Goal: Information Seeking & Learning: Learn about a topic

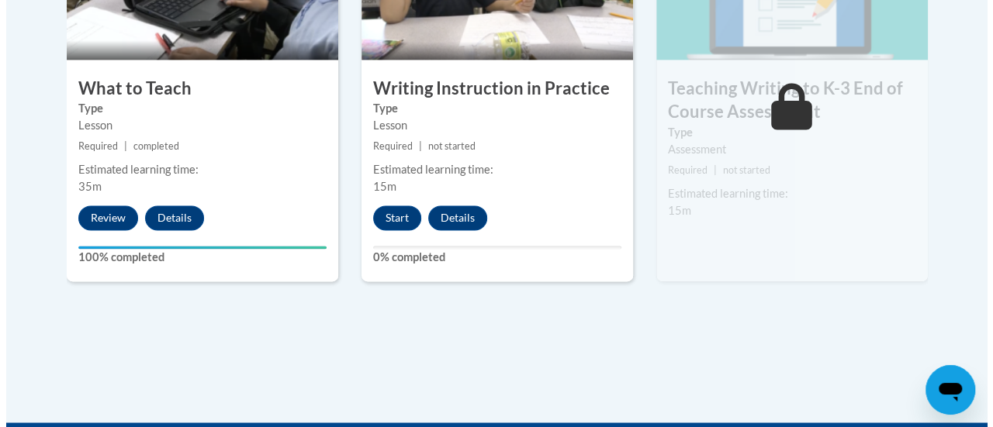
scroll to position [1046, 0]
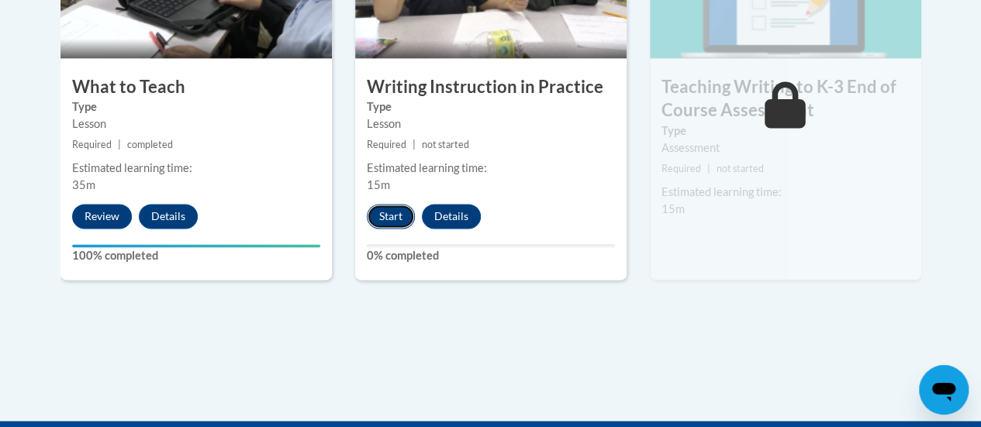
click at [389, 217] on button "Start" at bounding box center [391, 216] width 48 height 25
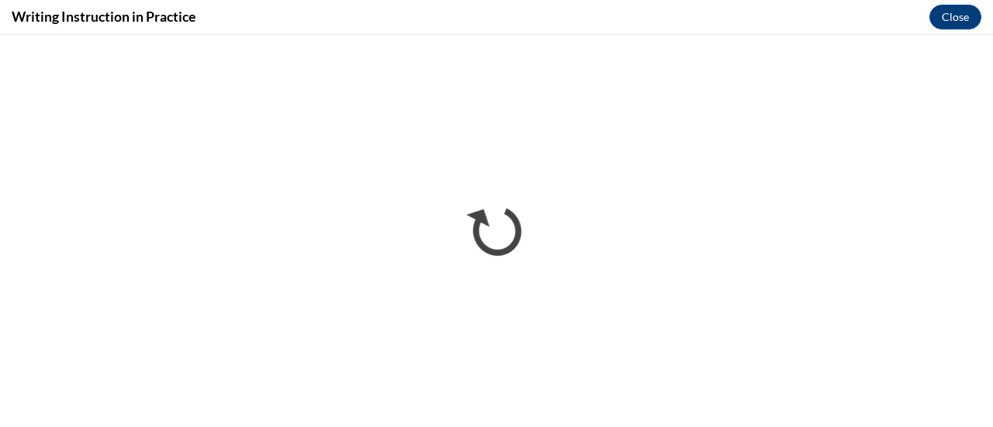
scroll to position [0, 0]
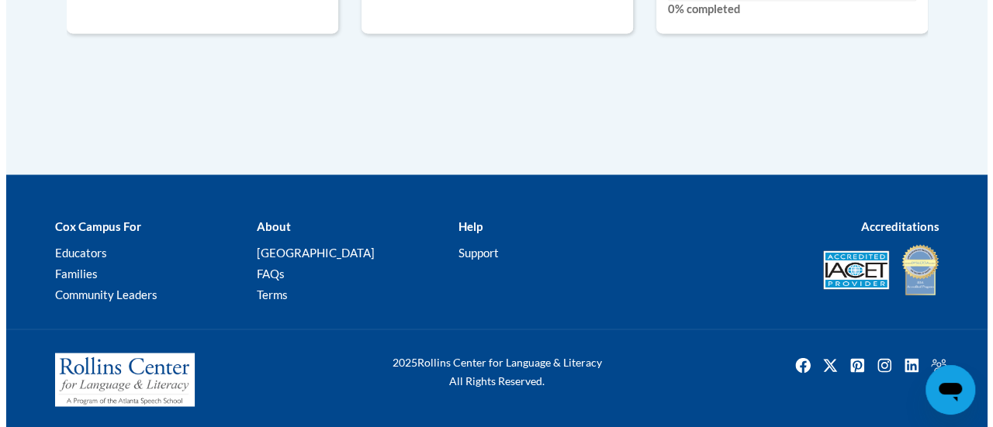
scroll to position [1081, 0]
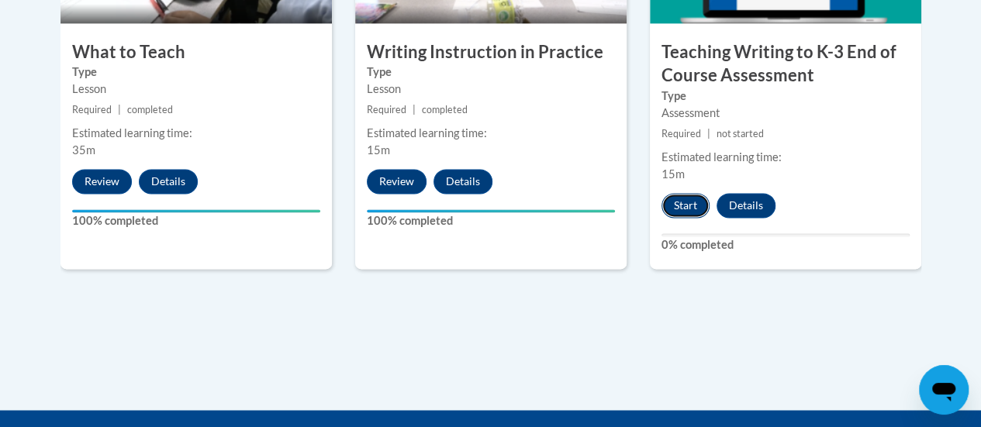
click at [680, 202] on button "Start" at bounding box center [686, 205] width 48 height 25
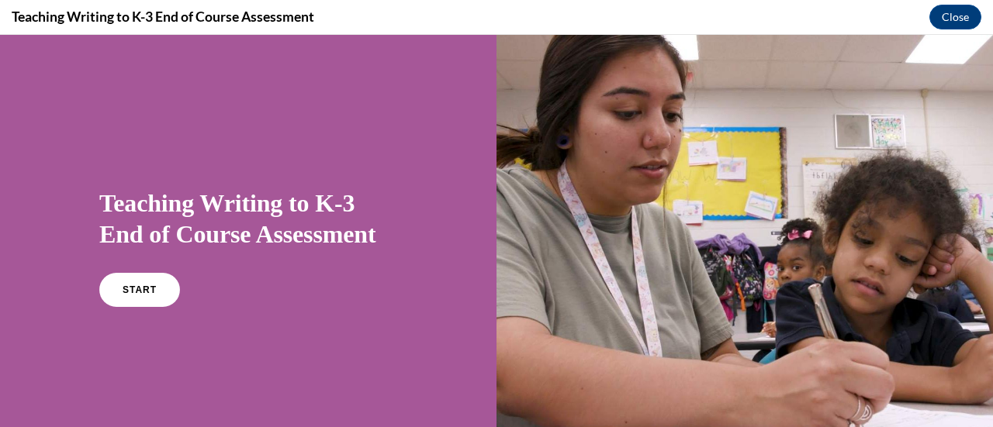
scroll to position [0, 0]
click at [127, 275] on link "START" at bounding box center [139, 290] width 85 height 36
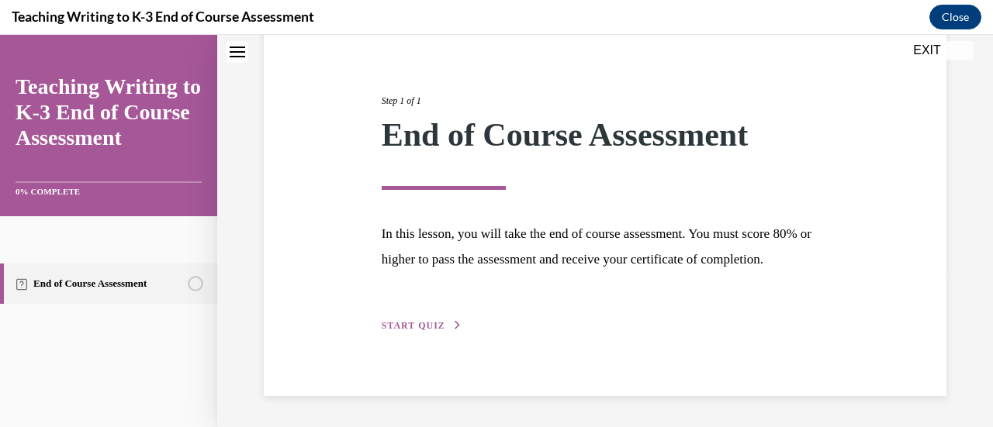
scroll to position [182, 0]
click at [416, 331] on button "START QUIZ" at bounding box center [422, 326] width 81 height 14
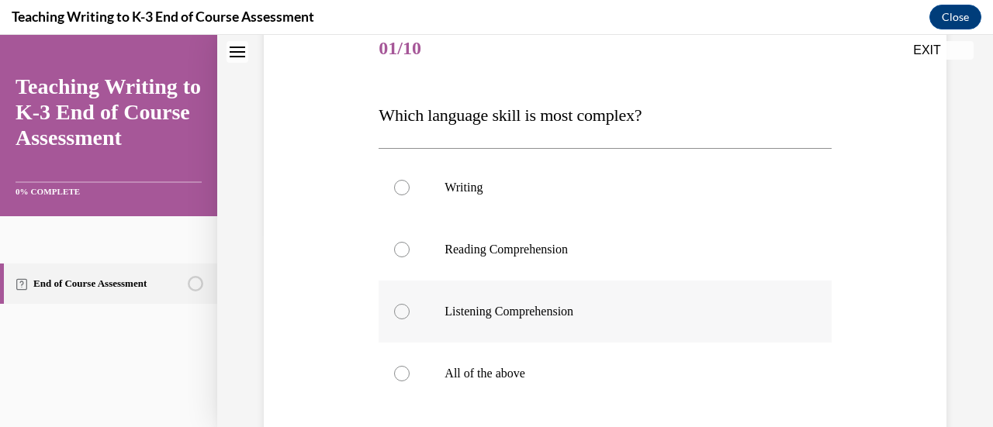
scroll to position [245, 0]
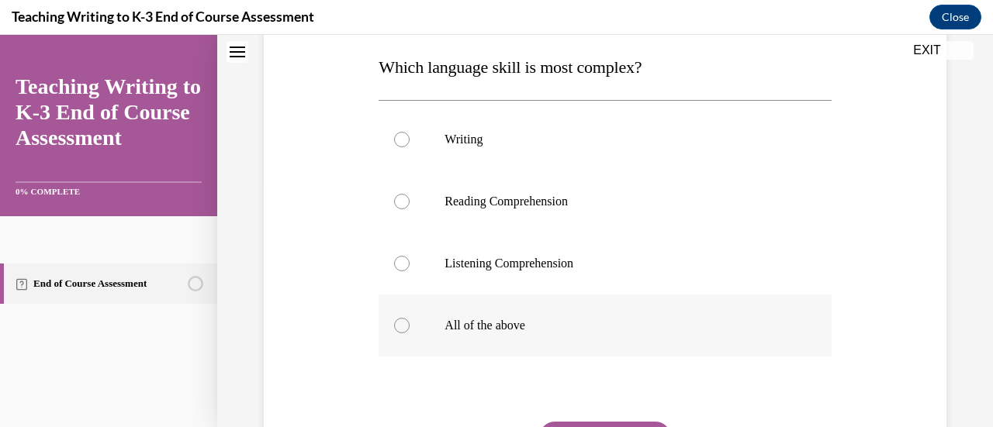
click at [483, 337] on label "All of the above" at bounding box center [605, 326] width 452 height 62
click at [410, 334] on input "All of the above" at bounding box center [402, 326] width 16 height 16
radio input "true"
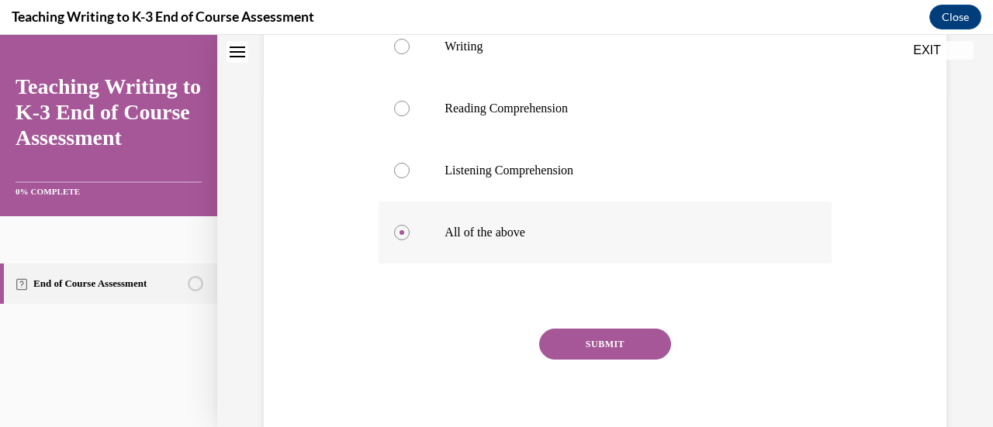
scroll to position [338, 0]
click at [619, 361] on div "SUBMIT" at bounding box center [605, 368] width 452 height 78
click at [621, 347] on button "SUBMIT" at bounding box center [605, 344] width 132 height 31
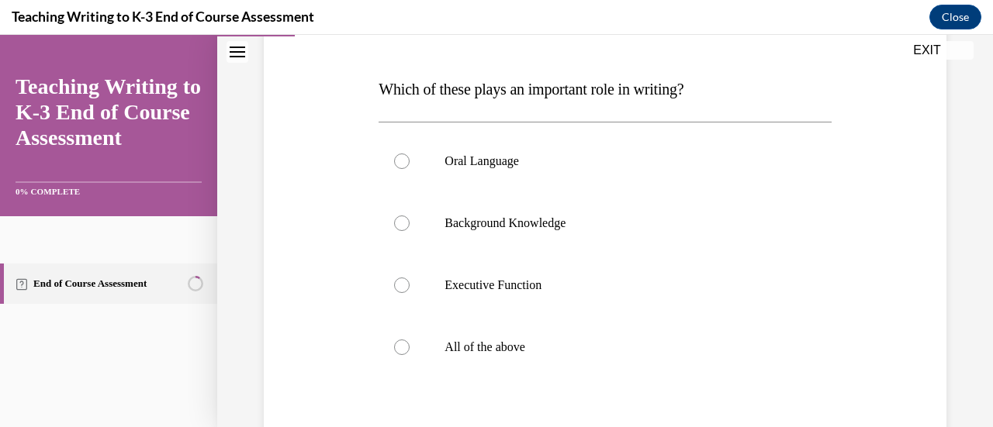
scroll to position [211, 0]
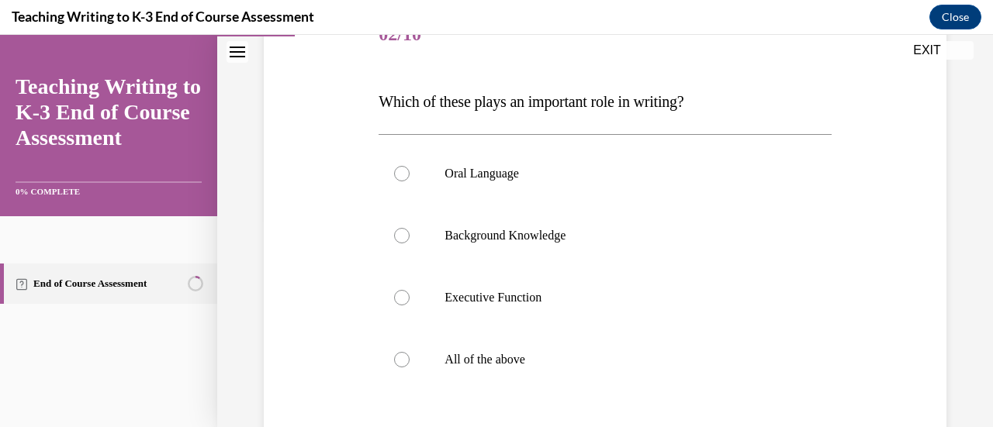
click at [621, 347] on label "All of the above" at bounding box center [605, 360] width 452 height 62
click at [410, 352] on input "All of the above" at bounding box center [402, 360] width 16 height 16
radio input "true"
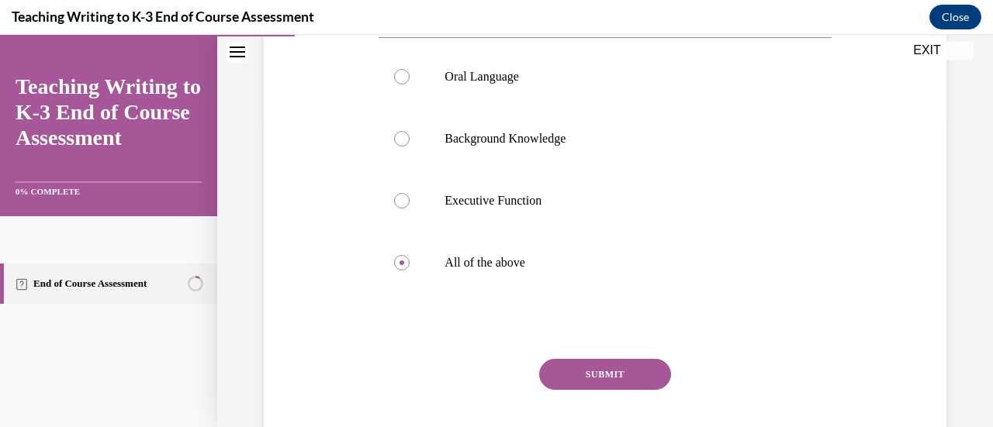
scroll to position [309, 0]
click at [621, 378] on button "SUBMIT" at bounding box center [605, 373] width 132 height 31
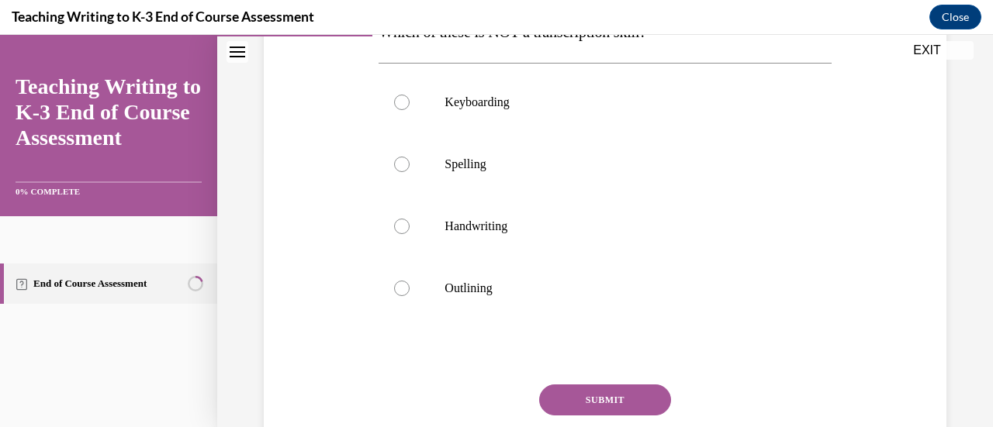
scroll to position [255, 0]
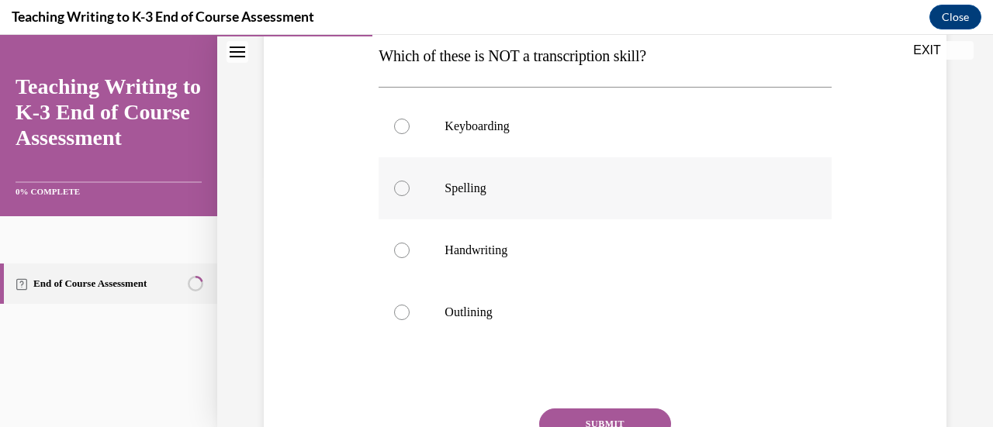
click at [448, 202] on label "Spelling" at bounding box center [605, 188] width 452 height 62
click at [410, 196] on input "Spelling" at bounding box center [402, 189] width 16 height 16
radio input "true"
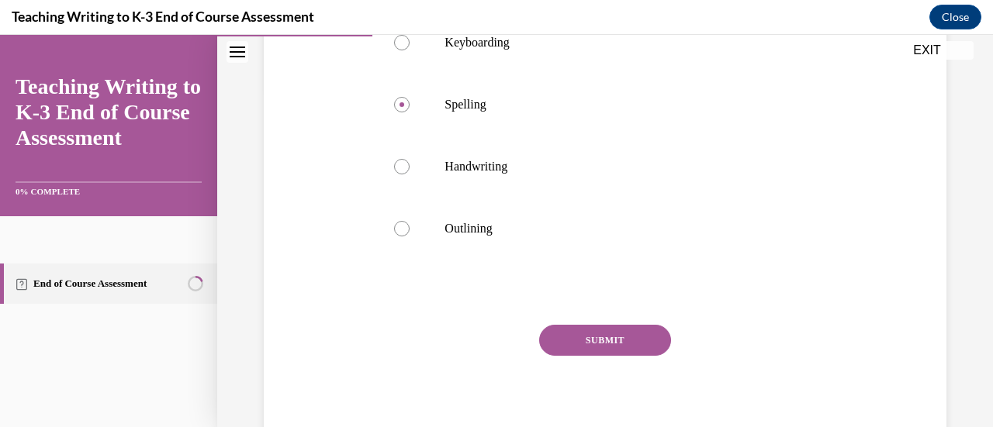
click at [603, 329] on button "SUBMIT" at bounding box center [605, 340] width 132 height 31
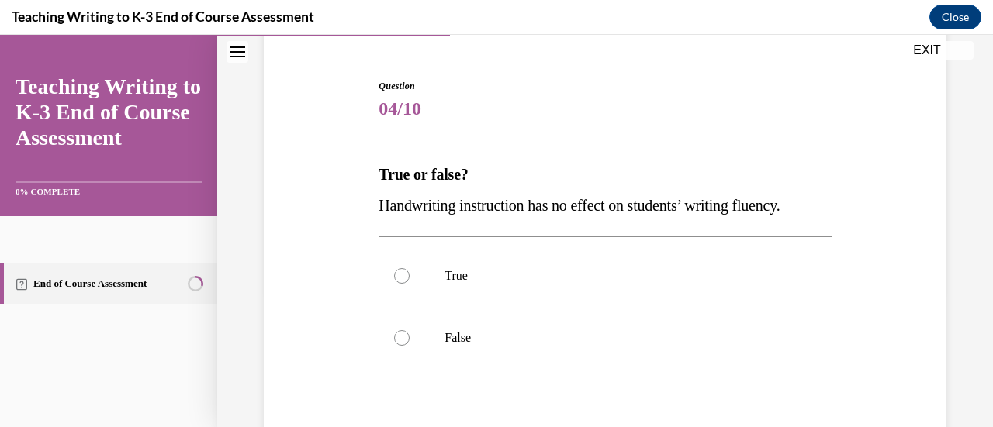
scroll to position [140, 0]
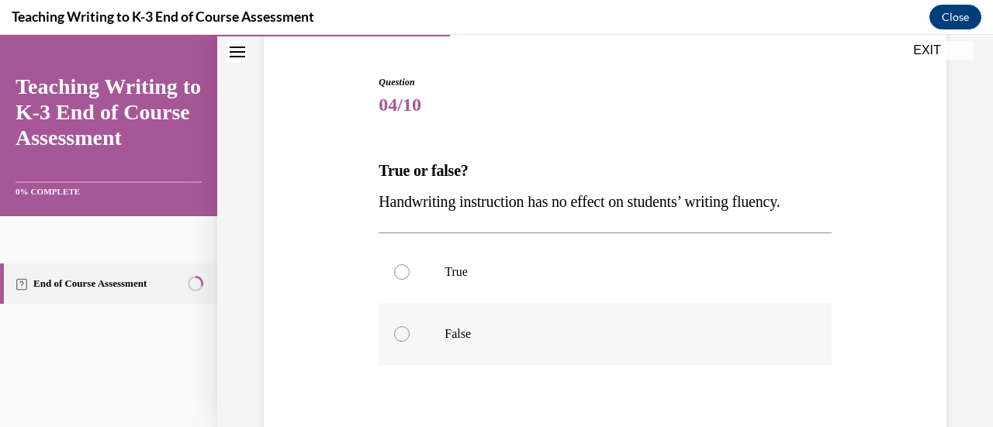
click at [501, 322] on label "False" at bounding box center [605, 334] width 452 height 62
click at [410, 327] on input "False" at bounding box center [402, 335] width 16 height 16
radio input "true"
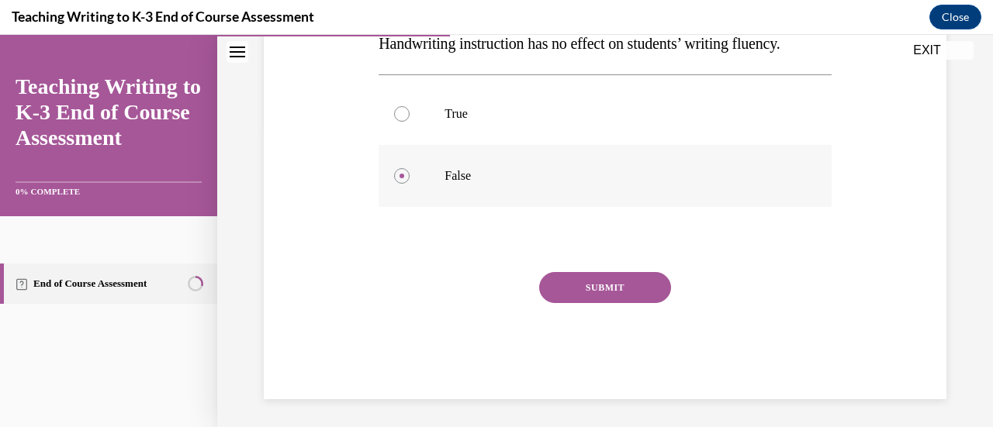
scroll to position [300, 0]
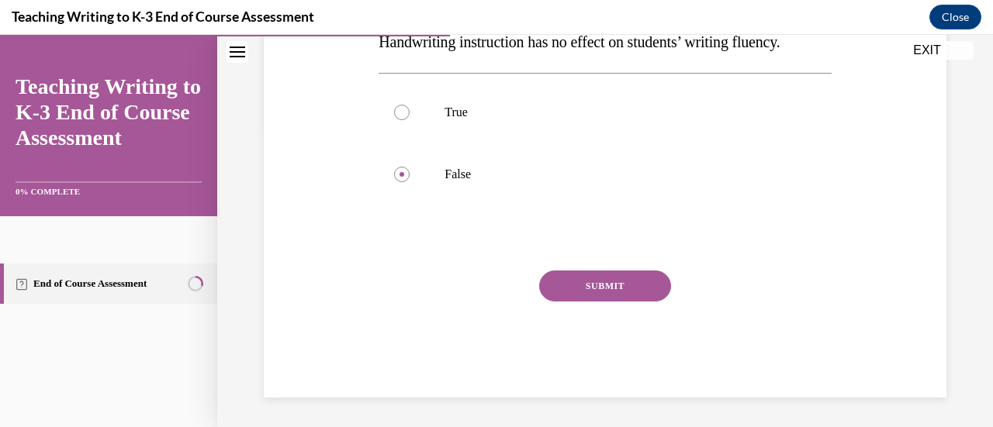
click at [574, 299] on button "SUBMIT" at bounding box center [605, 286] width 132 height 31
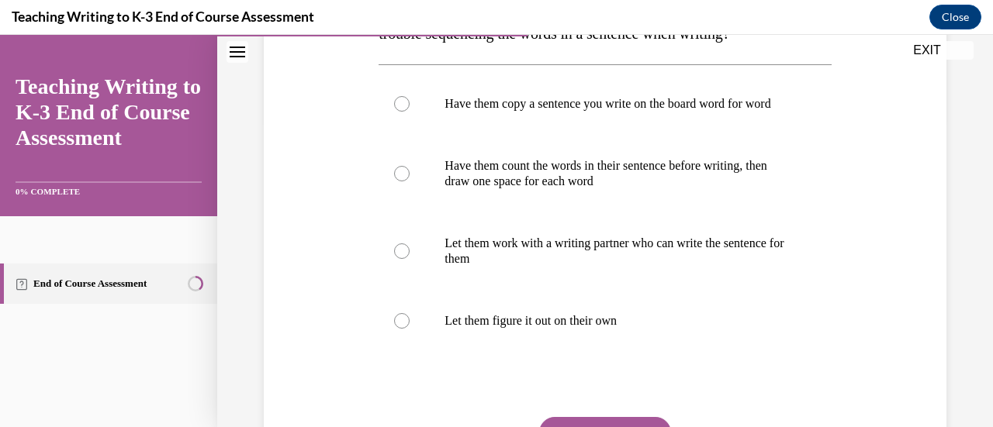
scroll to position [308, 0]
click at [538, 135] on label "Have them copy a sentence you write on the board word for word" at bounding box center [605, 105] width 452 height 62
click at [410, 112] on input "Have them copy a sentence you write on the board word for word" at bounding box center [402, 105] width 16 height 16
radio input "true"
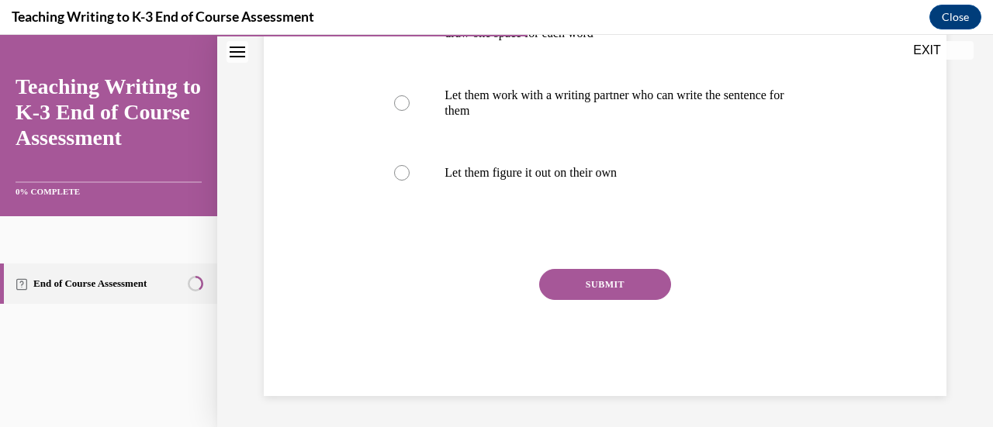
click at [624, 285] on button "SUBMIT" at bounding box center [605, 284] width 132 height 31
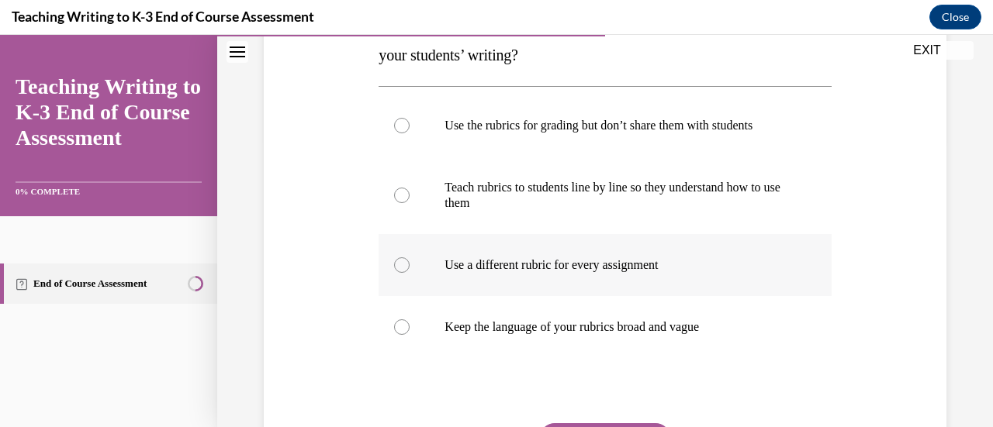
scroll to position [288, 0]
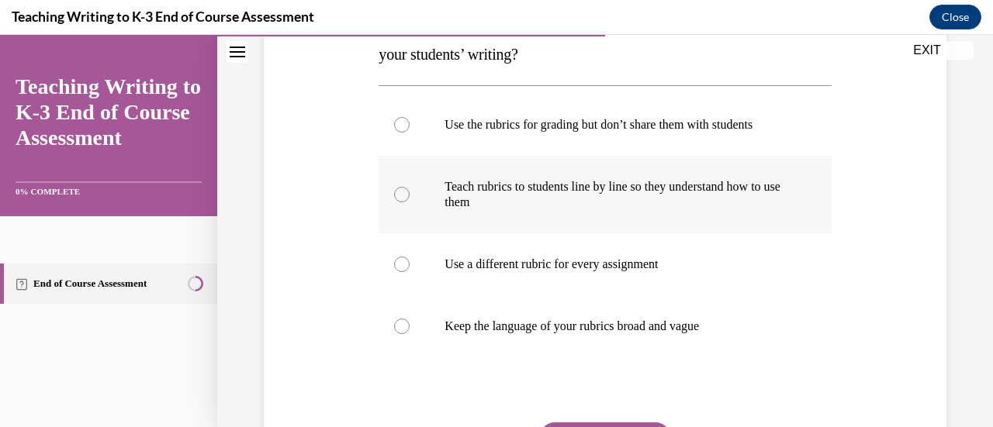
click at [627, 213] on label "Teach rubrics to students line by line so they understand how to use them" at bounding box center [605, 195] width 452 height 78
click at [410, 202] on input "Teach rubrics to students line by line so they understand how to use them" at bounding box center [402, 195] width 16 height 16
radio input "true"
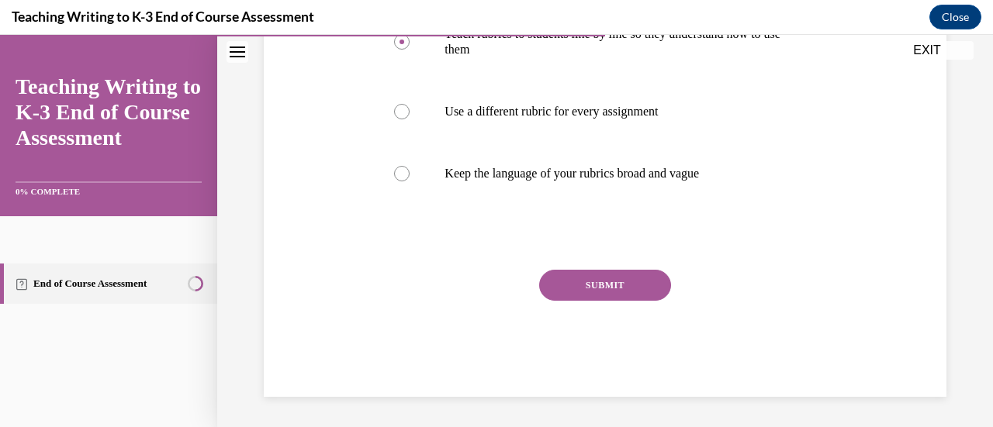
click at [652, 291] on button "SUBMIT" at bounding box center [605, 285] width 132 height 31
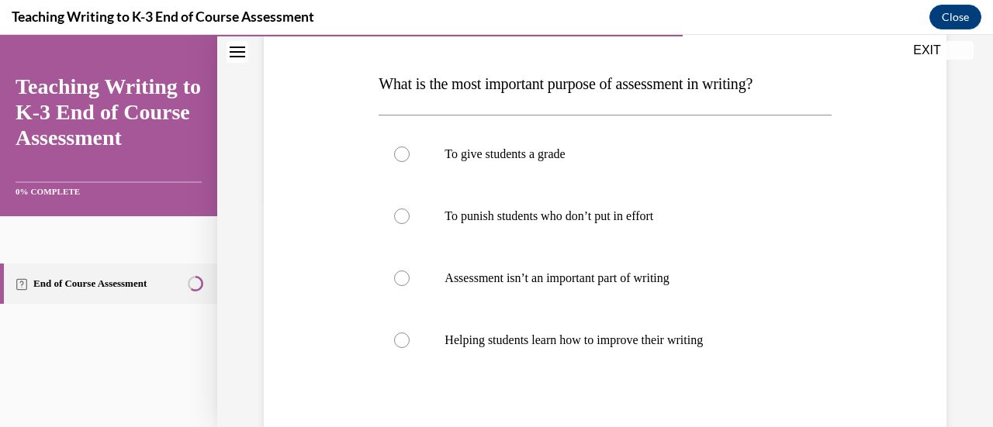
scroll to position [228, 0]
click at [646, 340] on p "Helping students learn how to improve their writing" at bounding box center [617, 340] width 347 height 16
click at [410, 340] on input "Helping students learn how to improve their writing" at bounding box center [402, 340] width 16 height 16
radio input "true"
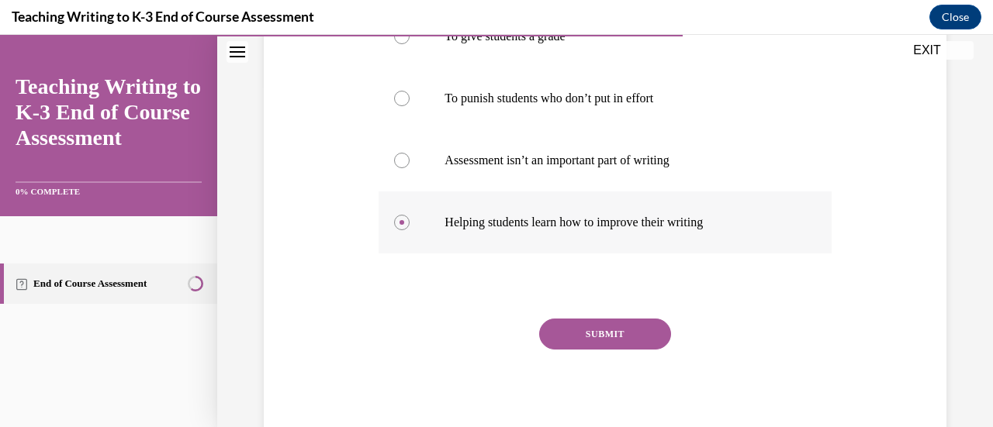
scroll to position [346, 0]
click at [614, 337] on button "SUBMIT" at bounding box center [605, 333] width 132 height 31
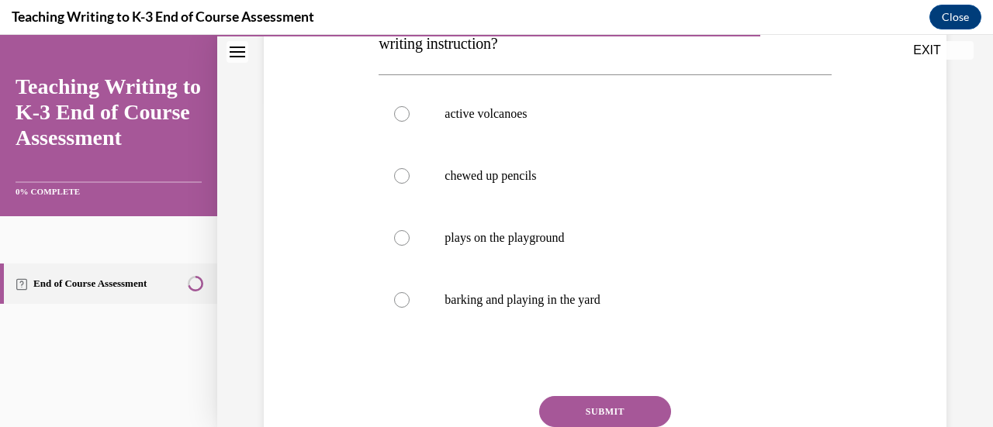
scroll to position [330, 0]
click at [541, 122] on label "active volcanoes" at bounding box center [605, 113] width 452 height 62
click at [410, 121] on input "active volcanoes" at bounding box center [402, 113] width 16 height 16
radio input "true"
click at [627, 412] on button "SUBMIT" at bounding box center [605, 411] width 132 height 31
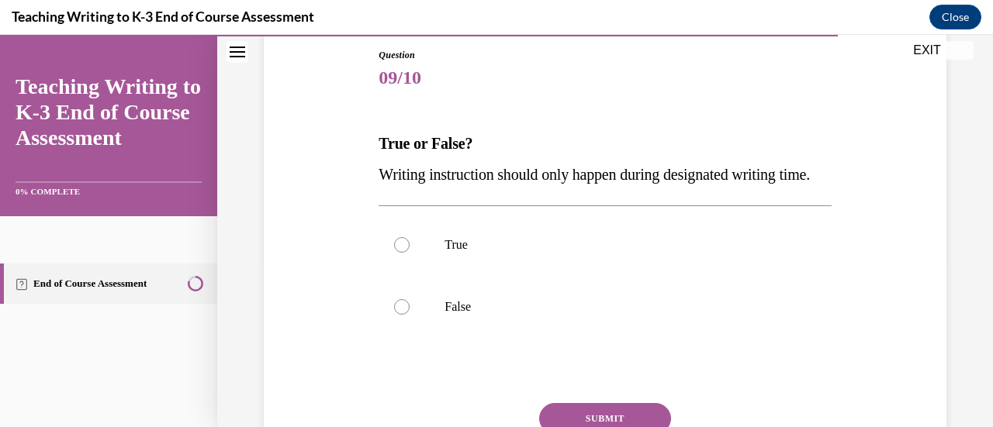
scroll to position [170, 0]
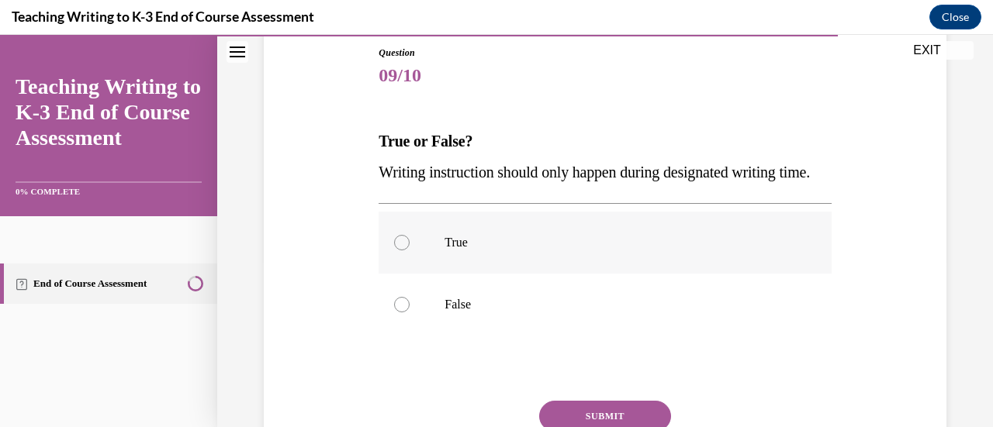
click at [519, 274] on label "True" at bounding box center [605, 243] width 452 height 62
click at [410, 251] on input "True" at bounding box center [402, 243] width 16 height 16
radio input "true"
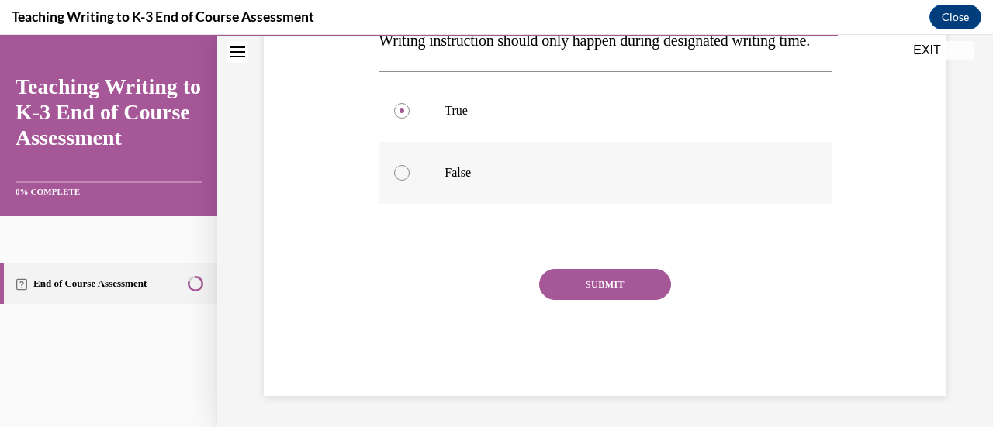
scroll to position [306, 0]
click at [586, 300] on button "SUBMIT" at bounding box center [605, 284] width 132 height 31
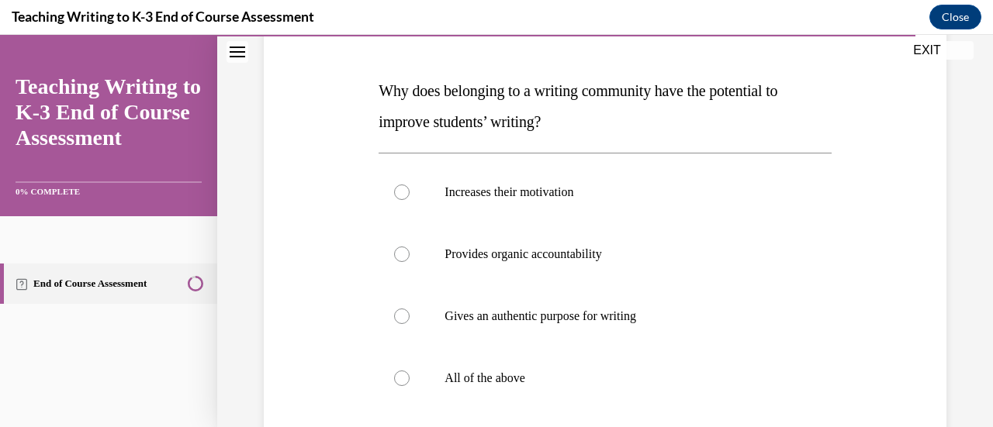
scroll to position [221, 0]
click at [593, 370] on p "All of the above" at bounding box center [617, 378] width 347 height 16
click at [410, 370] on input "All of the above" at bounding box center [402, 378] width 16 height 16
radio input "true"
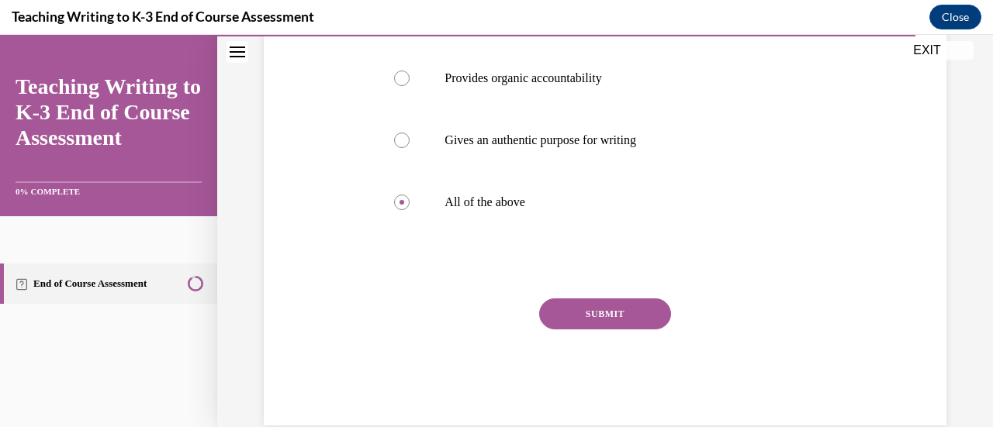
click at [608, 323] on button "SUBMIT" at bounding box center [605, 314] width 132 height 31
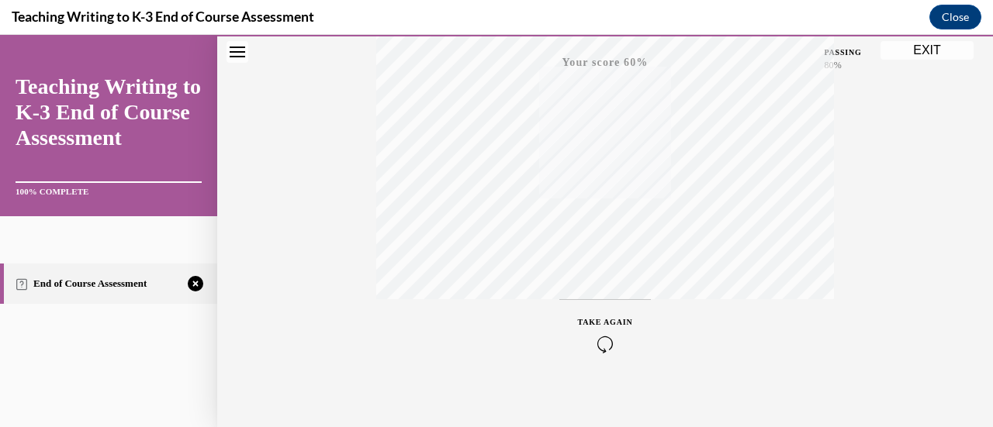
scroll to position [402, 0]
click at [598, 327] on icon "button" at bounding box center [605, 333] width 55 height 17
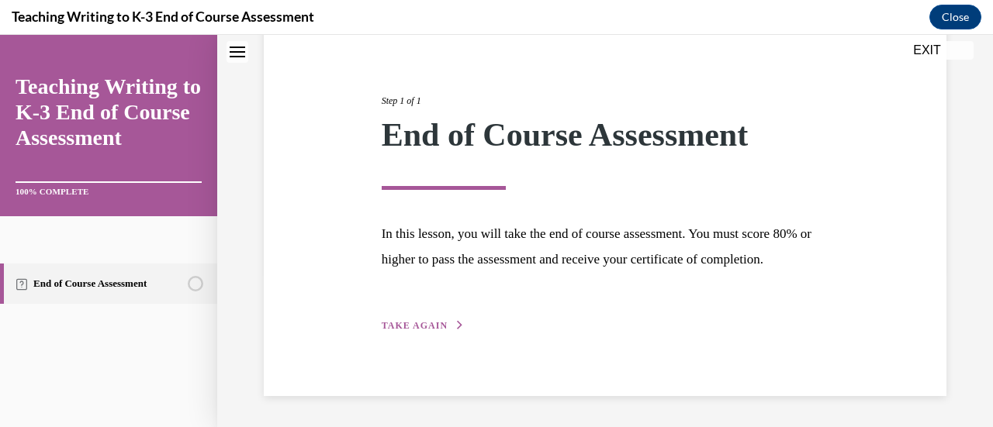
scroll to position [182, 0]
click at [441, 326] on span "TAKE AGAIN" at bounding box center [415, 325] width 66 height 11
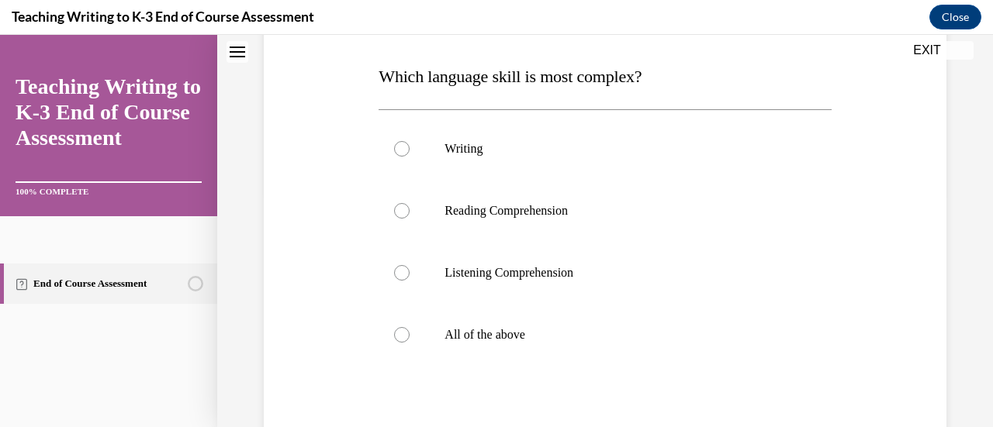
scroll to position [236, 0]
click at [482, 336] on p "All of the above" at bounding box center [617, 335] width 347 height 16
click at [410, 336] on input "All of the above" at bounding box center [402, 335] width 16 height 16
radio input "true"
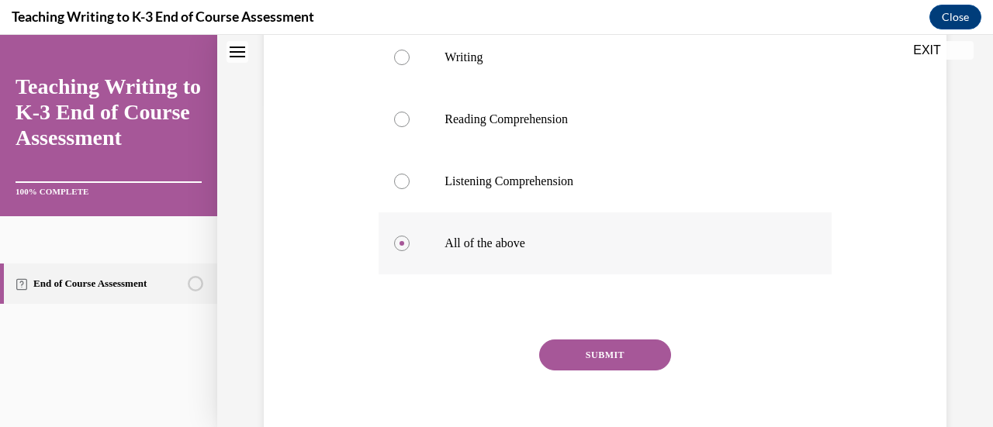
scroll to position [327, 0]
click at [594, 365] on button "SUBMIT" at bounding box center [605, 355] width 132 height 31
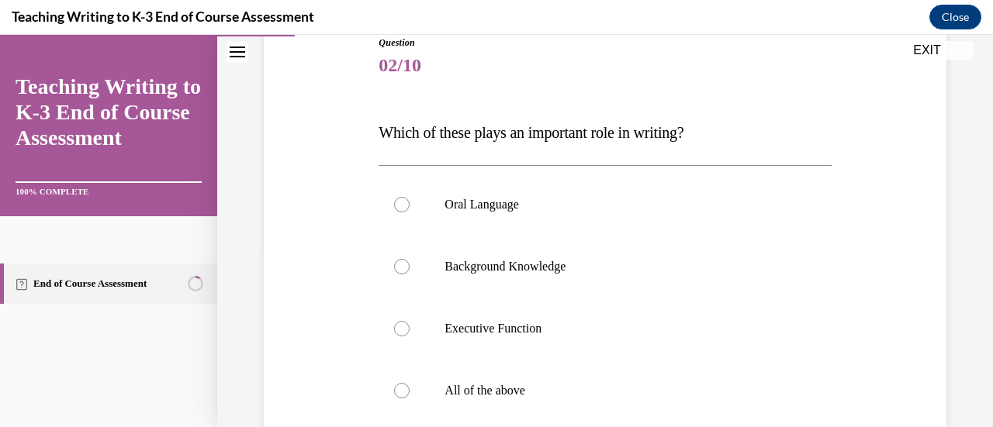
scroll to position [233, 0]
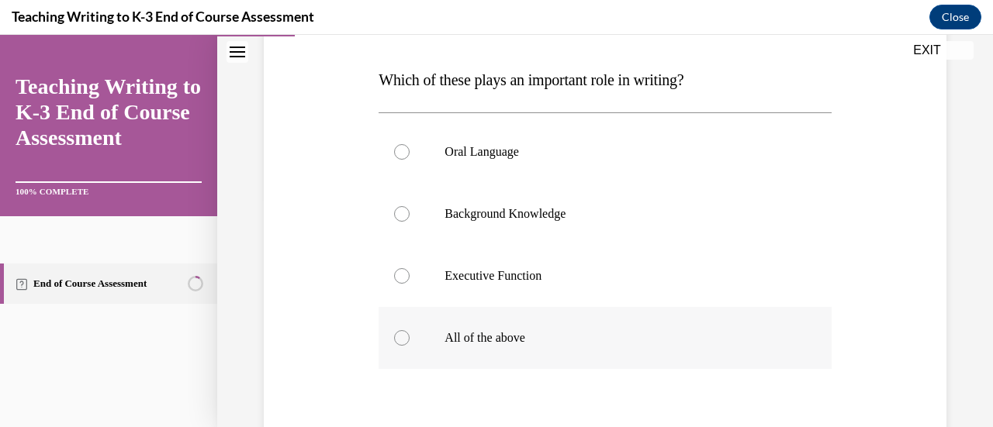
click at [566, 351] on label "All of the above" at bounding box center [605, 338] width 452 height 62
click at [410, 346] on input "All of the above" at bounding box center [402, 338] width 16 height 16
radio input "true"
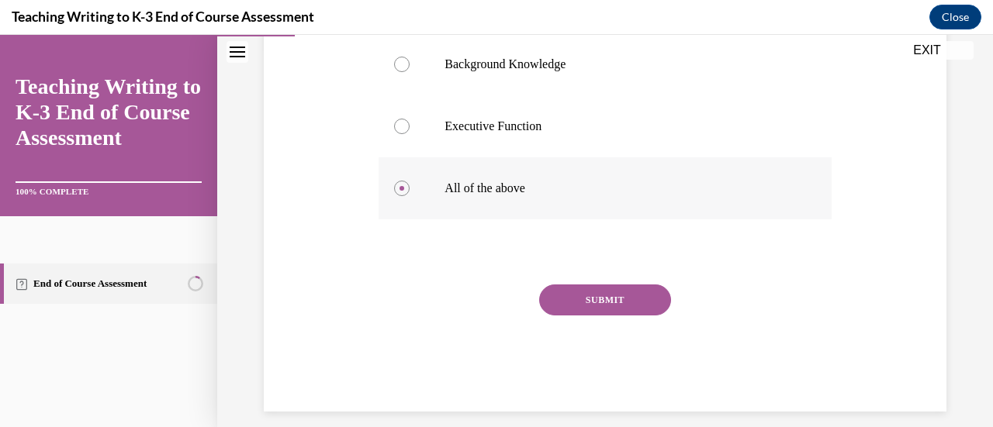
scroll to position [383, 0]
click at [591, 311] on button "SUBMIT" at bounding box center [605, 299] width 132 height 31
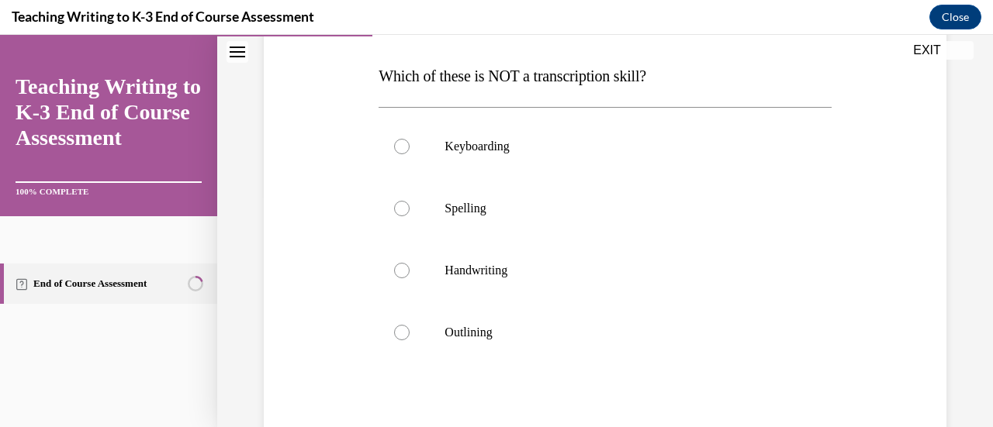
scroll to position [236, 0]
click at [492, 214] on p "Spelling" at bounding box center [617, 208] width 347 height 16
click at [410, 214] on input "Spelling" at bounding box center [402, 208] width 16 height 16
radio input "true"
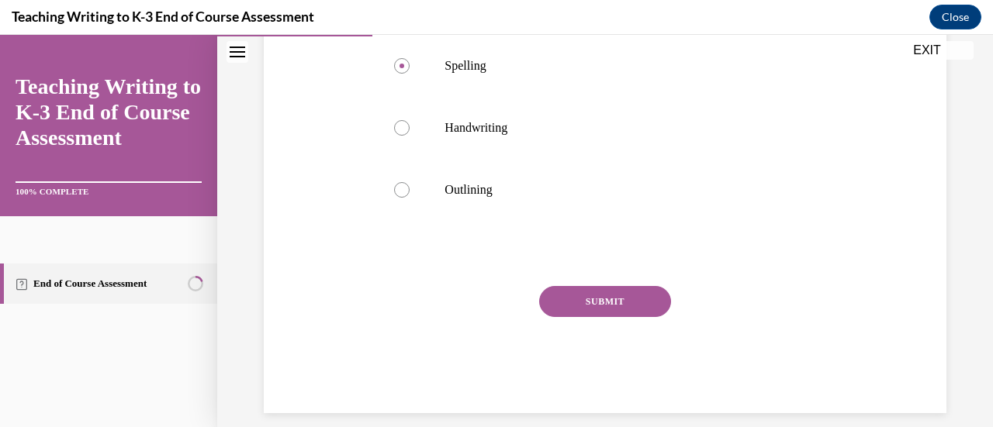
click at [608, 296] on button "SUBMIT" at bounding box center [605, 301] width 132 height 31
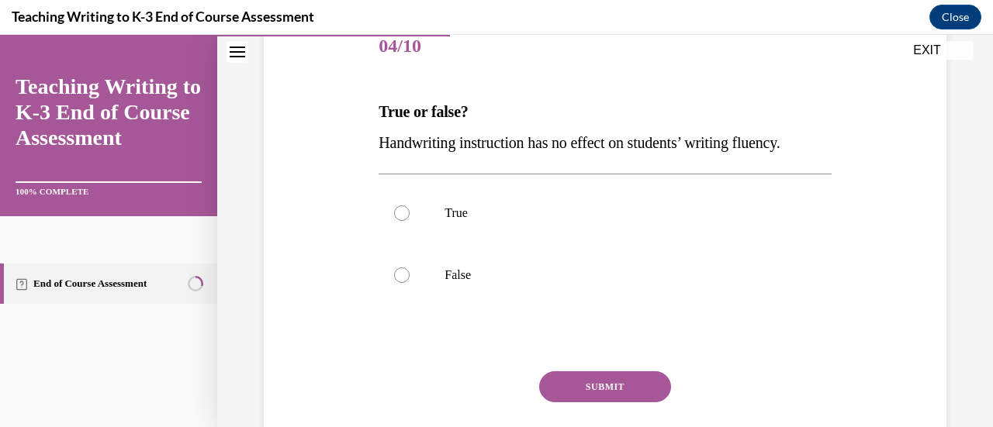
scroll to position [200, 0]
click at [527, 294] on label "False" at bounding box center [605, 275] width 452 height 62
click at [410, 282] on input "False" at bounding box center [402, 275] width 16 height 16
radio input "true"
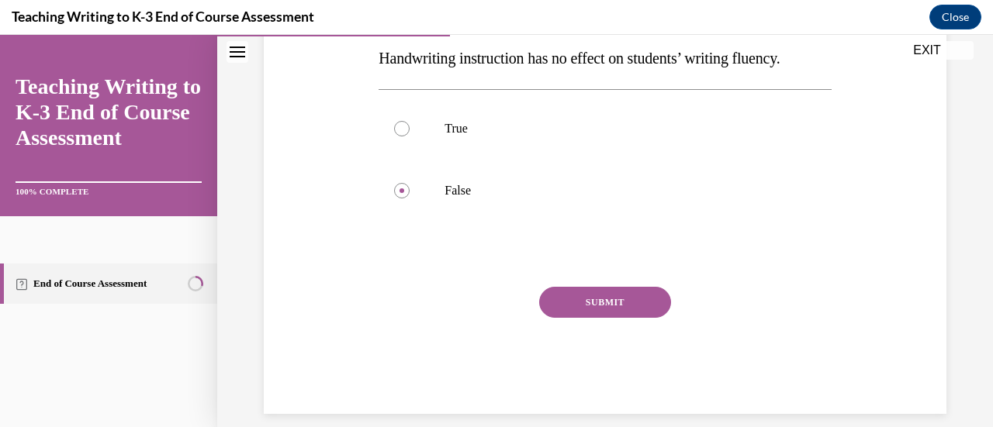
click at [608, 299] on button "SUBMIT" at bounding box center [605, 302] width 132 height 31
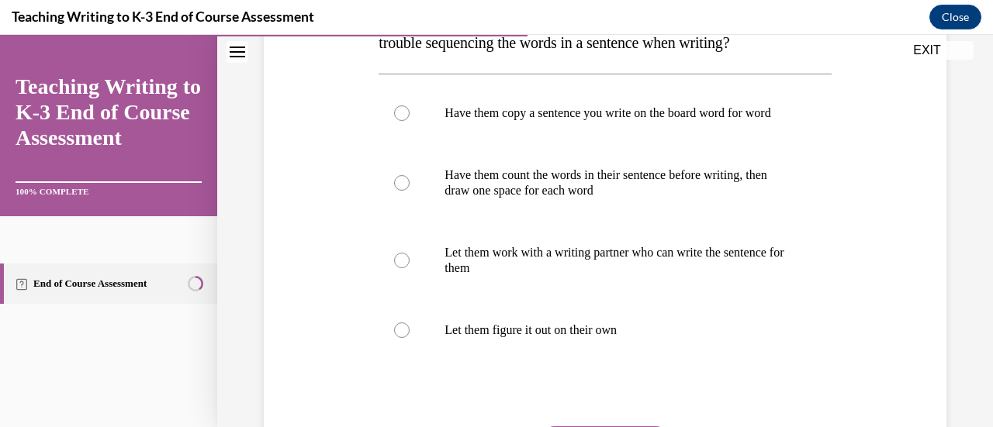
scroll to position [301, 0]
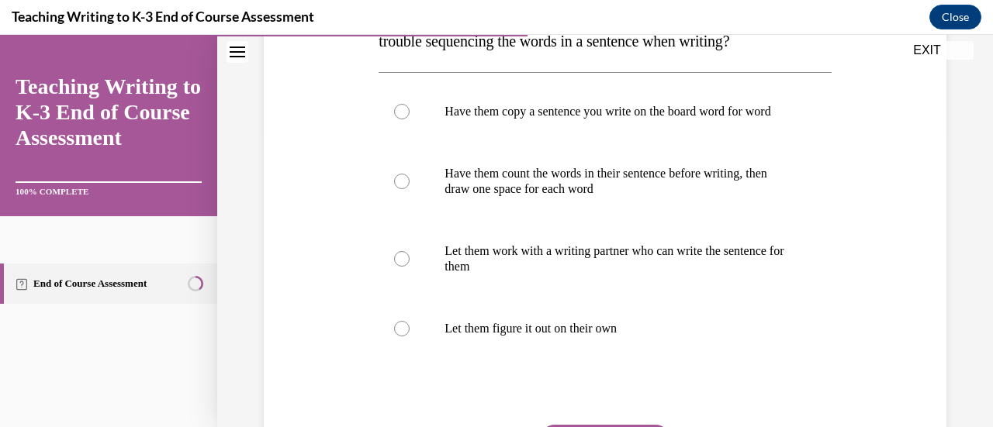
click at [608, 298] on label "Let them work with a writing partner who can write the sentence for them" at bounding box center [605, 259] width 452 height 78
click at [410, 267] on input "Let them work with a writing partner who can write the sentence for them" at bounding box center [402, 259] width 16 height 16
radio input "true"
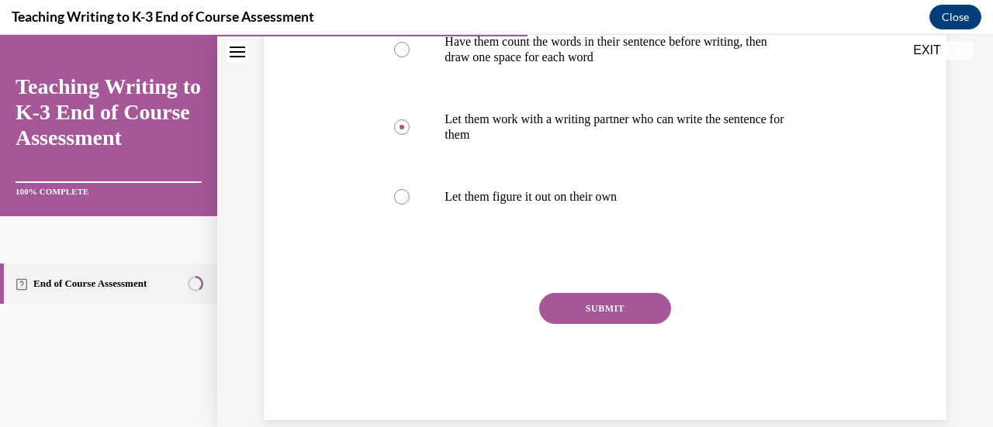
click at [619, 324] on button "SUBMIT" at bounding box center [605, 308] width 132 height 31
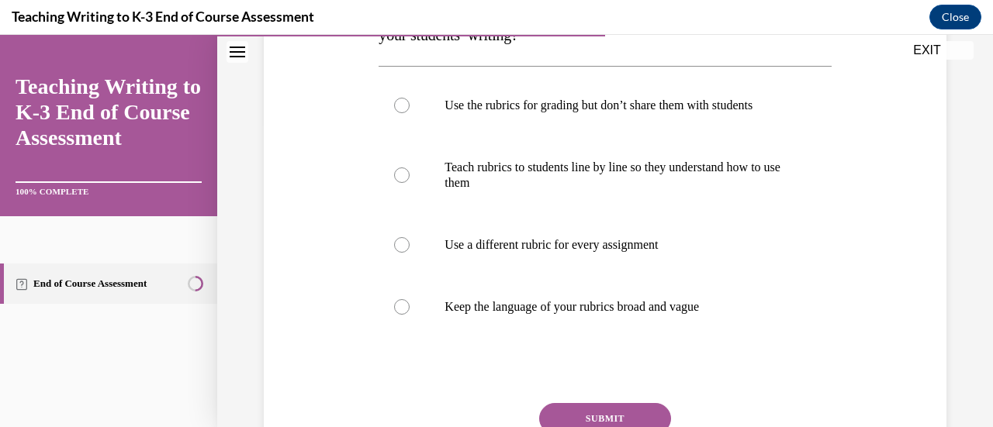
scroll to position [314, 0]
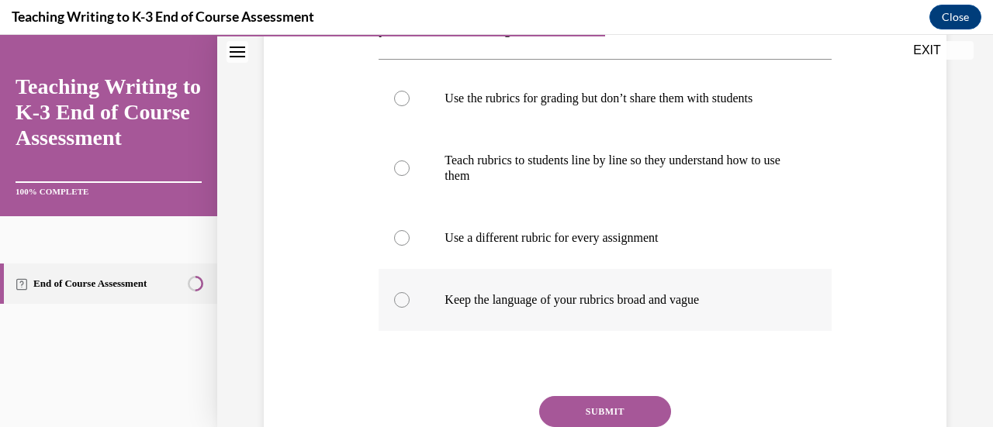
click at [590, 316] on label "Keep the language of your rubrics broad and vague" at bounding box center [605, 300] width 452 height 62
click at [410, 308] on input "Keep the language of your rubrics broad and vague" at bounding box center [402, 300] width 16 height 16
radio input "true"
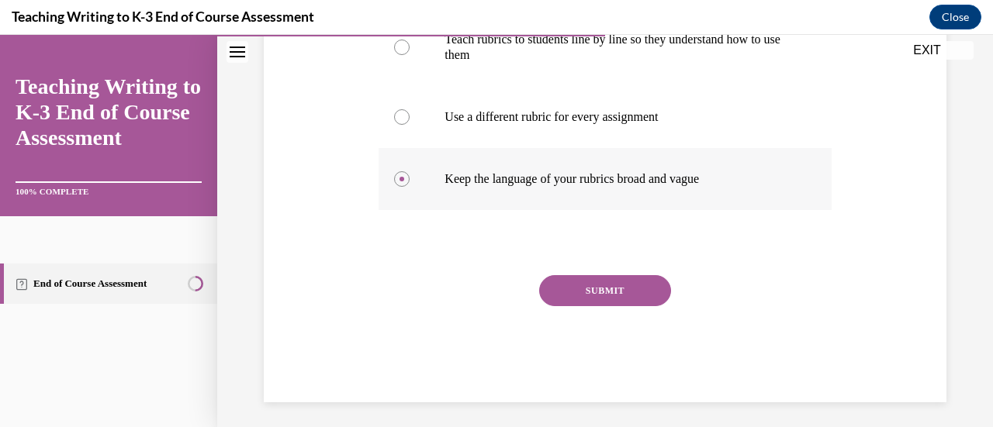
scroll to position [436, 0]
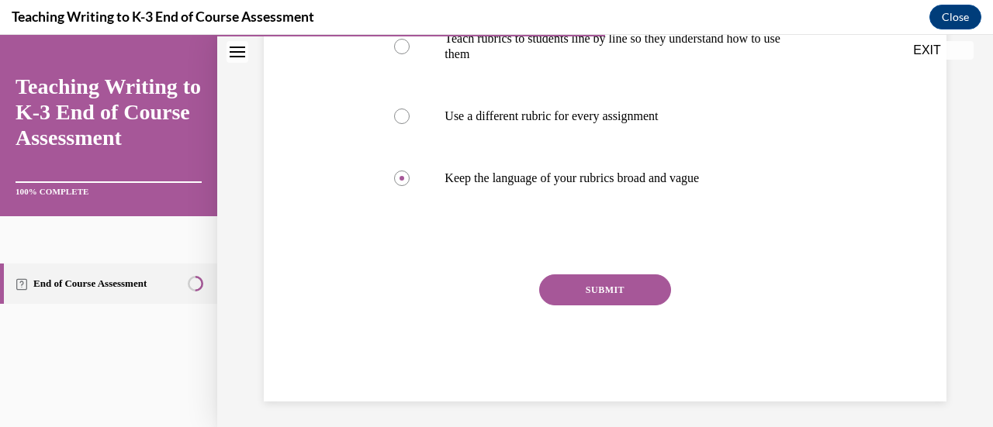
click at [609, 291] on button "SUBMIT" at bounding box center [605, 290] width 132 height 31
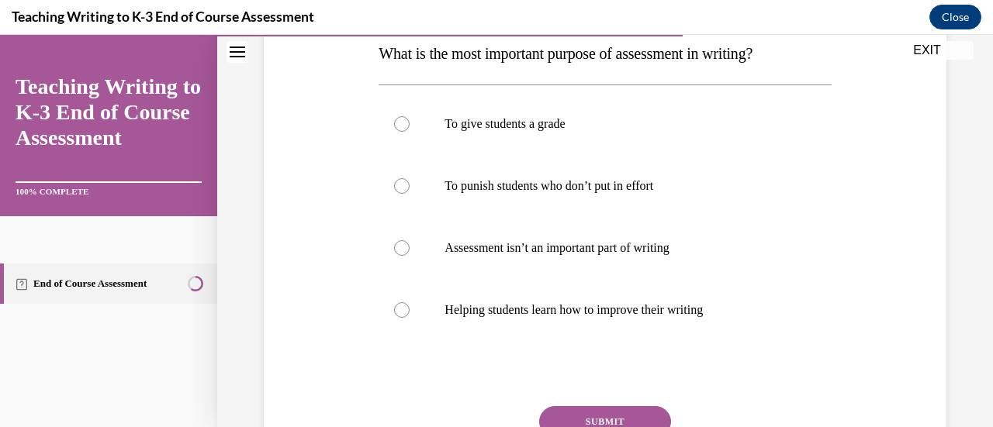
scroll to position [258, 0]
click at [577, 331] on label "Helping students learn how to improve their writing" at bounding box center [605, 309] width 452 height 62
click at [410, 317] on input "Helping students learn how to improve their writing" at bounding box center [402, 310] width 16 height 16
radio input "true"
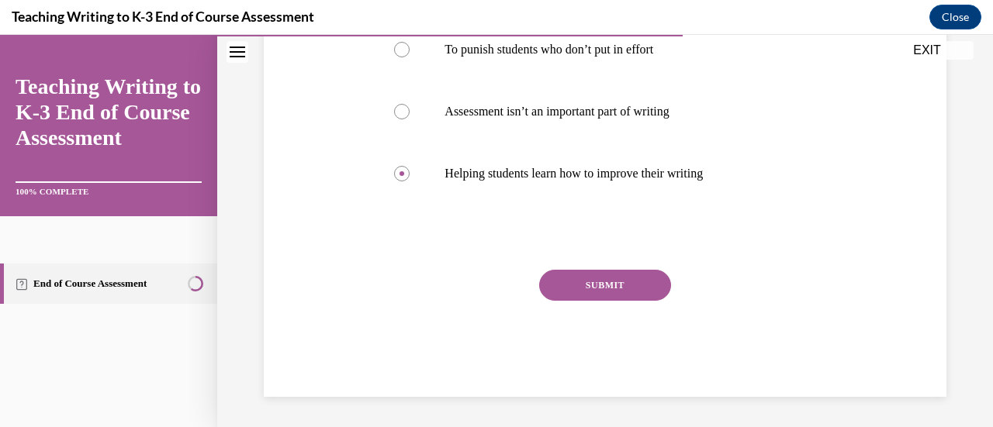
click at [599, 286] on button "SUBMIT" at bounding box center [605, 285] width 132 height 31
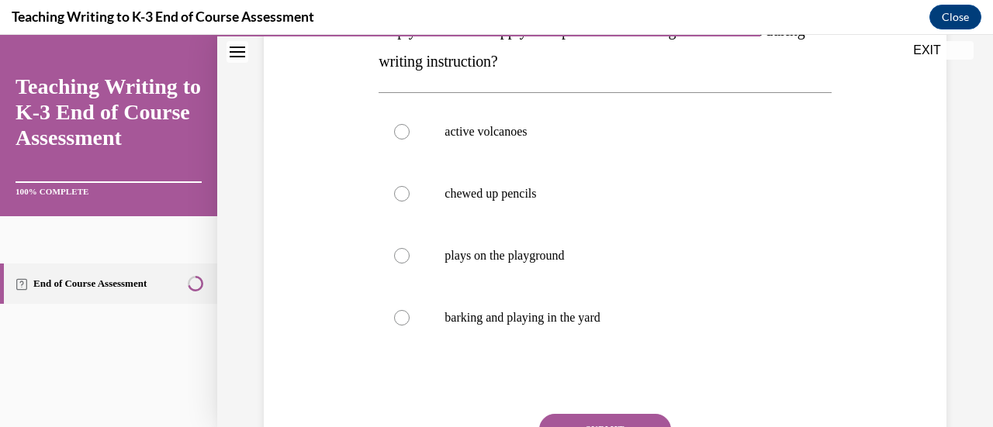
scroll to position [313, 0]
click at [581, 268] on label "plays on the playground" at bounding box center [605, 255] width 452 height 62
click at [410, 263] on input "plays on the playground" at bounding box center [402, 255] width 16 height 16
radio input "true"
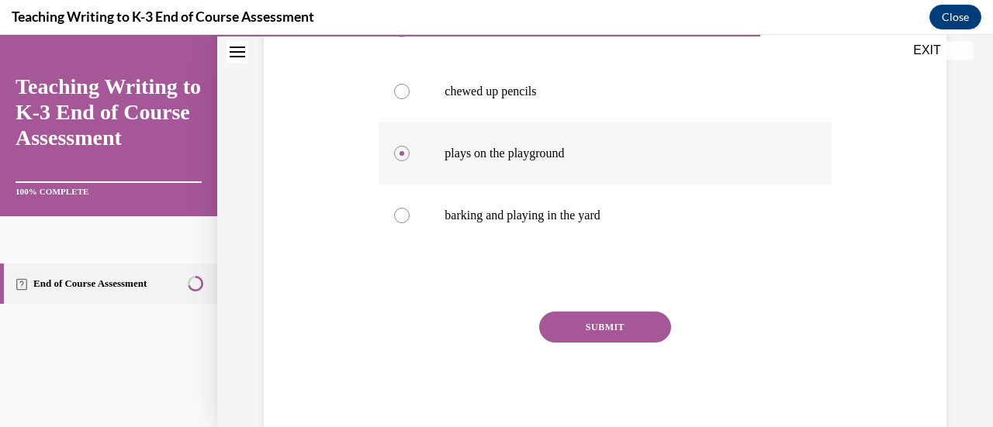
scroll to position [415, 0]
click at [606, 324] on button "SUBMIT" at bounding box center [605, 326] width 132 height 31
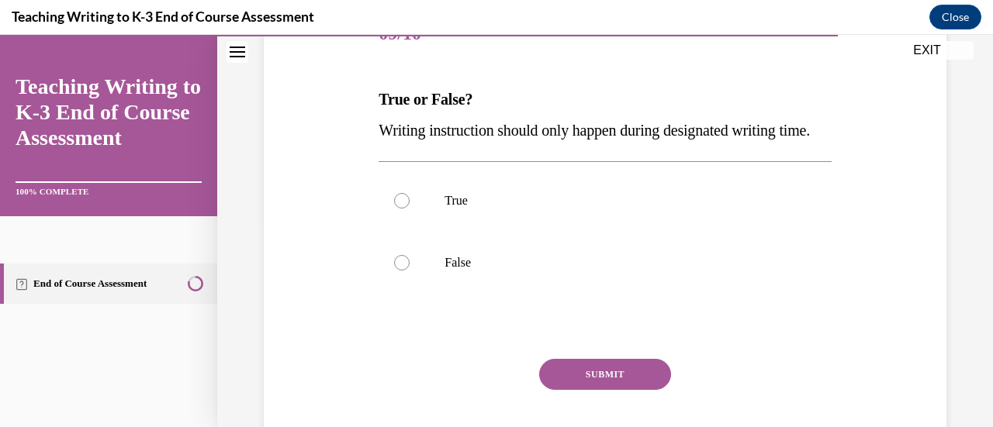
scroll to position [213, 0]
click at [538, 270] on p "False" at bounding box center [617, 262] width 347 height 16
click at [410, 270] on input "False" at bounding box center [402, 262] width 16 height 16
radio input "true"
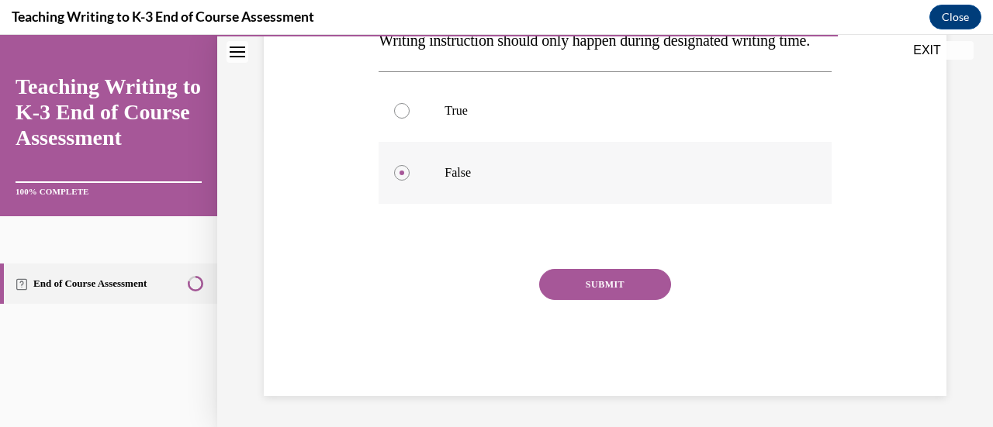
scroll to position [332, 0]
click at [582, 285] on button "SUBMIT" at bounding box center [605, 284] width 132 height 31
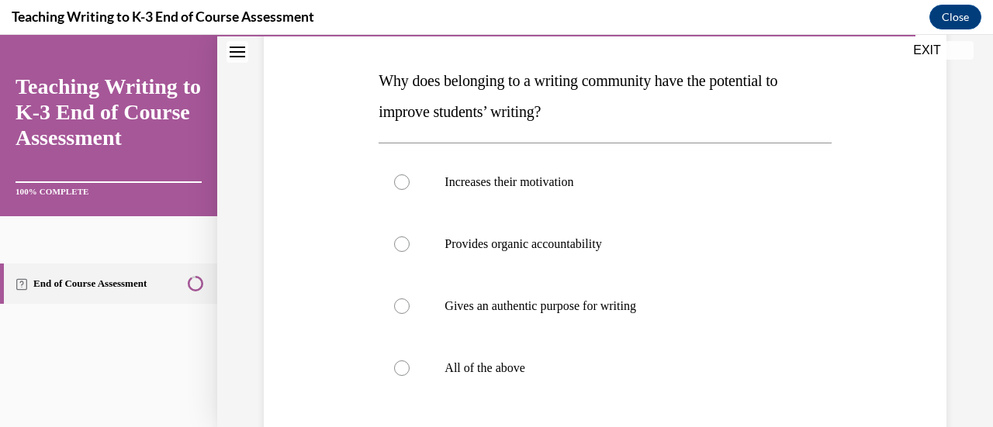
scroll to position [231, 0]
click at [565, 364] on p "All of the above" at bounding box center [617, 368] width 347 height 16
click at [410, 364] on input "All of the above" at bounding box center [402, 368] width 16 height 16
radio input "true"
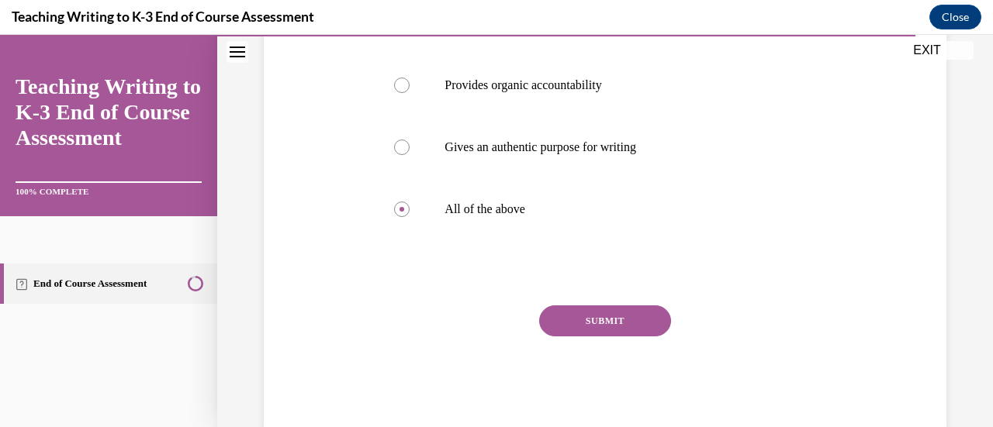
click at [597, 332] on button "SUBMIT" at bounding box center [605, 321] width 132 height 31
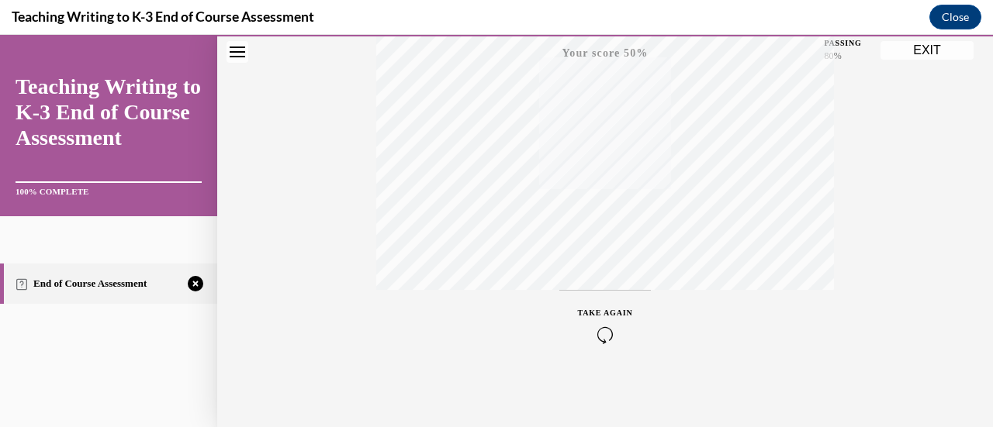
scroll to position [401, 0]
click at [597, 323] on div "TAKE AGAIN" at bounding box center [605, 324] width 55 height 36
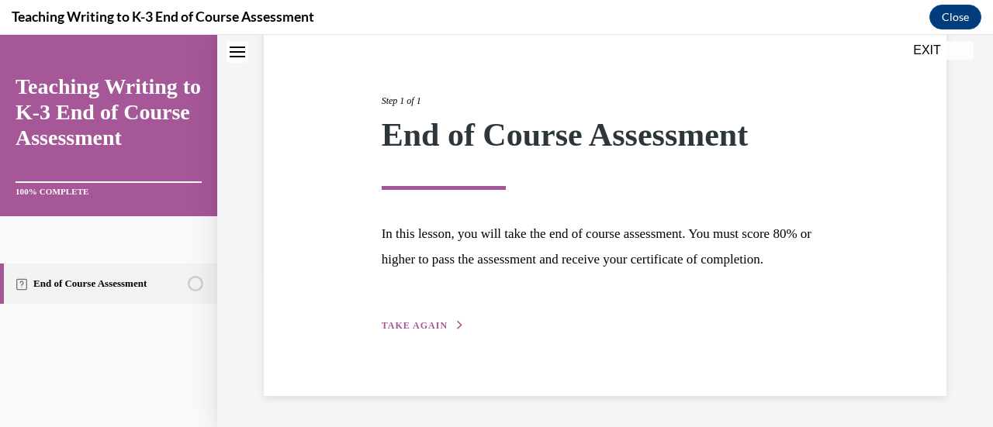
click at [417, 334] on div "Step 1 of 1 End of Course Assessment In this lesson, you will take the end of c…" at bounding box center [605, 196] width 683 height 400
click at [427, 320] on button "TAKE AGAIN" at bounding box center [423, 326] width 83 height 14
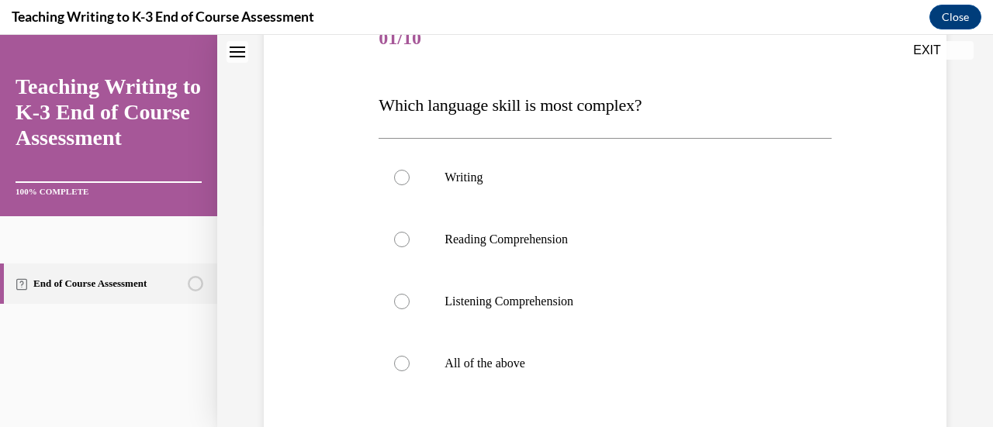
scroll to position [208, 0]
click at [410, 235] on label "Reading Comprehension" at bounding box center [605, 239] width 452 height 62
click at [410, 235] on input "Reading Comprehension" at bounding box center [402, 239] width 16 height 16
radio input "true"
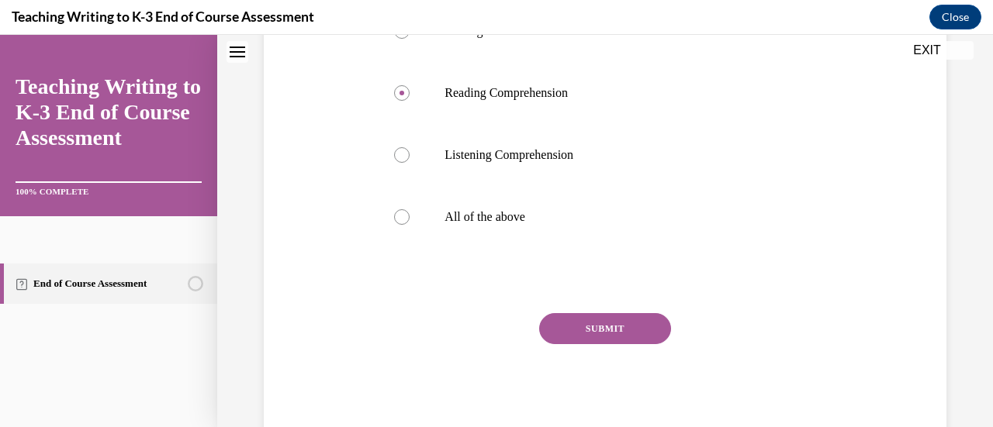
click at [602, 330] on button "SUBMIT" at bounding box center [605, 328] width 132 height 31
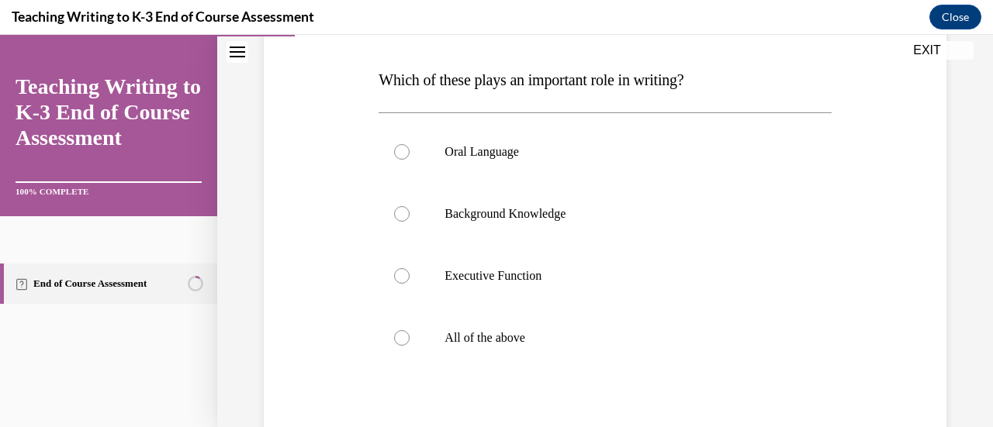
scroll to position [240, 0]
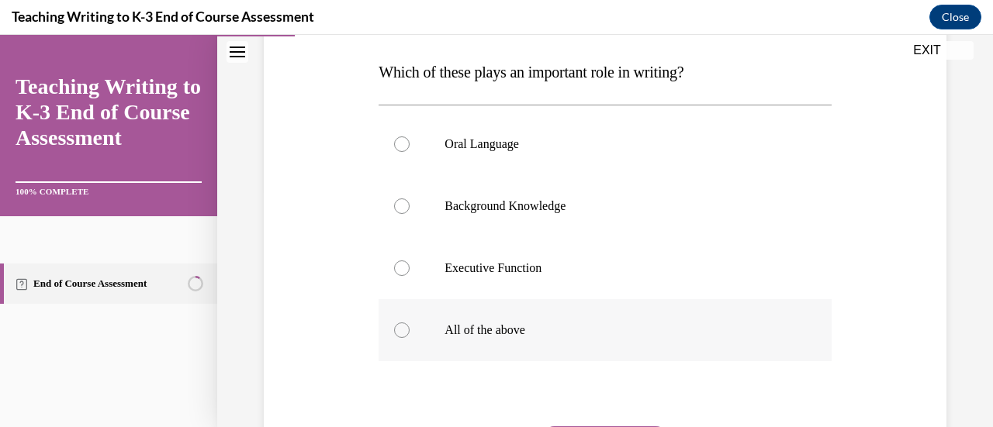
click at [554, 342] on label "All of the above" at bounding box center [605, 330] width 452 height 62
click at [410, 338] on input "All of the above" at bounding box center [402, 331] width 16 height 16
radio input "true"
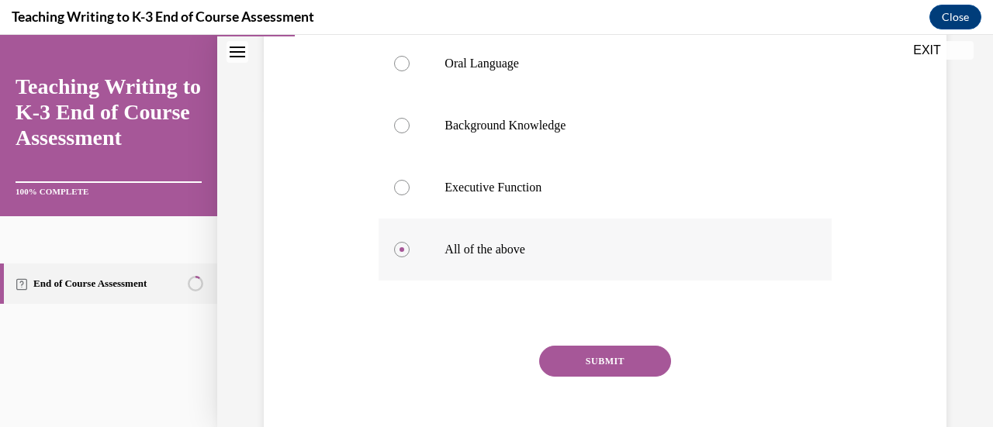
scroll to position [322, 0]
click at [579, 353] on button "SUBMIT" at bounding box center [605, 360] width 132 height 31
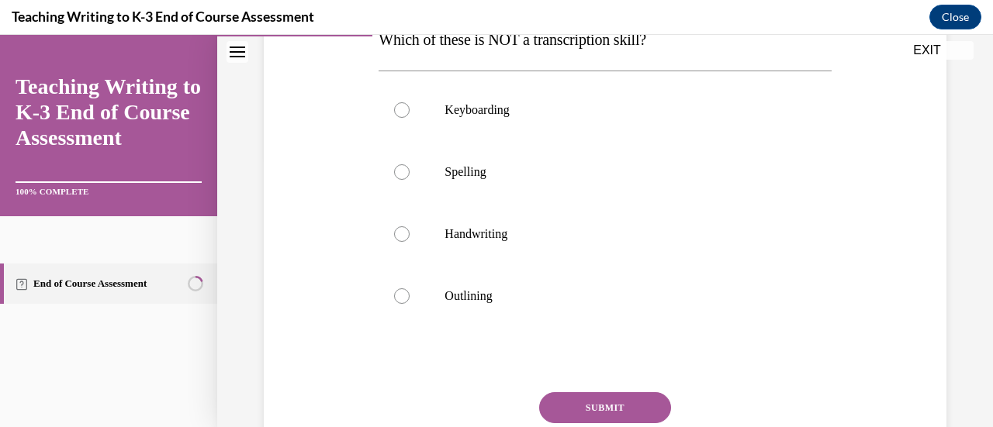
scroll to position [272, 0]
click at [526, 305] on label "Outlining" at bounding box center [605, 295] width 452 height 62
click at [410, 303] on input "Outlining" at bounding box center [402, 296] width 16 height 16
radio input "true"
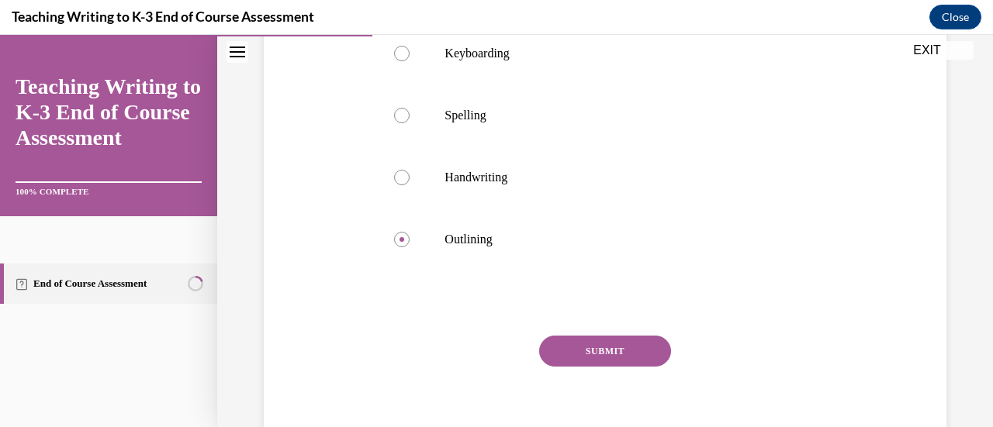
click at [599, 345] on button "SUBMIT" at bounding box center [605, 351] width 132 height 31
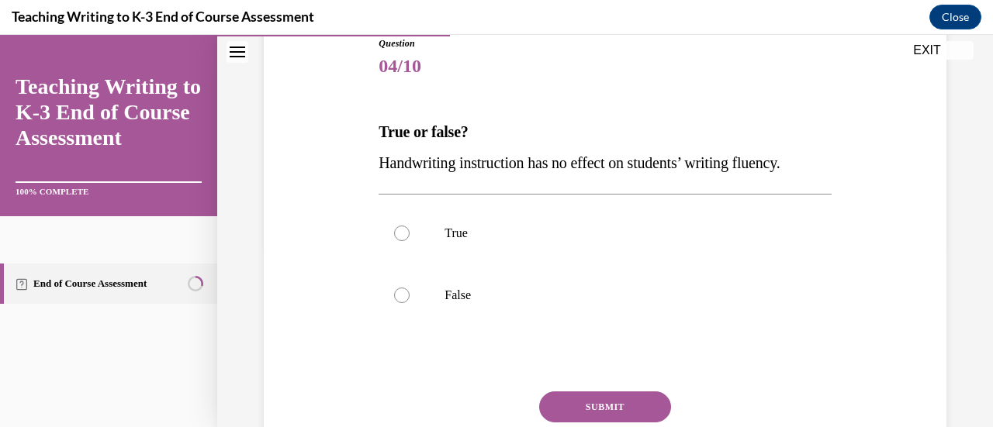
scroll to position [180, 0]
click at [517, 311] on label "False" at bounding box center [605, 295] width 452 height 62
click at [410, 303] on input "False" at bounding box center [402, 295] width 16 height 16
radio input "true"
click at [589, 392] on button "SUBMIT" at bounding box center [605, 406] width 132 height 31
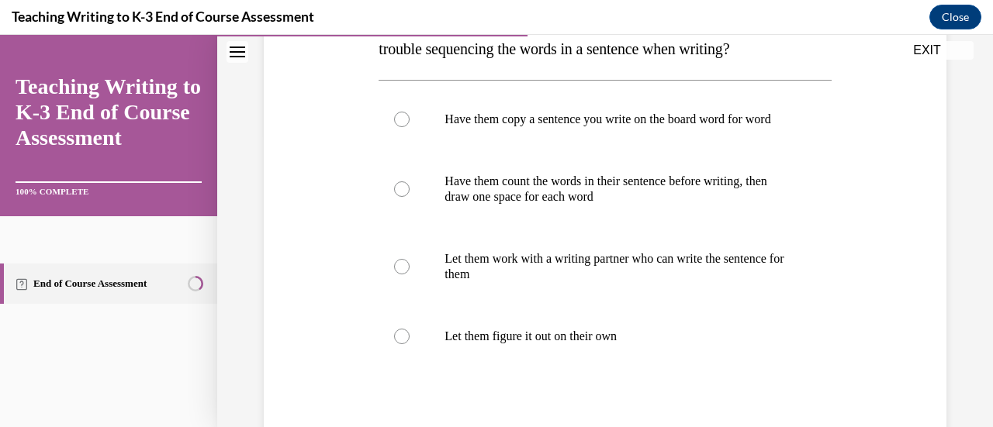
scroll to position [294, 0]
click at [478, 126] on p "Have them copy a sentence you write on the board word for word" at bounding box center [617, 119] width 347 height 16
click at [410, 126] on input "Have them copy a sentence you write on the board word for word" at bounding box center [402, 119] width 16 height 16
radio input "true"
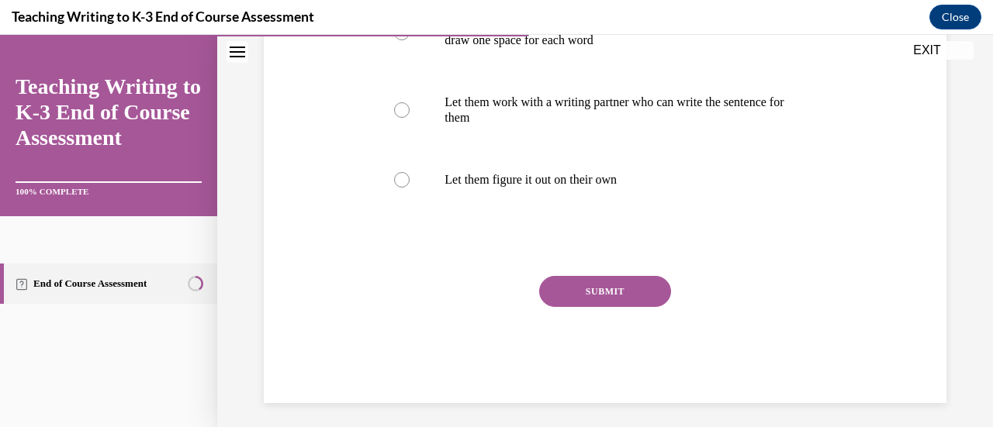
scroll to position [451, 0]
click at [583, 292] on button "SUBMIT" at bounding box center [605, 290] width 132 height 31
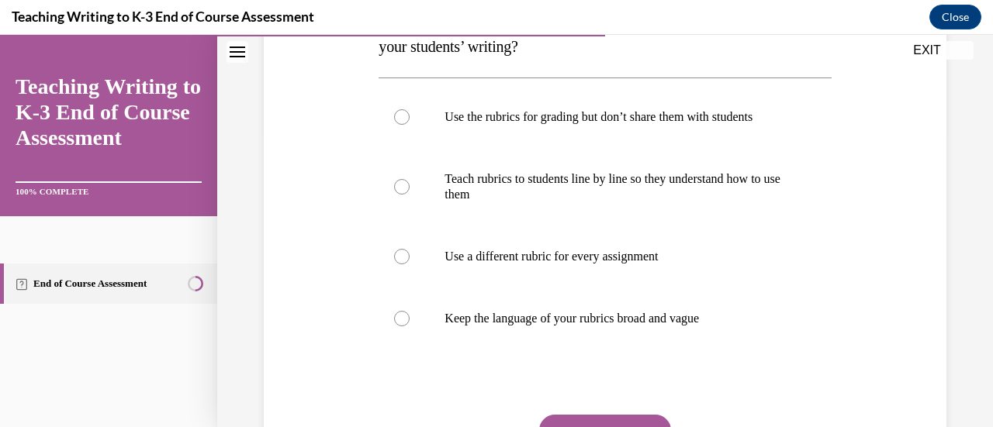
scroll to position [296, 0]
click at [589, 190] on p "Teach rubrics to students line by line so they understand how to use them" at bounding box center [617, 186] width 347 height 31
click at [410, 190] on input "Teach rubrics to students line by line so they understand how to use them" at bounding box center [402, 186] width 16 height 16
radio input "true"
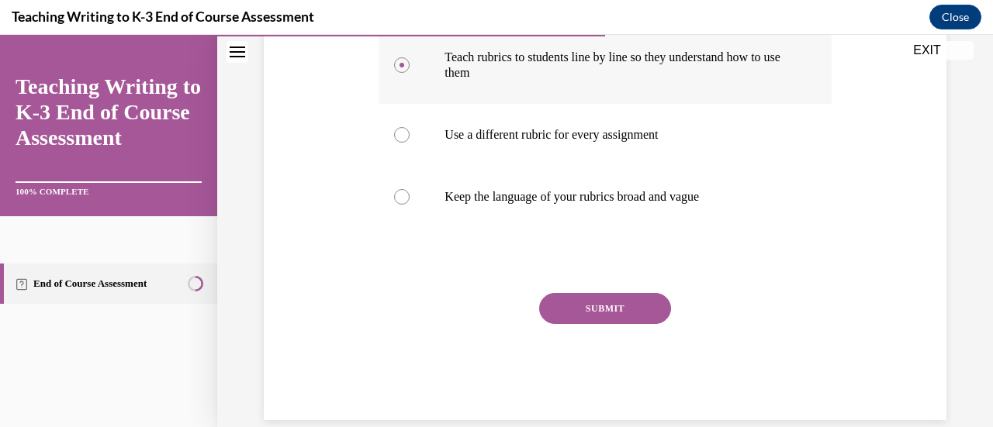
scroll to position [418, 0]
click at [614, 309] on button "SUBMIT" at bounding box center [605, 307] width 132 height 31
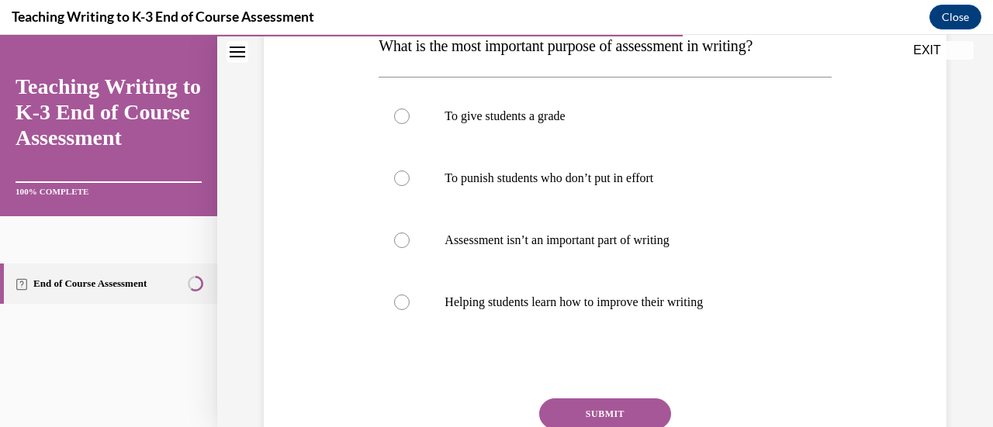
scroll to position [267, 0]
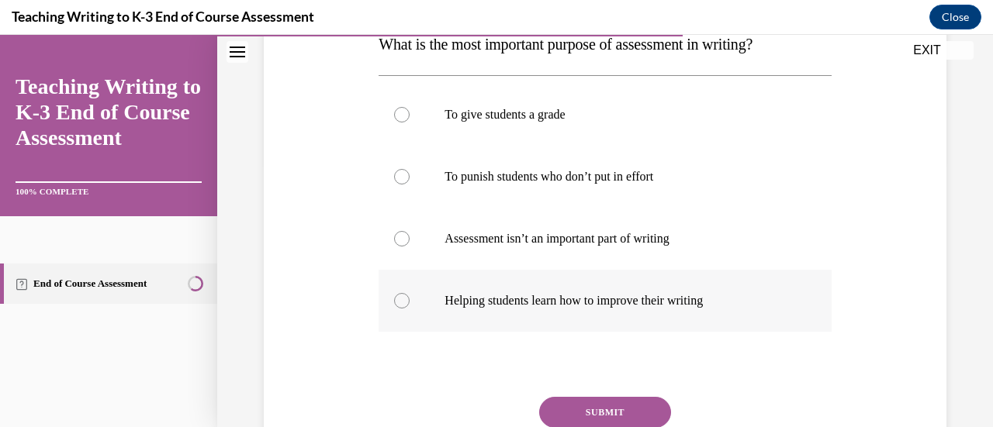
click at [605, 308] on label "Helping students learn how to improve their writing" at bounding box center [605, 301] width 452 height 62
click at [410, 308] on input "Helping students learn how to improve their writing" at bounding box center [402, 301] width 16 height 16
radio input "true"
click at [610, 404] on button "SUBMIT" at bounding box center [605, 412] width 132 height 31
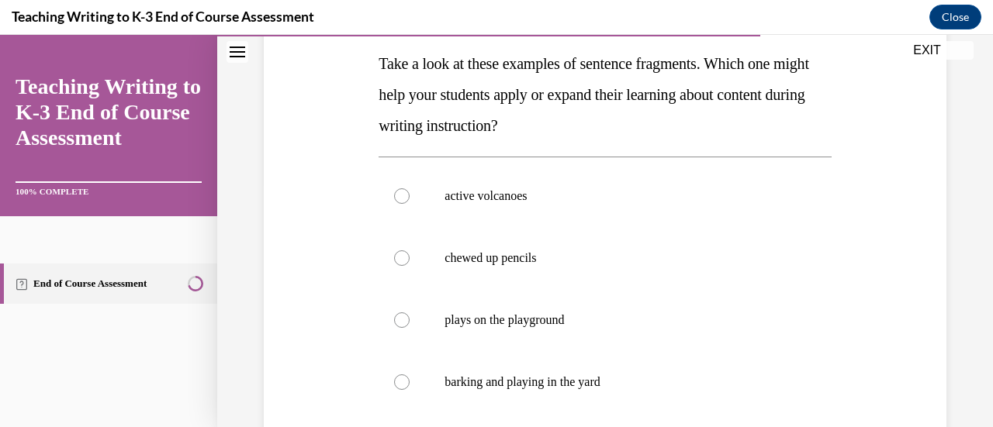
scroll to position [249, 0]
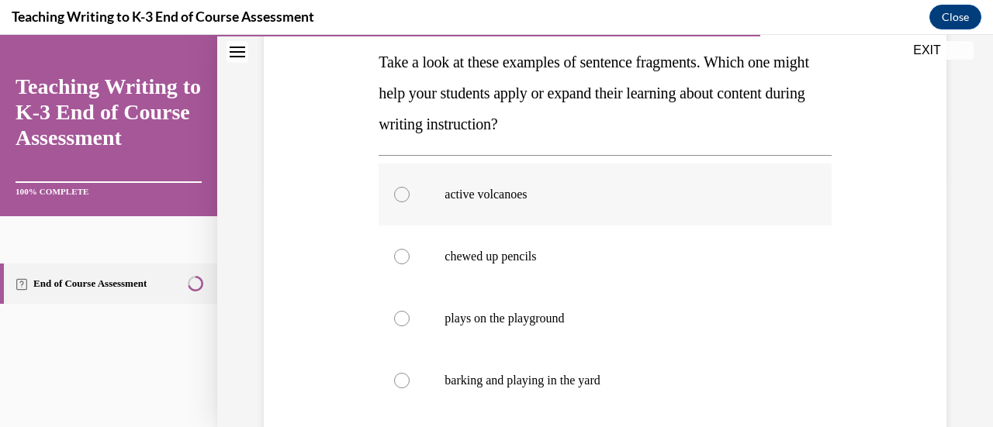
click at [521, 185] on label "active volcanoes" at bounding box center [605, 195] width 452 height 62
click at [410, 187] on input "active volcanoes" at bounding box center [402, 195] width 16 height 16
radio input "true"
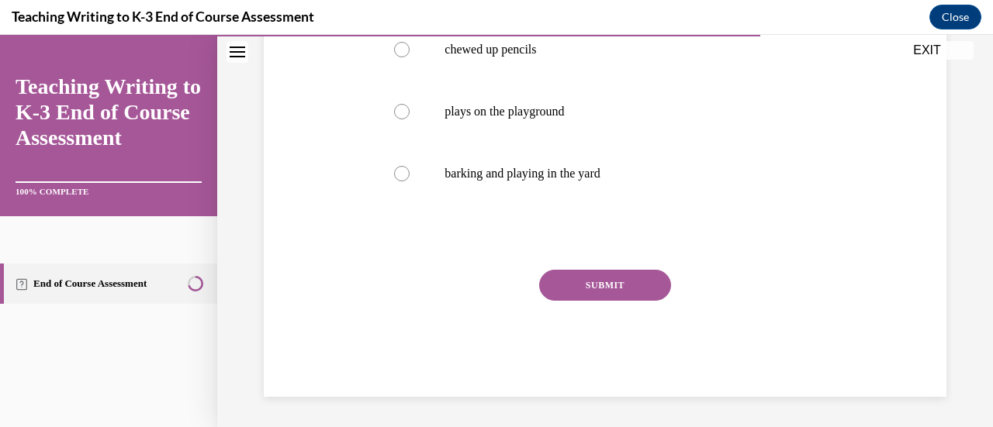
click at [603, 292] on button "SUBMIT" at bounding box center [605, 285] width 132 height 31
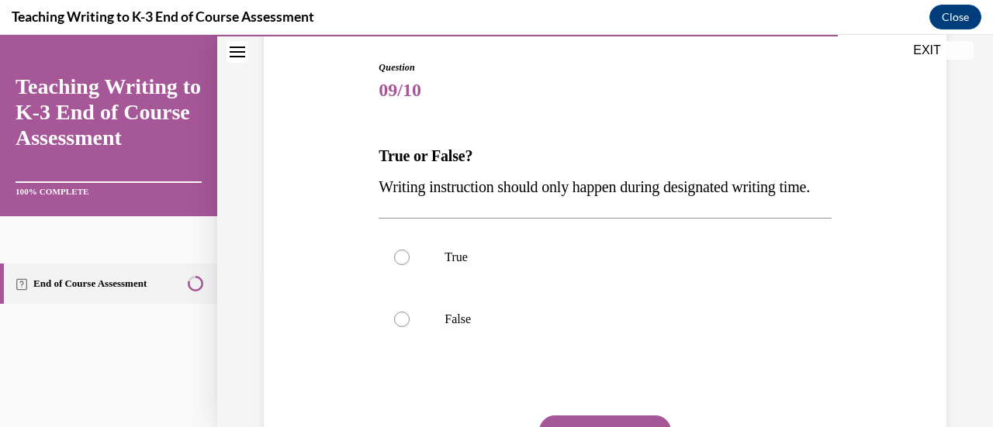
scroll to position [208, 0]
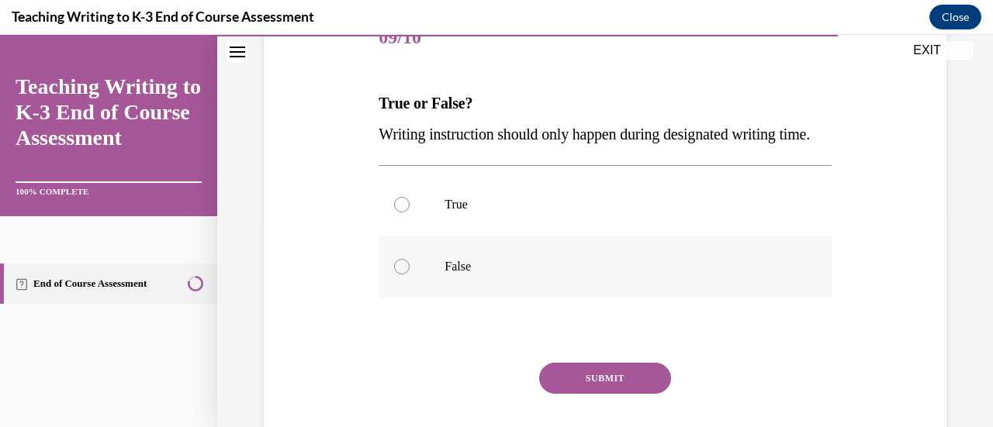
click at [561, 268] on label "False" at bounding box center [605, 267] width 452 height 62
click at [410, 268] on input "False" at bounding box center [402, 267] width 16 height 16
radio input "true"
click at [554, 236] on label "True" at bounding box center [605, 205] width 452 height 62
click at [410, 213] on input "True" at bounding box center [402, 205] width 16 height 16
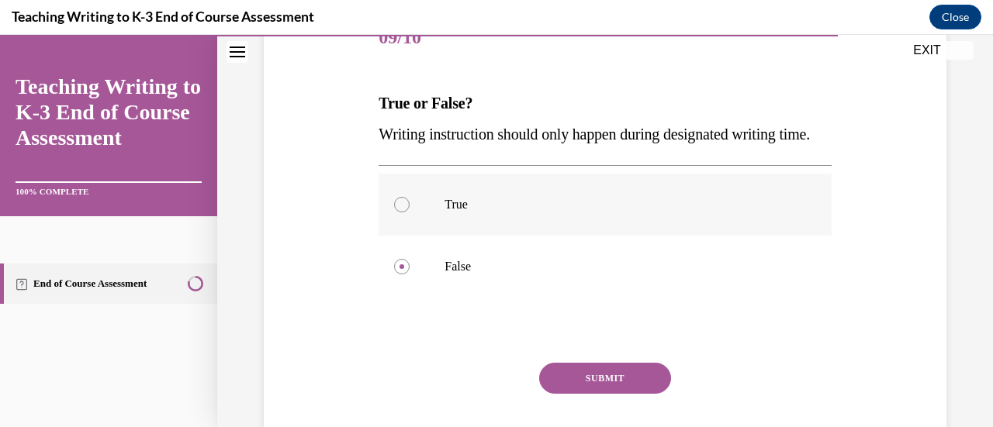
radio input "true"
click at [616, 394] on button "SUBMIT" at bounding box center [605, 378] width 132 height 31
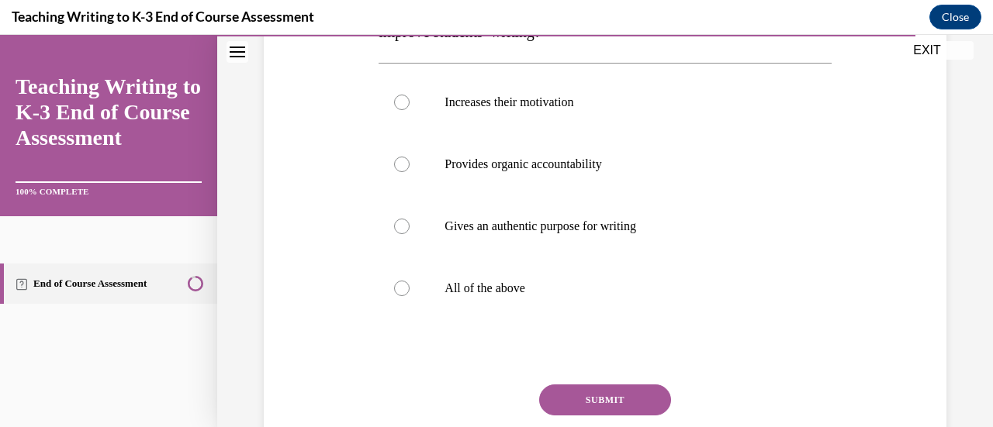
scroll to position [306, 0]
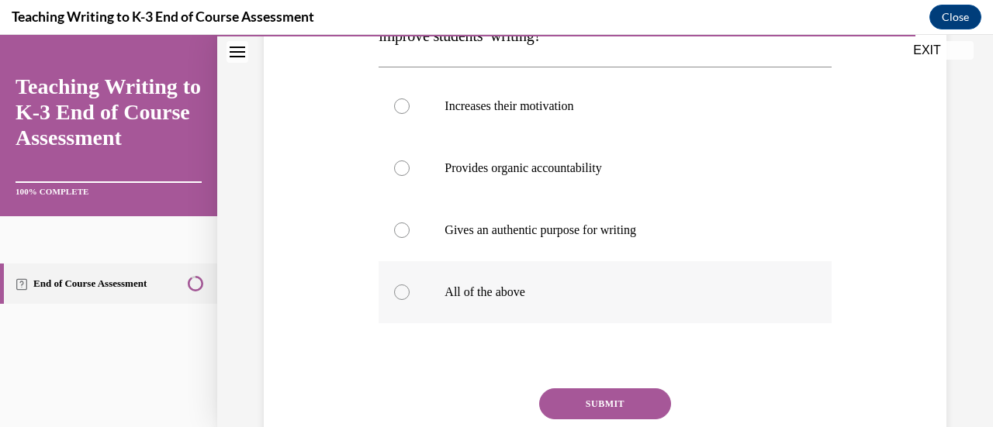
click at [569, 293] on p "All of the above" at bounding box center [617, 293] width 347 height 16
click at [410, 293] on input "All of the above" at bounding box center [402, 293] width 16 height 16
radio input "true"
click at [594, 399] on button "SUBMIT" at bounding box center [605, 404] width 132 height 31
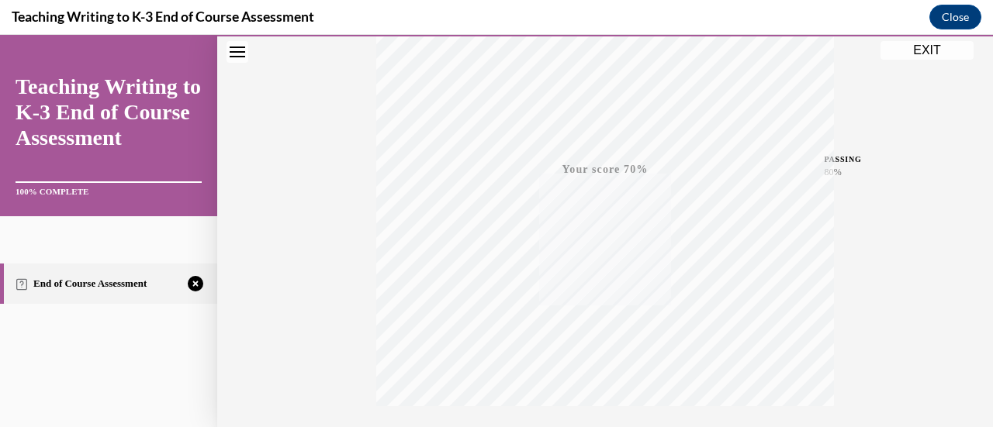
scroll to position [402, 0]
click at [580, 319] on div "TAKE AGAIN" at bounding box center [605, 324] width 55 height 36
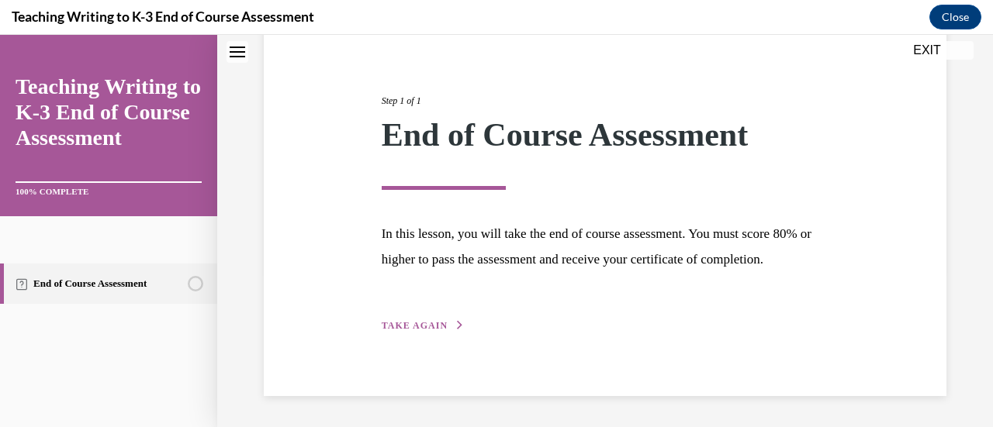
scroll to position [182, 0]
click at [432, 325] on span "TAKE AGAIN" at bounding box center [415, 325] width 66 height 11
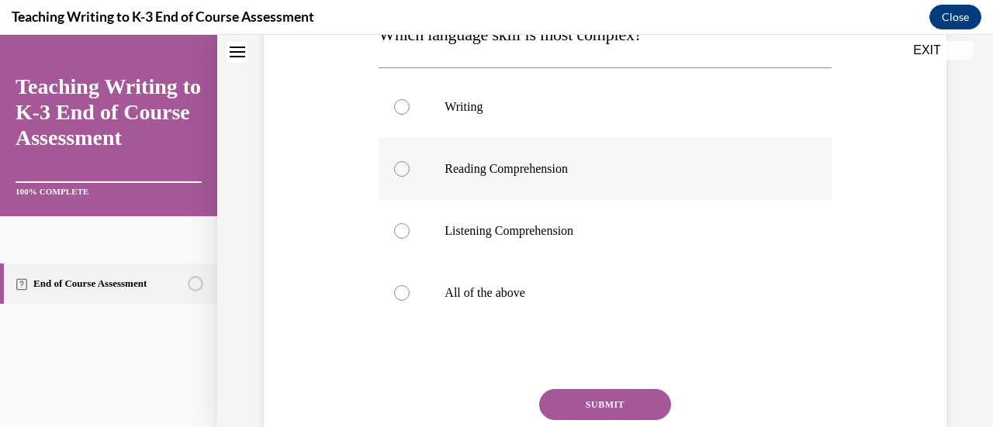
scroll to position [278, 0]
click at [441, 247] on label "Listening Comprehension" at bounding box center [605, 231] width 452 height 62
click at [410, 239] on input "Listening Comprehension" at bounding box center [402, 231] width 16 height 16
radio input "true"
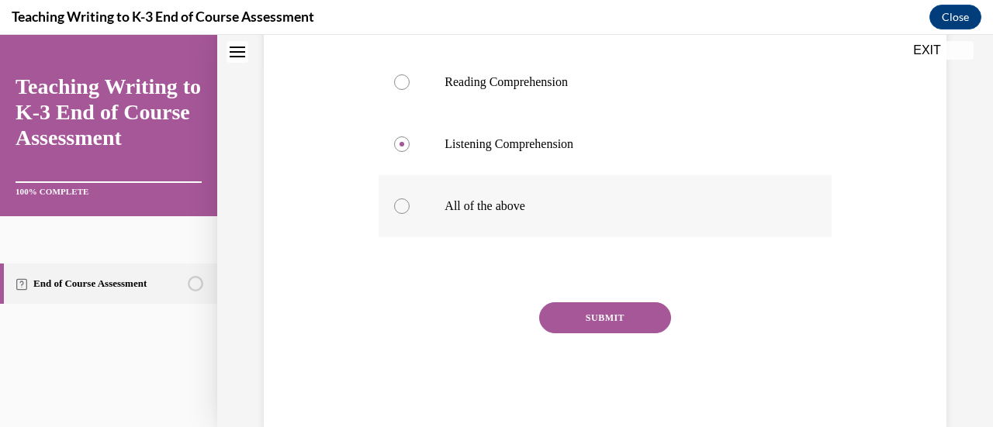
click at [465, 217] on label "All of the above" at bounding box center [605, 206] width 452 height 62
click at [410, 214] on input "All of the above" at bounding box center [402, 207] width 16 height 16
radio input "true"
click at [576, 316] on button "SUBMIT" at bounding box center [605, 318] width 132 height 31
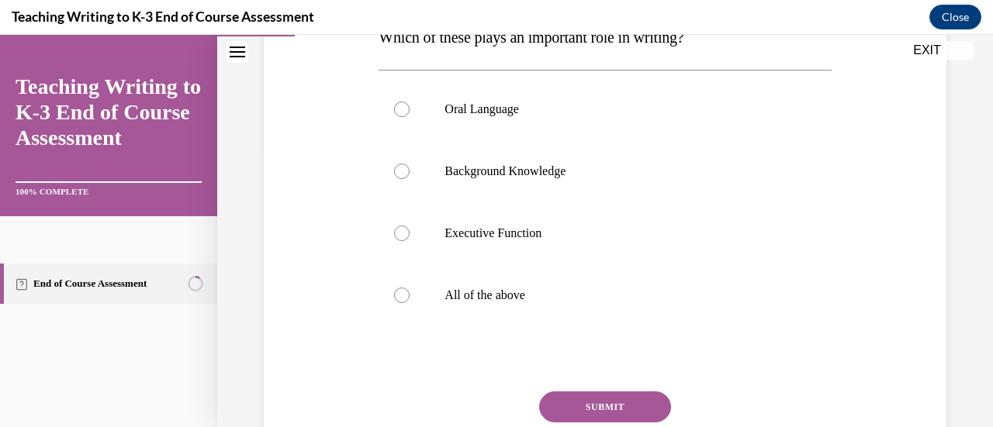
scroll to position [275, 0]
click at [529, 302] on p "All of the above" at bounding box center [617, 296] width 347 height 16
click at [410, 302] on input "All of the above" at bounding box center [402, 296] width 16 height 16
radio input "true"
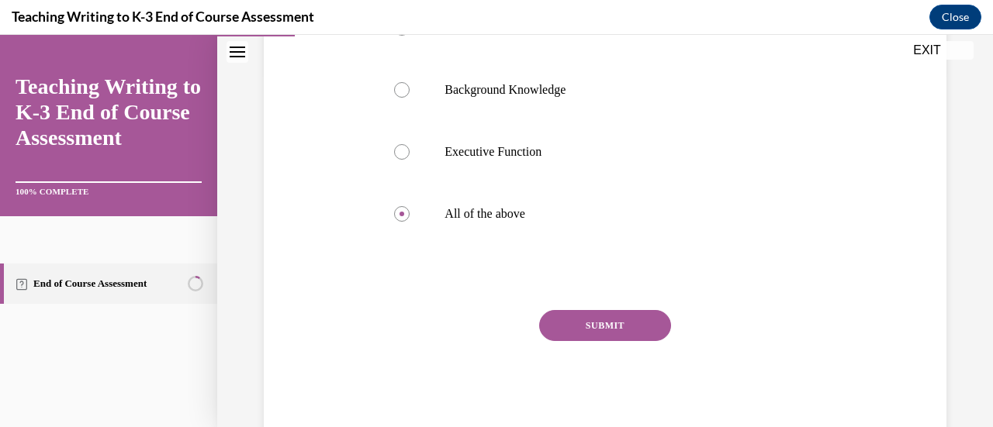
click at [612, 323] on button "SUBMIT" at bounding box center [605, 325] width 132 height 31
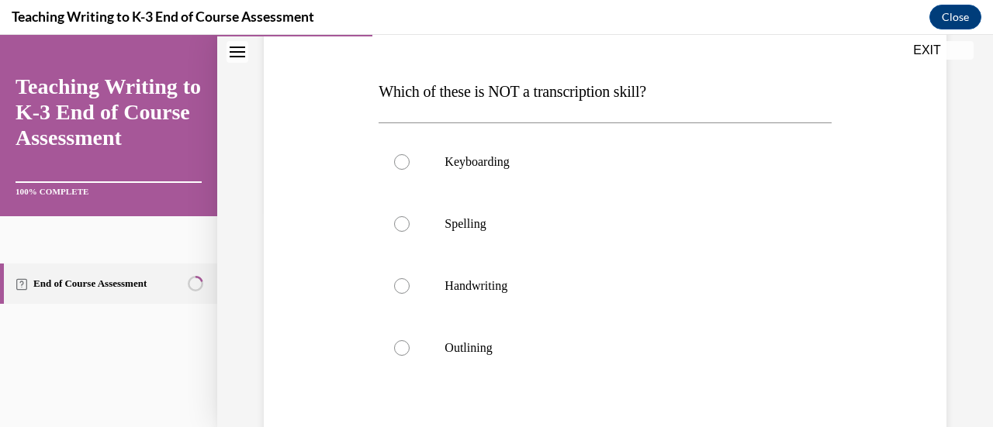
scroll to position [220, 0]
click at [534, 354] on p "Outlining" at bounding box center [617, 348] width 347 height 16
click at [410, 354] on input "Outlining" at bounding box center [402, 348] width 16 height 16
radio input "true"
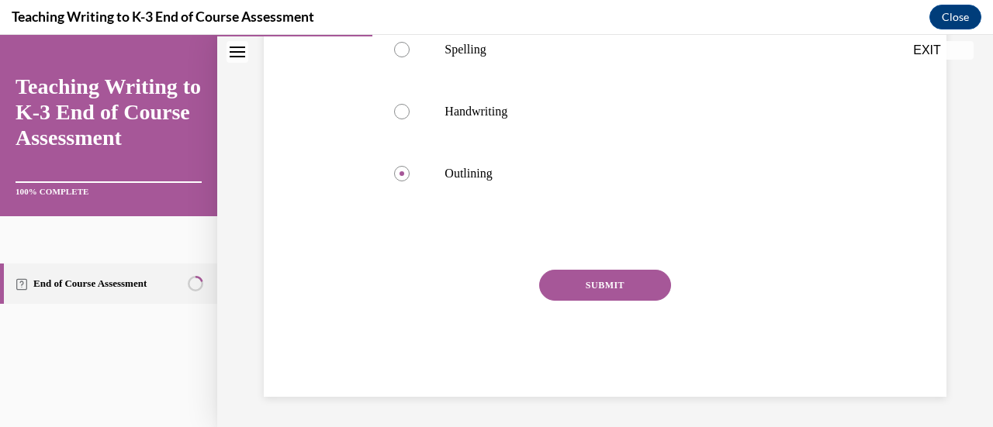
click at [588, 289] on button "SUBMIT" at bounding box center [605, 285] width 132 height 31
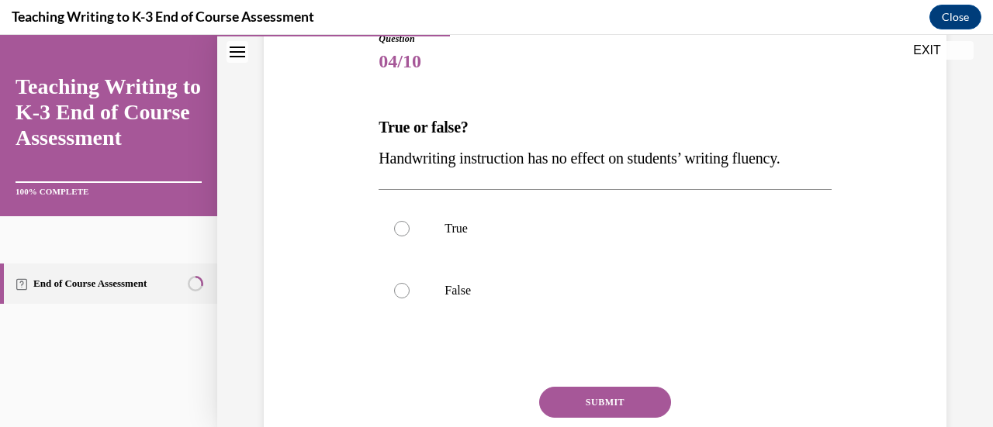
scroll to position [186, 0]
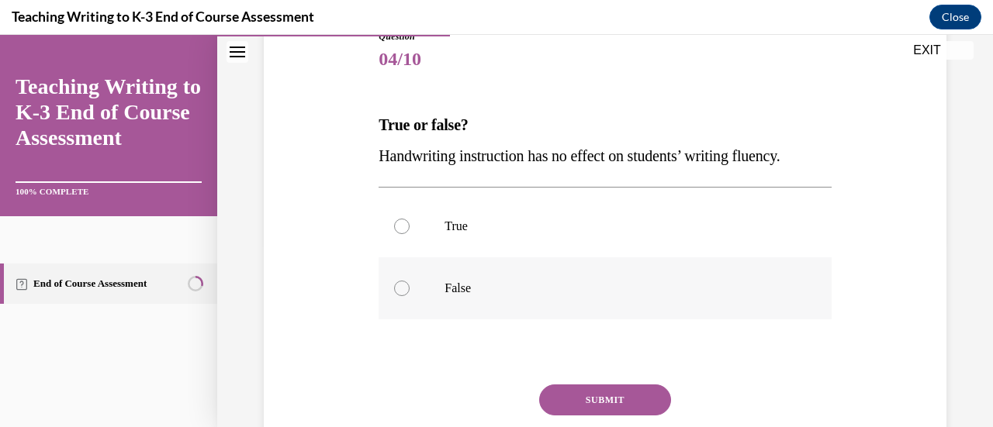
click at [479, 289] on p "False" at bounding box center [617, 289] width 347 height 16
click at [410, 289] on input "False" at bounding box center [402, 289] width 16 height 16
radio input "true"
click at [583, 390] on button "SUBMIT" at bounding box center [605, 400] width 132 height 31
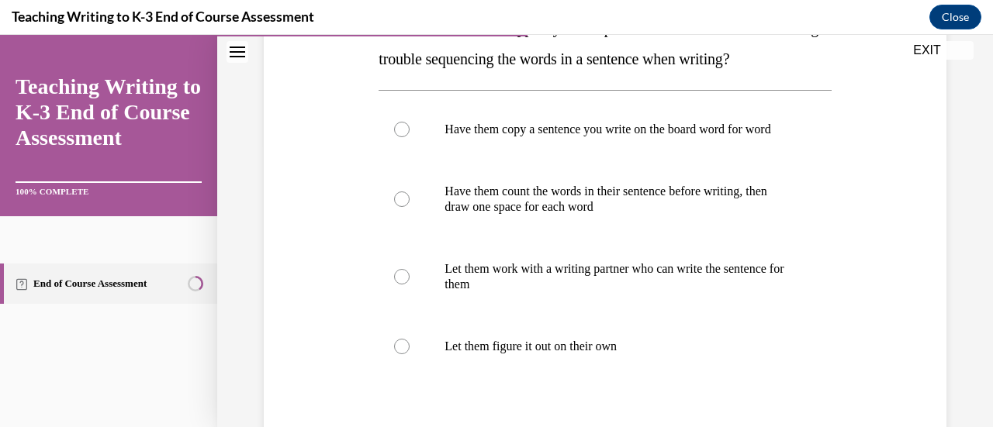
scroll to position [288, 0]
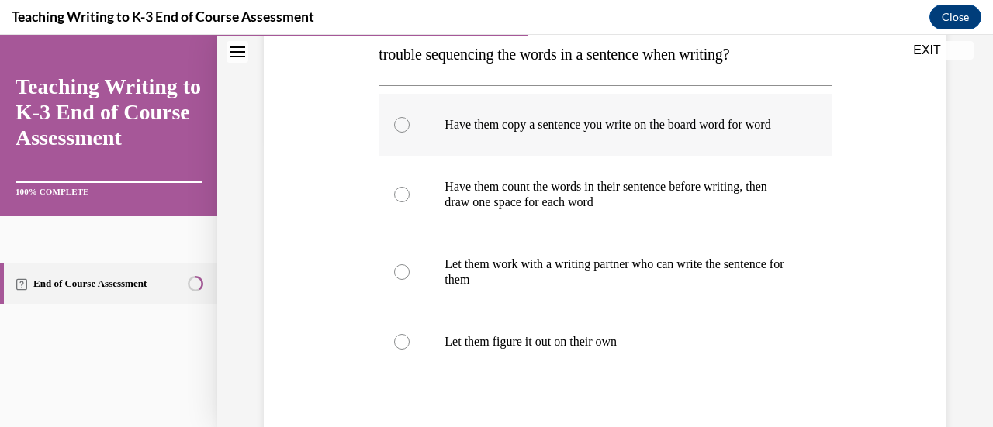
click at [451, 126] on p "Have them copy a sentence you write on the board word for word" at bounding box center [617, 125] width 347 height 16
click at [410, 126] on input "Have them copy a sentence you write on the board word for word" at bounding box center [402, 125] width 16 height 16
radio input "true"
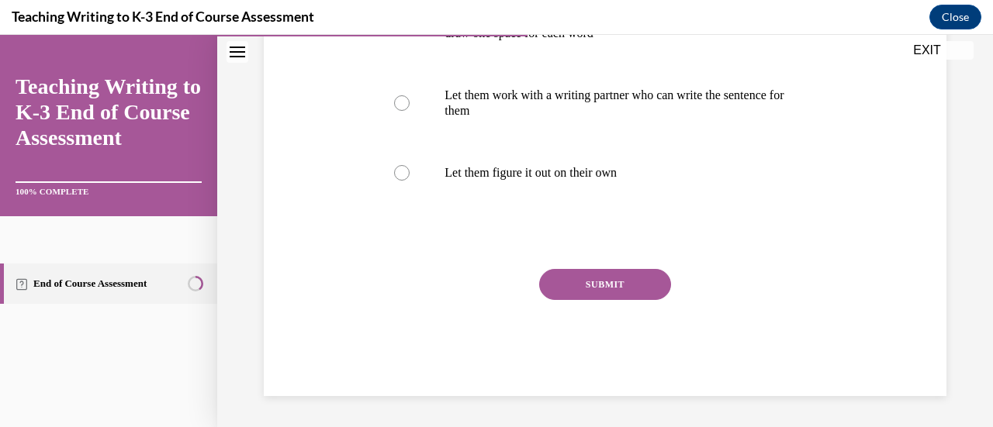
click at [580, 281] on button "SUBMIT" at bounding box center [605, 284] width 132 height 31
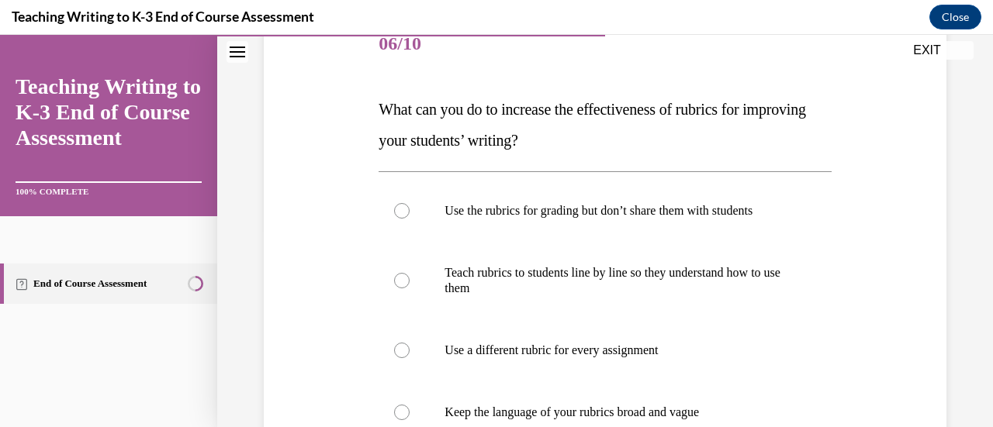
scroll to position [202, 0]
click at [573, 280] on p "Teach rubrics to students line by line so they understand how to use them" at bounding box center [617, 279] width 347 height 31
click at [410, 280] on input "Teach rubrics to students line by line so they understand how to use them" at bounding box center [402, 280] width 16 height 16
radio input "true"
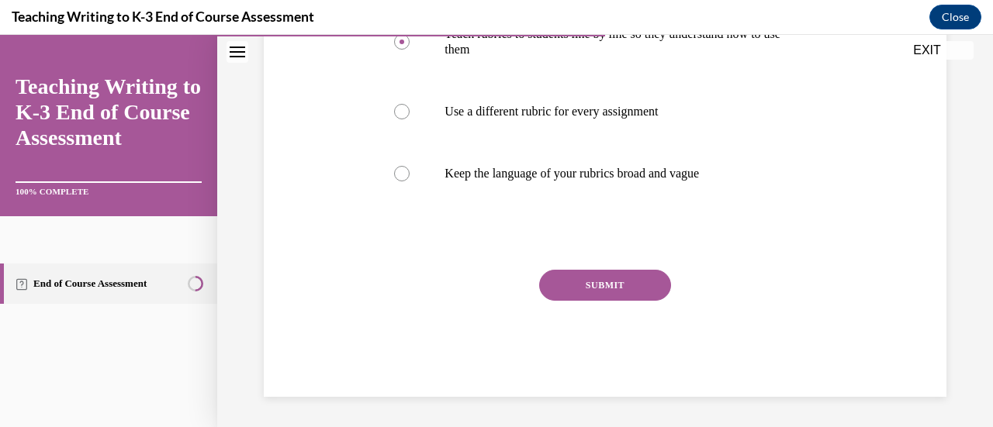
click at [599, 282] on button "SUBMIT" at bounding box center [605, 285] width 132 height 31
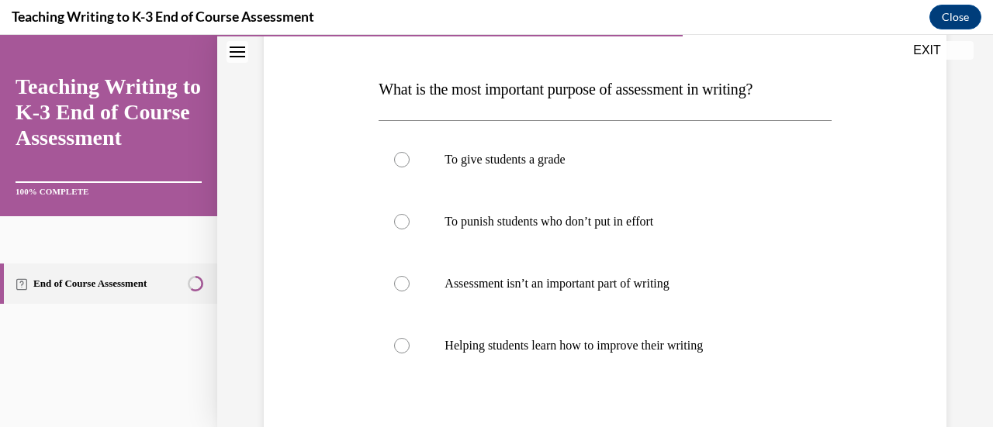
scroll to position [223, 0]
click at [571, 358] on label "Helping students learn how to improve their writing" at bounding box center [605, 345] width 452 height 62
click at [410, 353] on input "Helping students learn how to improve their writing" at bounding box center [402, 345] width 16 height 16
radio input "true"
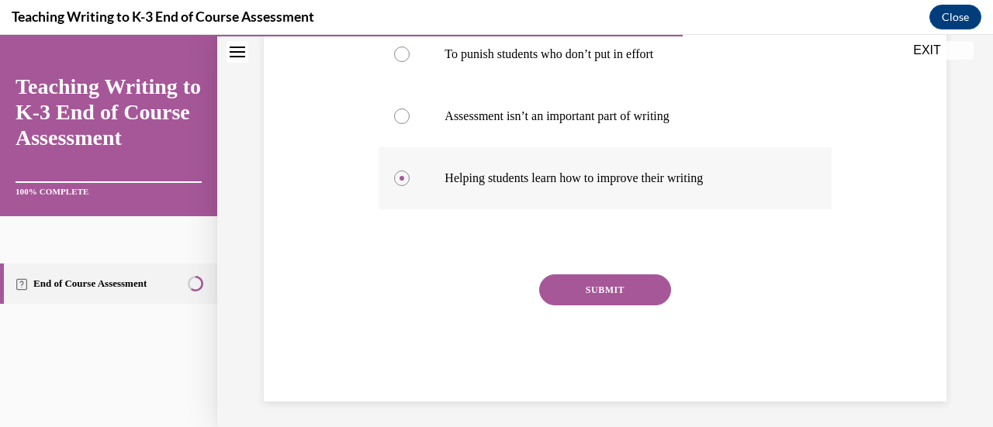
scroll to position [394, 0]
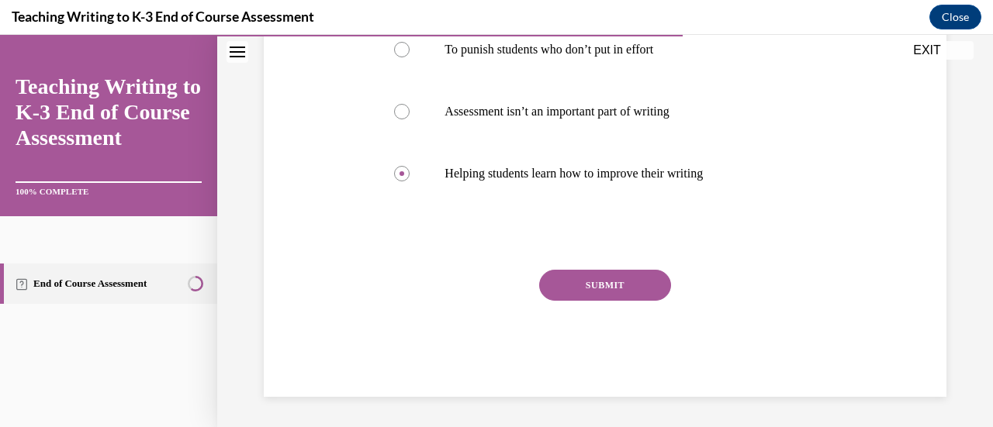
click at [600, 298] on button "SUBMIT" at bounding box center [605, 285] width 132 height 31
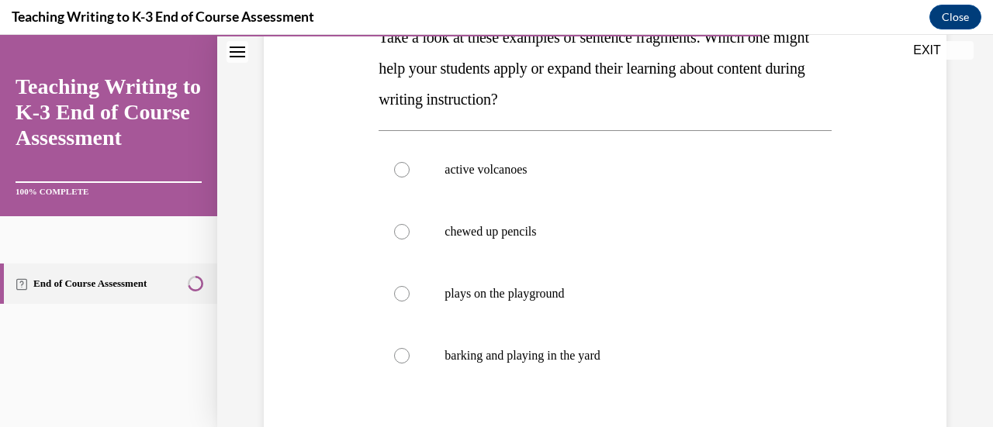
scroll to position [275, 0]
click at [571, 188] on label "active volcanoes" at bounding box center [605, 169] width 452 height 62
click at [410, 177] on input "active volcanoes" at bounding box center [402, 169] width 16 height 16
radio input "true"
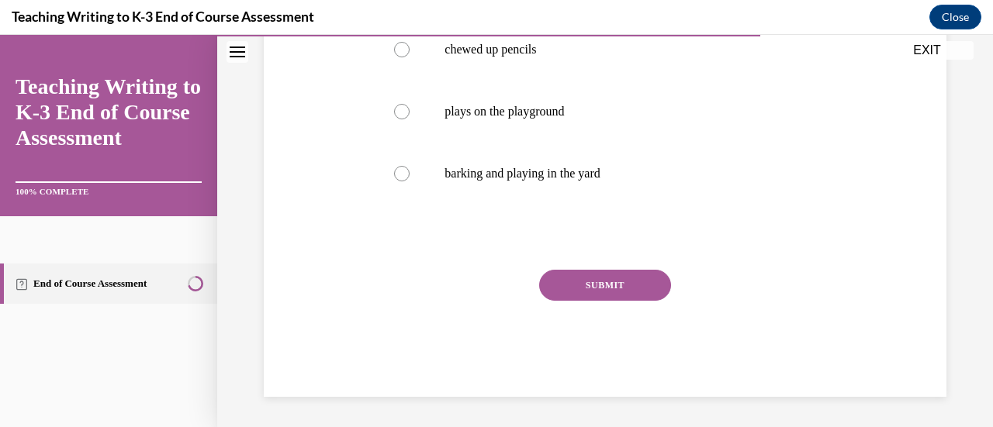
click at [610, 281] on button "SUBMIT" at bounding box center [605, 285] width 132 height 31
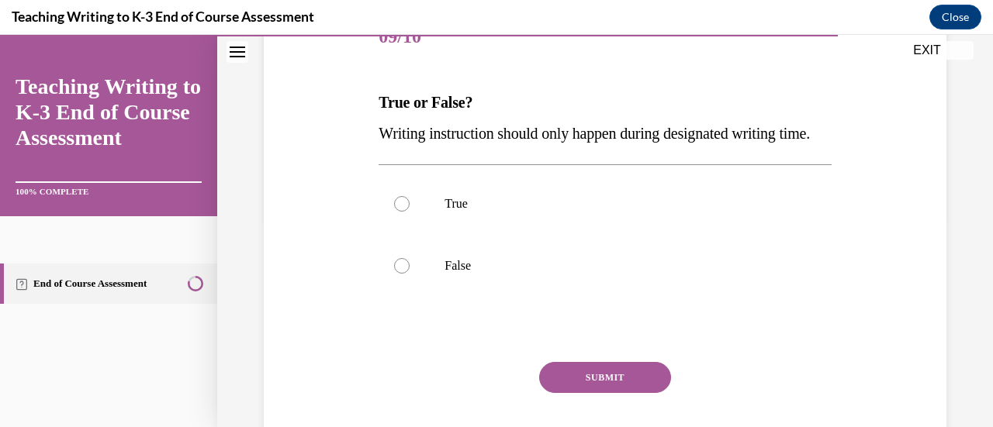
scroll to position [237, 0]
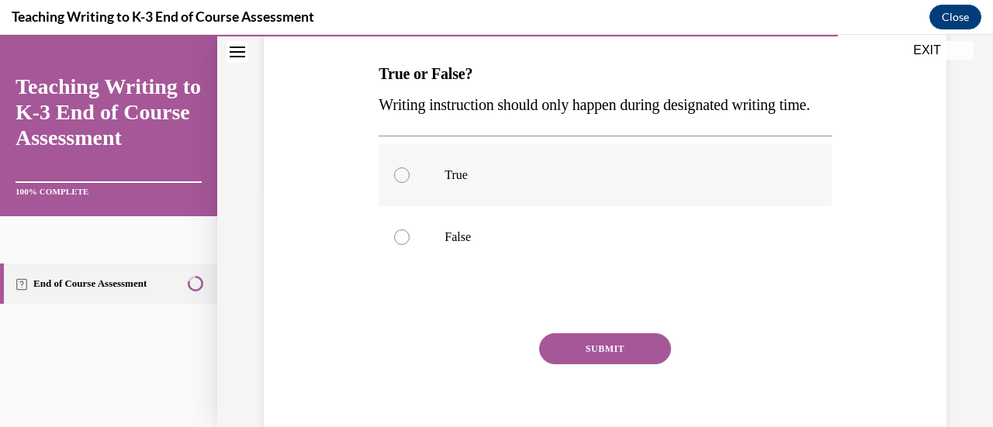
click at [562, 206] on label "True" at bounding box center [605, 175] width 452 height 62
click at [410, 183] on input "True" at bounding box center [402, 176] width 16 height 16
radio input "true"
click at [599, 365] on button "SUBMIT" at bounding box center [605, 349] width 132 height 31
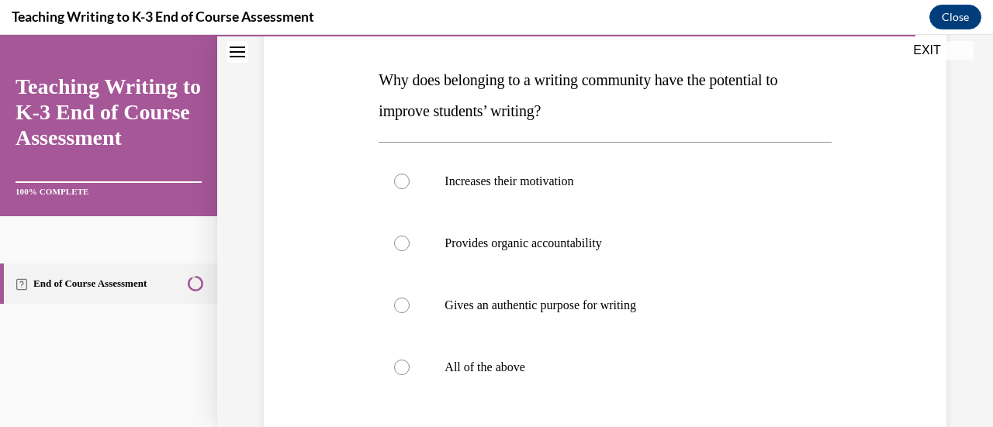
scroll to position [251, 0]
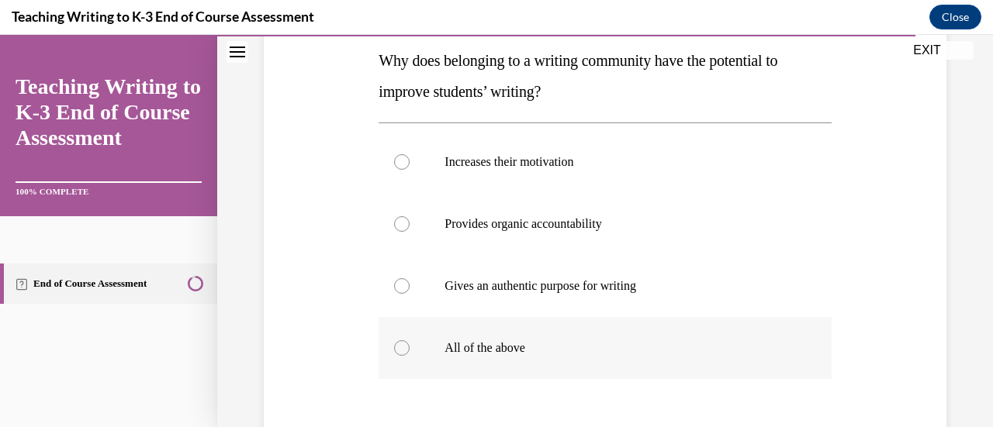
click at [577, 361] on label "All of the above" at bounding box center [605, 348] width 452 height 62
click at [410, 356] on input "All of the above" at bounding box center [402, 349] width 16 height 16
radio input "true"
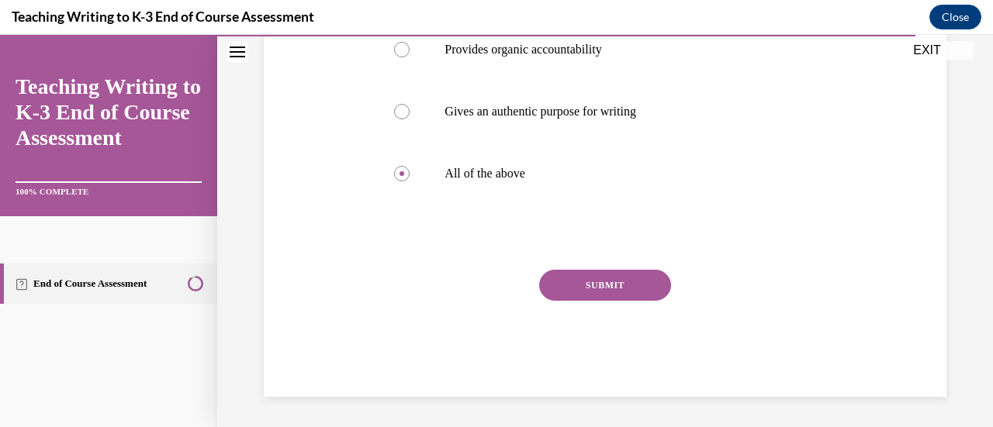
click at [616, 289] on button "SUBMIT" at bounding box center [605, 285] width 132 height 31
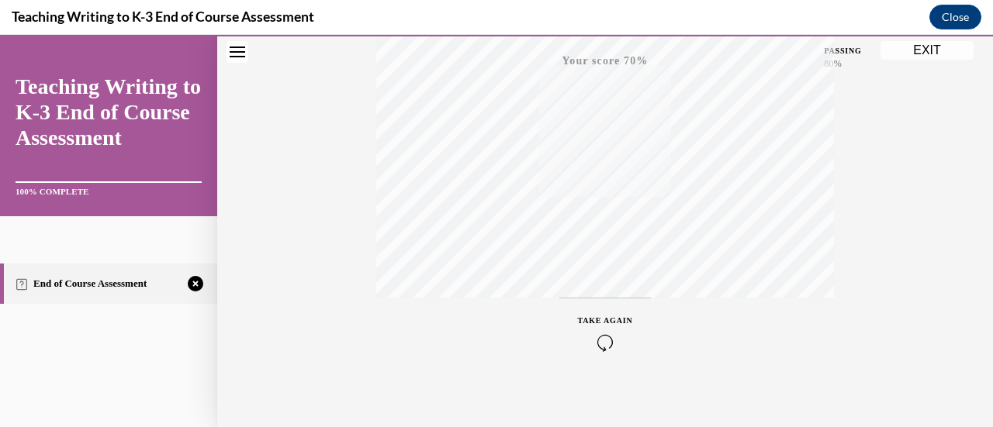
scroll to position [402, 0]
click at [593, 329] on icon "button" at bounding box center [605, 333] width 55 height 17
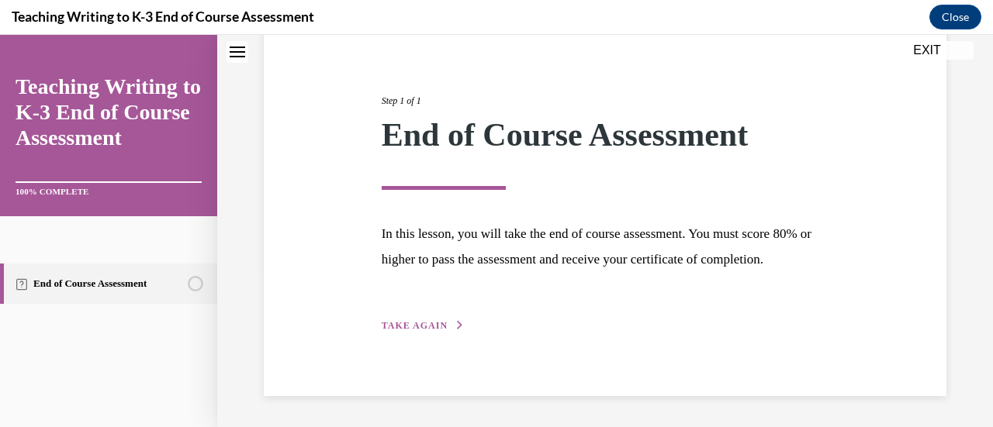
scroll to position [182, 0]
click at [439, 327] on span "TAKE AGAIN" at bounding box center [415, 325] width 66 height 11
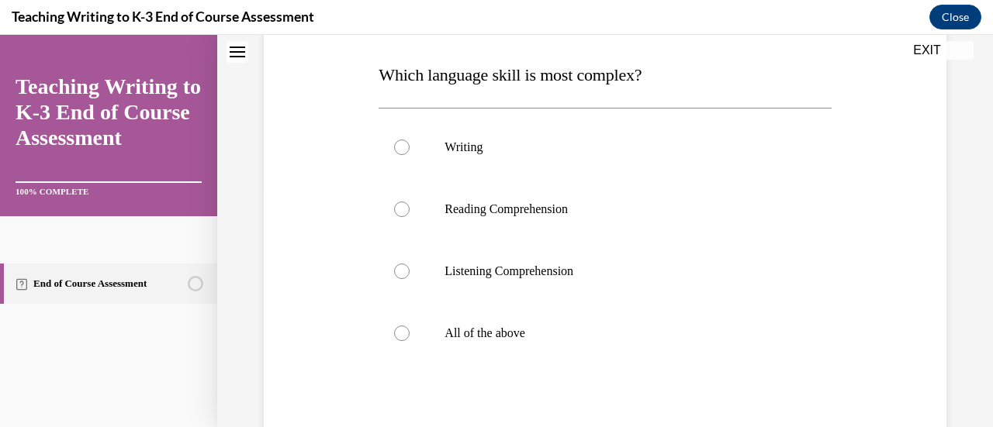
scroll to position [240, 0]
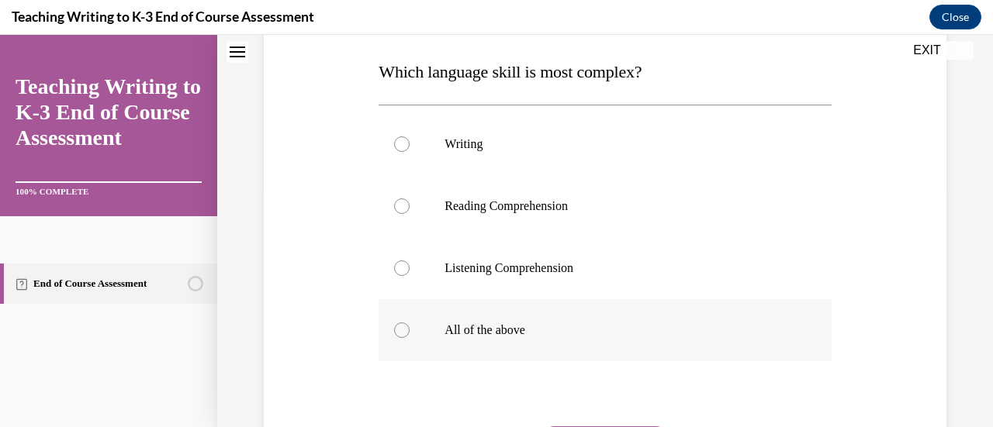
click at [464, 323] on p "All of the above" at bounding box center [617, 331] width 347 height 16
click at [410, 323] on input "All of the above" at bounding box center [402, 331] width 16 height 16
radio input "true"
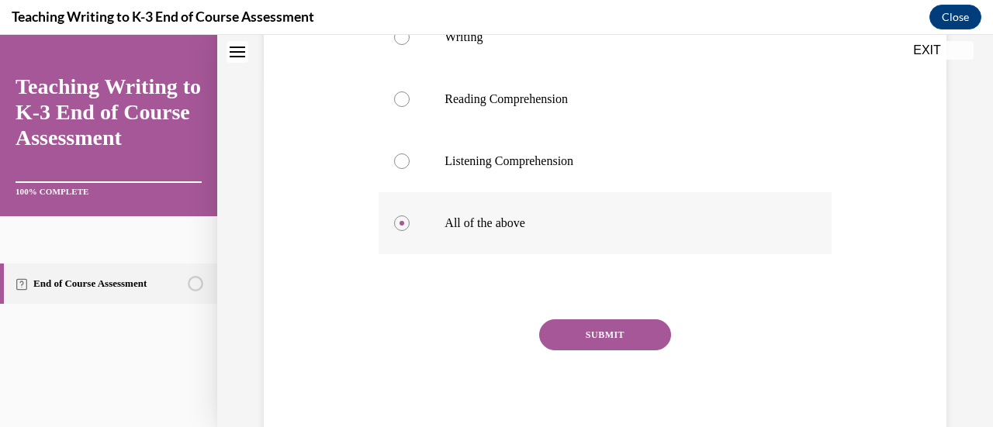
scroll to position [365, 0]
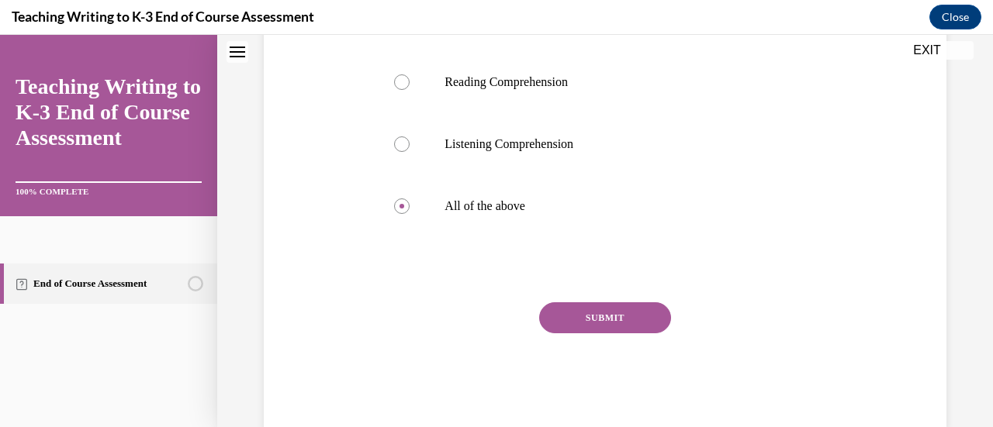
click at [593, 319] on button "SUBMIT" at bounding box center [605, 318] width 132 height 31
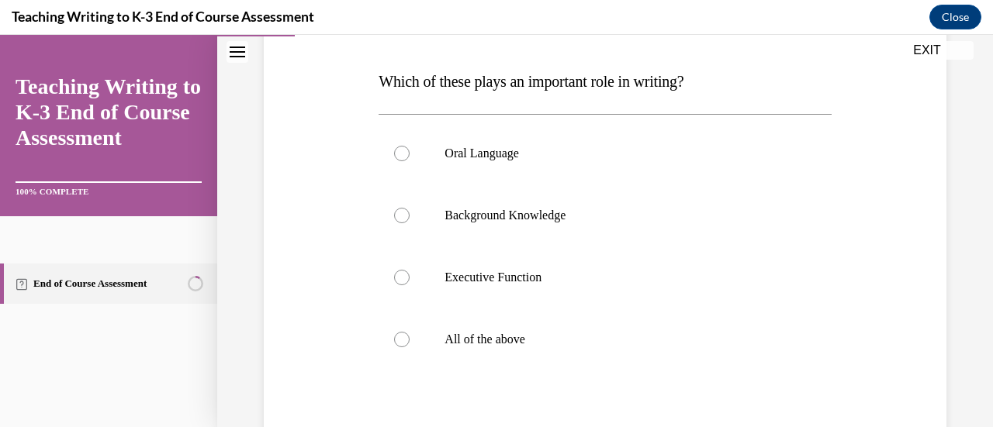
scroll to position [0, 0]
click at [441, 149] on label "Oral Language" at bounding box center [605, 153] width 452 height 62
click at [410, 149] on input "Oral Language" at bounding box center [402, 153] width 16 height 16
radio input "true"
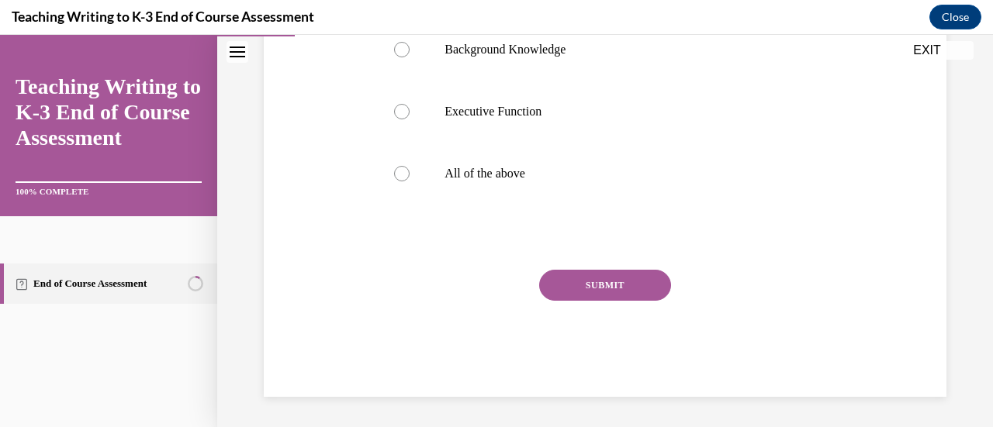
click at [613, 272] on button "SUBMIT" at bounding box center [605, 285] width 132 height 31
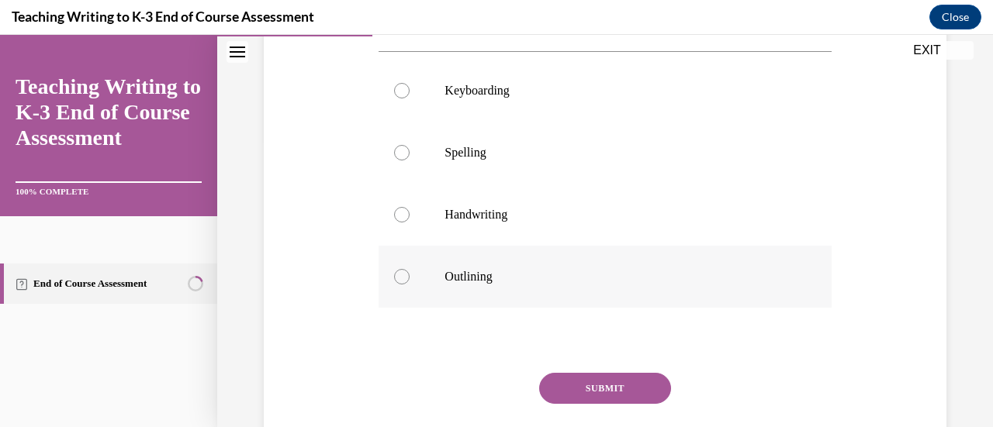
click at [535, 283] on p "Outlining" at bounding box center [617, 277] width 347 height 16
click at [410, 283] on input "Outlining" at bounding box center [402, 277] width 16 height 16
radio input "true"
click at [625, 376] on button "SUBMIT" at bounding box center [605, 388] width 132 height 31
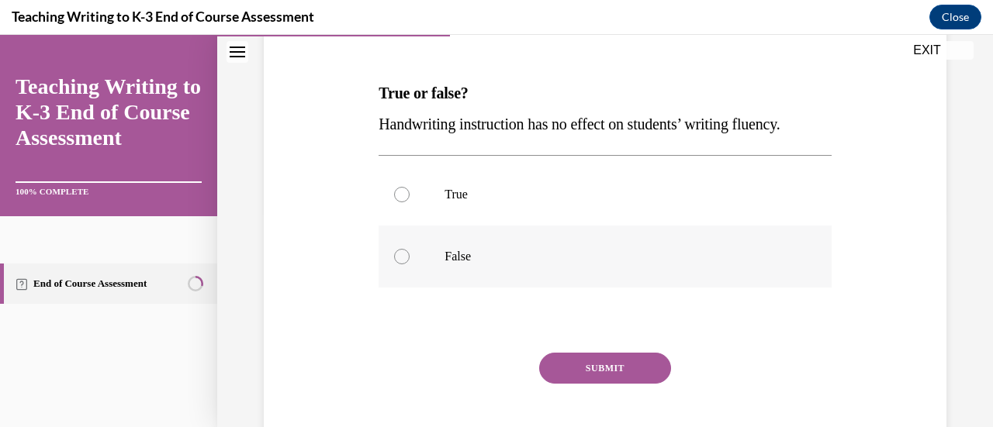
click at [469, 258] on p "False" at bounding box center [617, 257] width 347 height 16
click at [410, 258] on input "False" at bounding box center [402, 257] width 16 height 16
radio input "true"
click at [593, 365] on button "SUBMIT" at bounding box center [605, 368] width 132 height 31
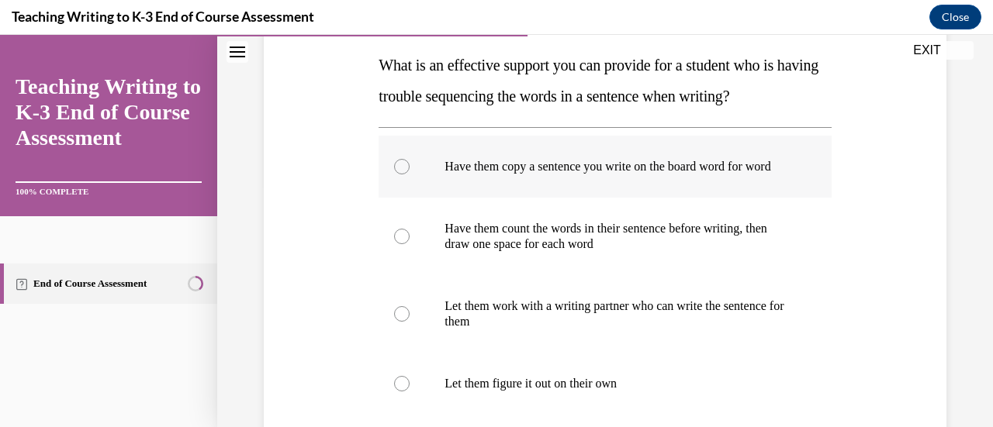
click at [515, 154] on label "Have them copy a sentence you write on the board word for word" at bounding box center [605, 167] width 452 height 62
click at [410, 159] on input "Have them copy a sentence you write on the board word for word" at bounding box center [402, 167] width 16 height 16
radio input "true"
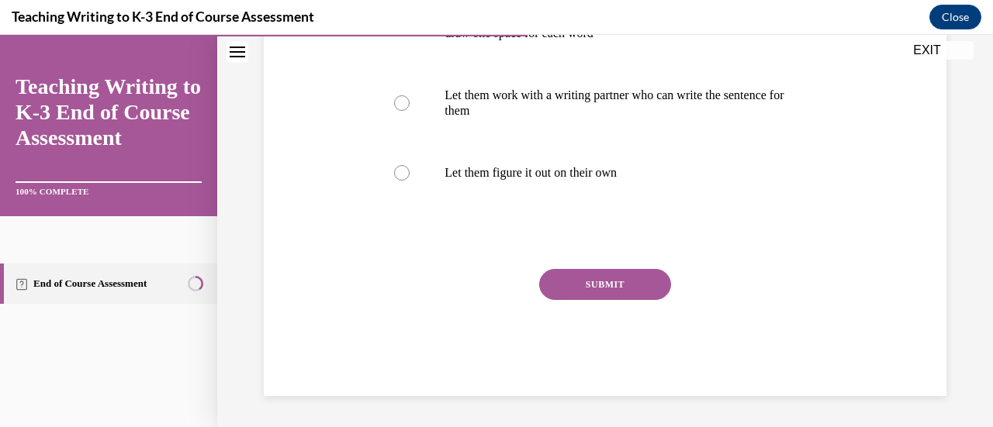
click at [613, 271] on button "SUBMIT" at bounding box center [605, 284] width 132 height 31
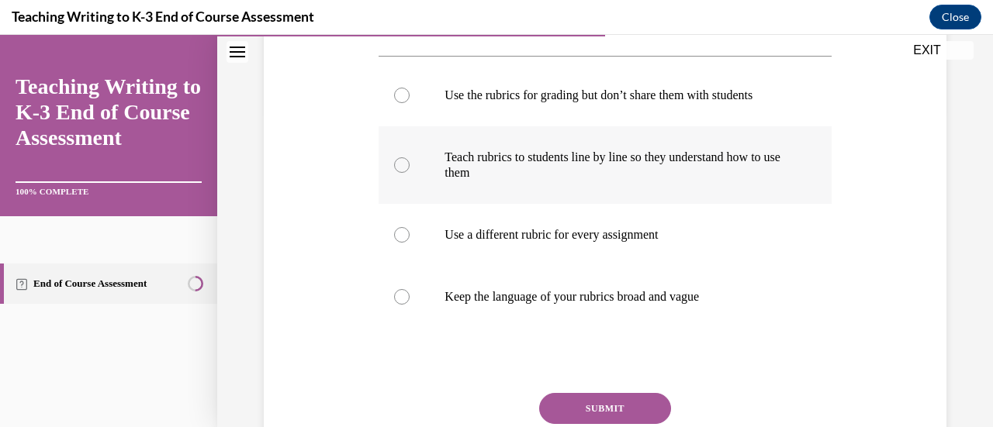
click at [562, 154] on p "Teach rubrics to students line by line so they understand how to use them" at bounding box center [617, 165] width 347 height 31
click at [410, 157] on input "Teach rubrics to students line by line so they understand how to use them" at bounding box center [402, 165] width 16 height 16
radio input "true"
click at [608, 411] on button "SUBMIT" at bounding box center [605, 408] width 132 height 31
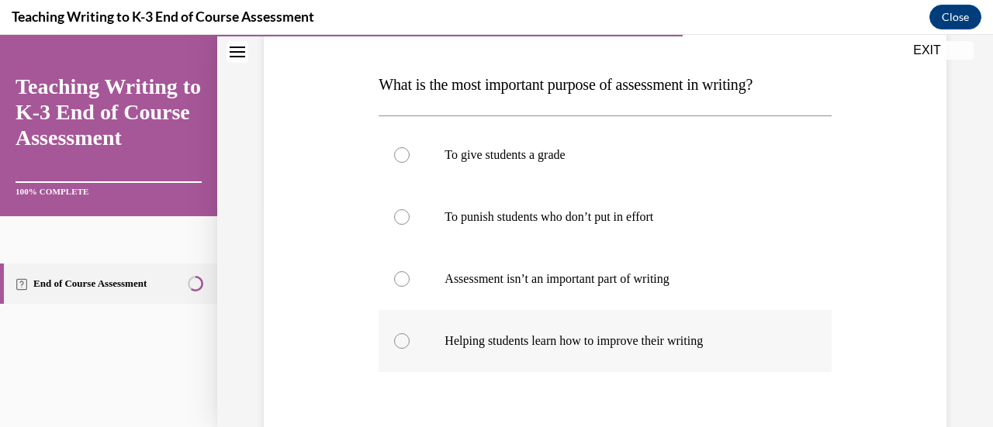
click at [551, 349] on label "Helping students learn how to improve their writing" at bounding box center [605, 341] width 452 height 62
click at [410, 349] on input "Helping students learn how to improve their writing" at bounding box center [402, 342] width 16 height 16
radio input "true"
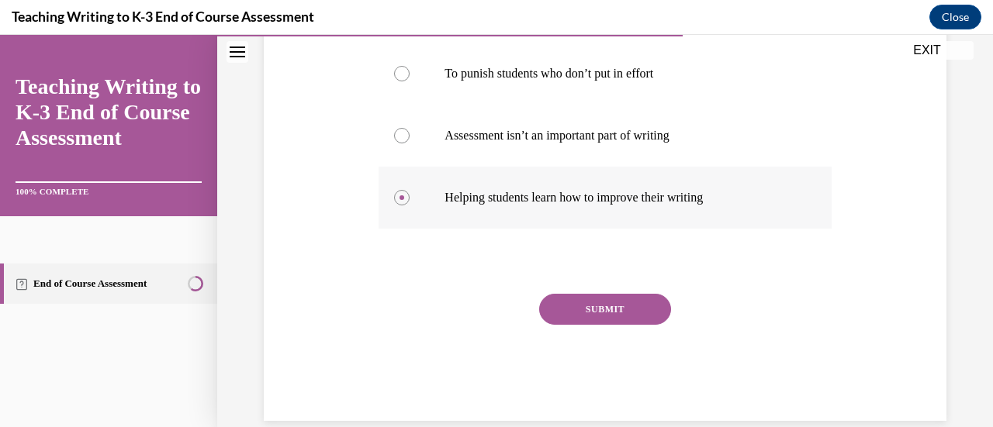
scroll to position [371, 0]
click at [586, 314] on button "SUBMIT" at bounding box center [605, 308] width 132 height 31
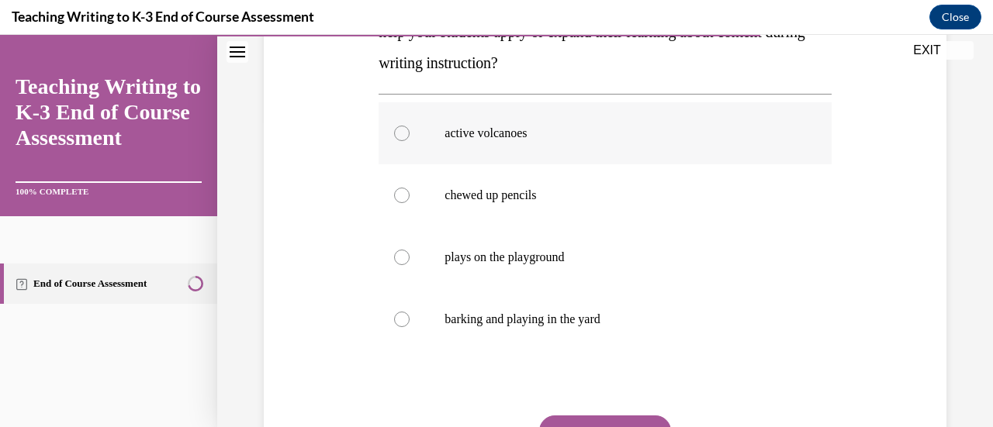
click at [521, 109] on label "active volcanoes" at bounding box center [605, 133] width 452 height 62
click at [410, 126] on input "active volcanoes" at bounding box center [402, 134] width 16 height 16
radio input "true"
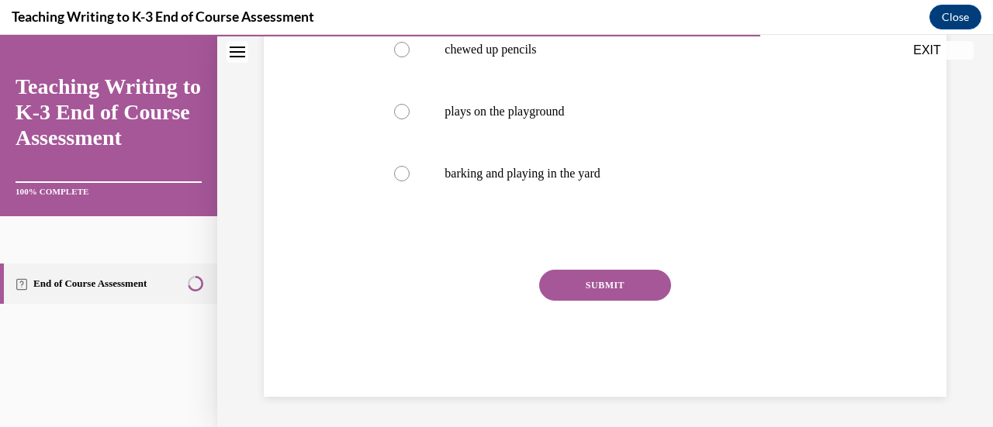
click at [603, 272] on button "SUBMIT" at bounding box center [605, 285] width 132 height 31
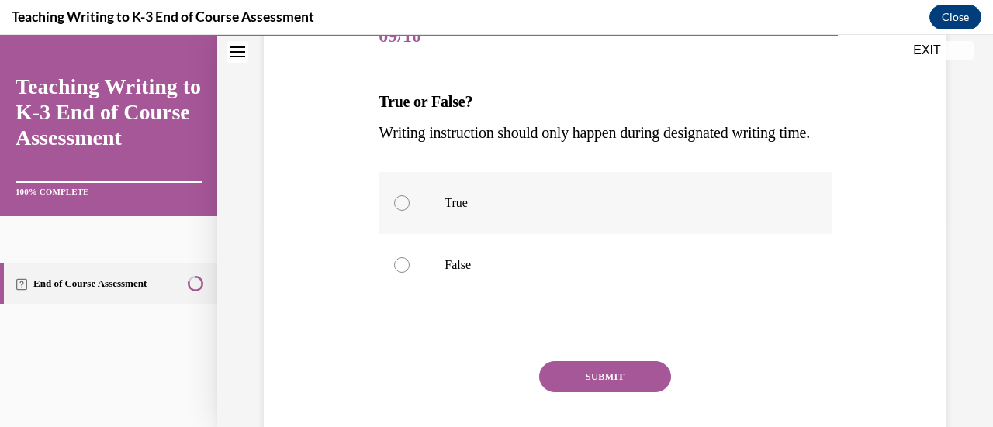
click at [467, 211] on p "True" at bounding box center [617, 203] width 347 height 16
click at [410, 211] on input "True" at bounding box center [402, 203] width 16 height 16
radio input "true"
click at [607, 392] on button "SUBMIT" at bounding box center [605, 376] width 132 height 31
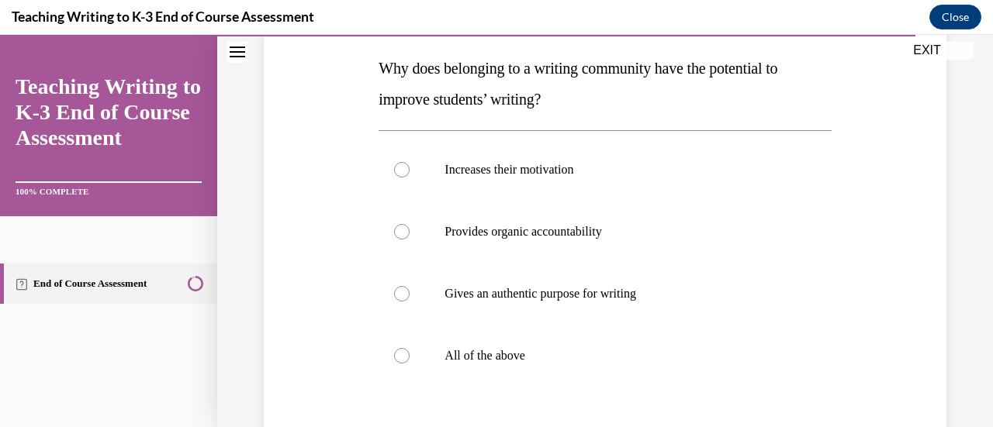
scroll to position [292, 0]
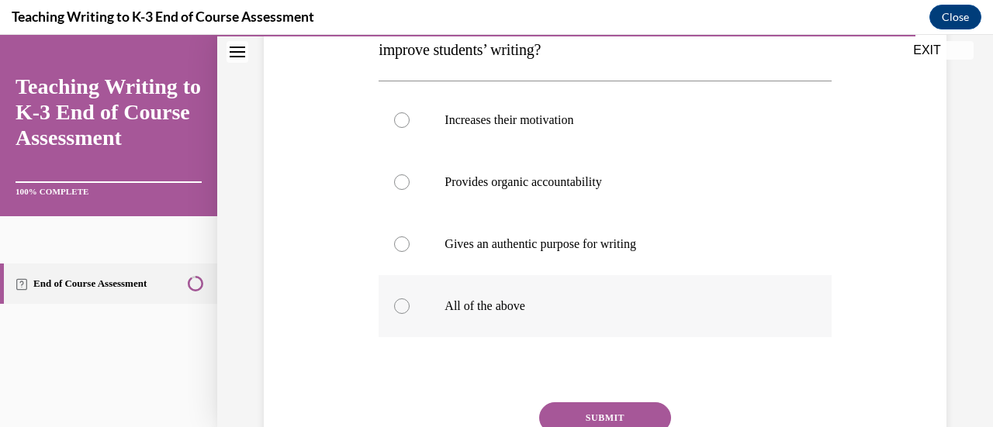
click at [606, 313] on p "All of the above" at bounding box center [617, 307] width 347 height 16
click at [410, 313] on input "All of the above" at bounding box center [402, 307] width 16 height 16
radio input "true"
click at [619, 411] on button "SUBMIT" at bounding box center [605, 418] width 132 height 31
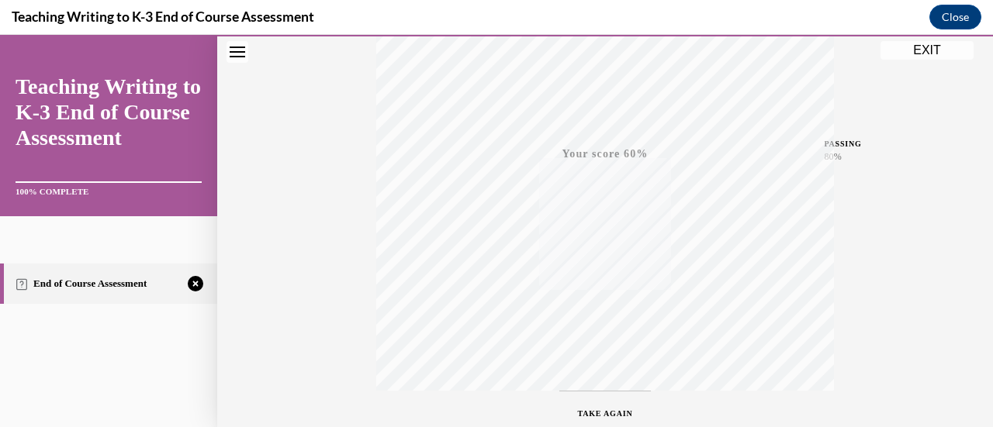
scroll to position [402, 0]
click at [603, 311] on span "TAKE AGAIN" at bounding box center [605, 311] width 55 height 9
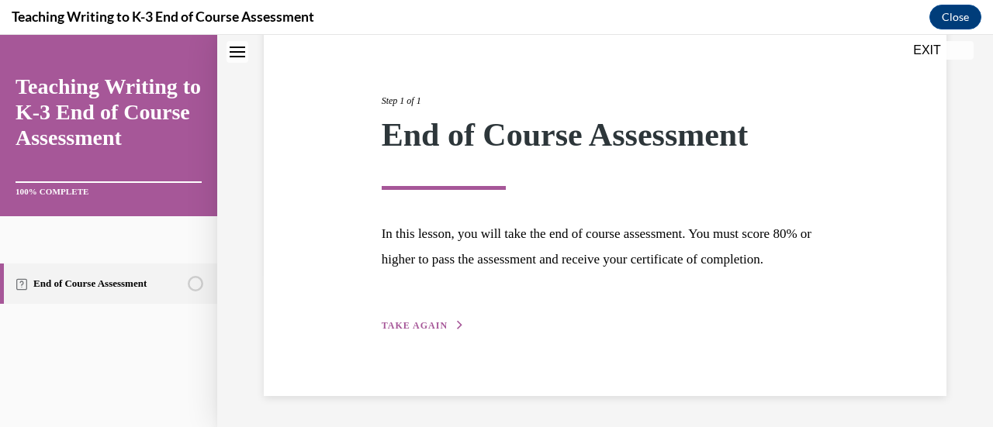
click at [444, 331] on button "TAKE AGAIN" at bounding box center [423, 326] width 83 height 14
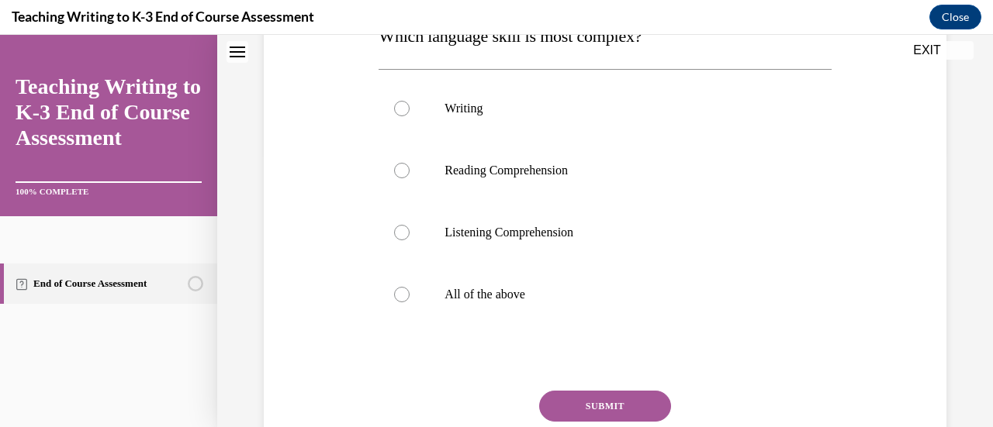
scroll to position [278, 0]
click at [474, 282] on label "All of the above" at bounding box center [605, 293] width 452 height 62
click at [410, 285] on input "All of the above" at bounding box center [402, 293] width 16 height 16
radio input "true"
click at [594, 398] on button "SUBMIT" at bounding box center [605, 404] width 132 height 31
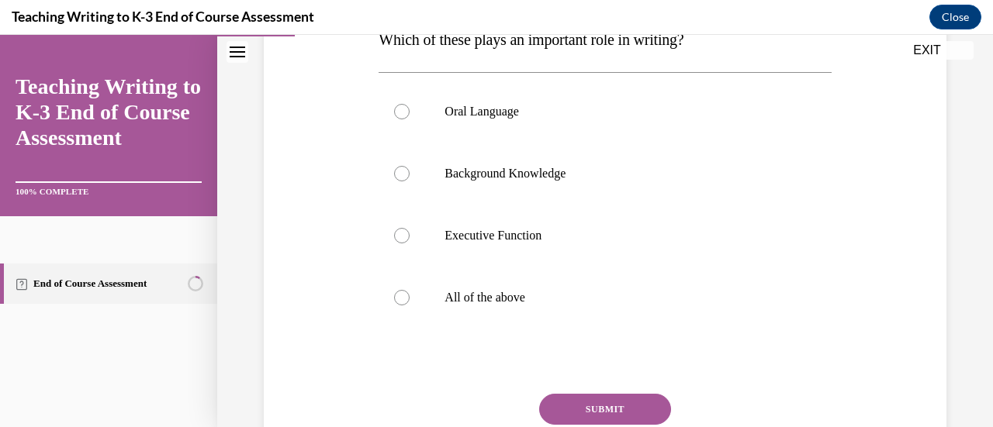
scroll to position [274, 0]
click at [560, 300] on p "All of the above" at bounding box center [617, 297] width 347 height 16
click at [410, 300] on input "All of the above" at bounding box center [402, 297] width 16 height 16
radio input "true"
click at [585, 411] on button "SUBMIT" at bounding box center [605, 408] width 132 height 31
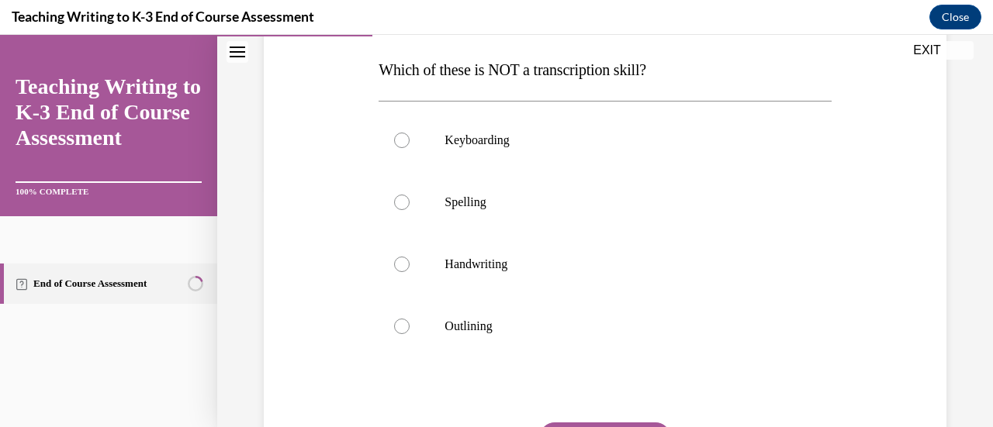
scroll to position [240, 0]
click at [510, 203] on p "Spelling" at bounding box center [617, 203] width 347 height 16
click at [410, 203] on input "Spelling" at bounding box center [402, 203] width 16 height 16
radio input "true"
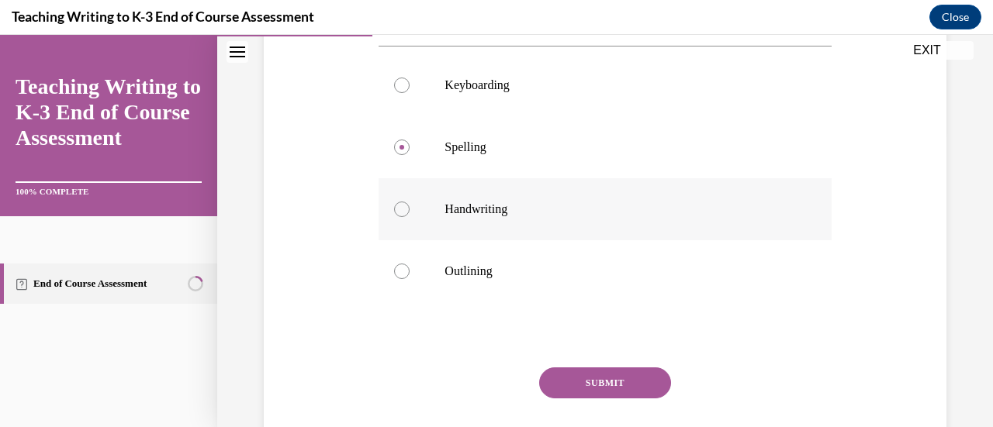
scroll to position [295, 0]
click at [610, 382] on button "SUBMIT" at bounding box center [605, 384] width 132 height 31
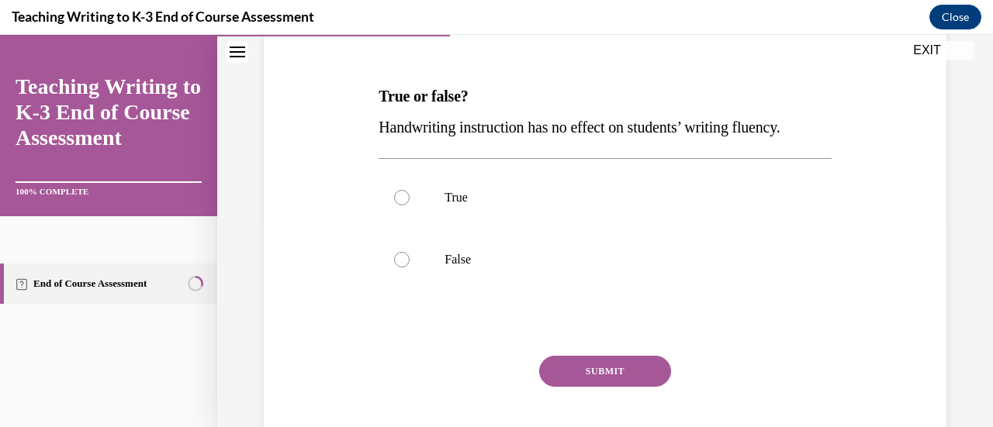
scroll to position [216, 0]
click at [507, 255] on p "False" at bounding box center [617, 259] width 347 height 16
click at [410, 255] on input "False" at bounding box center [402, 259] width 16 height 16
radio input "true"
click at [586, 350] on div "Question 04/10 True or false? Handwriting instruction has no effect on students…" at bounding box center [605, 241] width 452 height 482
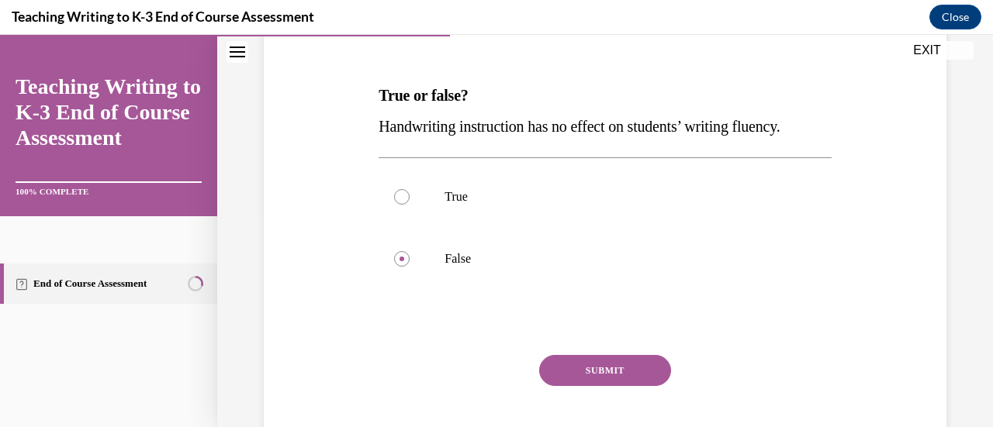
click at [602, 362] on button "SUBMIT" at bounding box center [605, 370] width 132 height 31
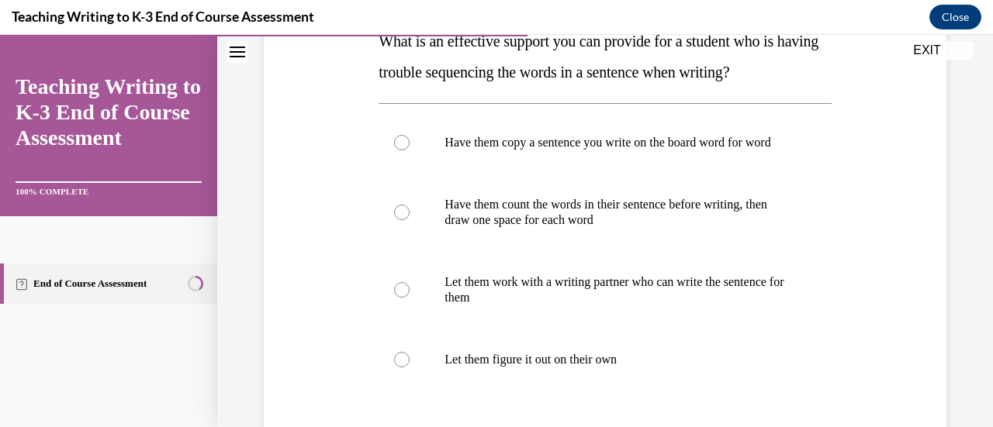
scroll to position [269, 0]
click at [507, 151] on p "Have them copy a sentence you write on the board word for word" at bounding box center [617, 144] width 347 height 16
click at [410, 151] on input "Have them copy a sentence you write on the board word for word" at bounding box center [402, 144] width 16 height 16
radio input "true"
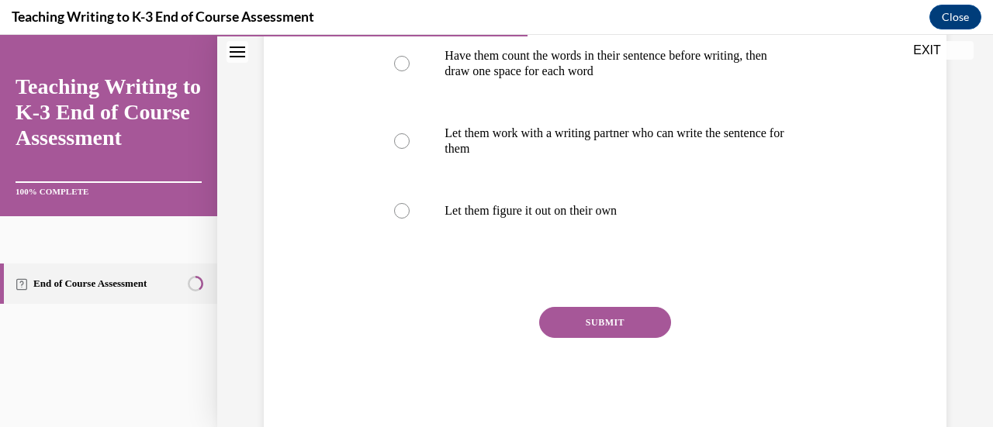
click at [613, 338] on button "SUBMIT" at bounding box center [605, 322] width 132 height 31
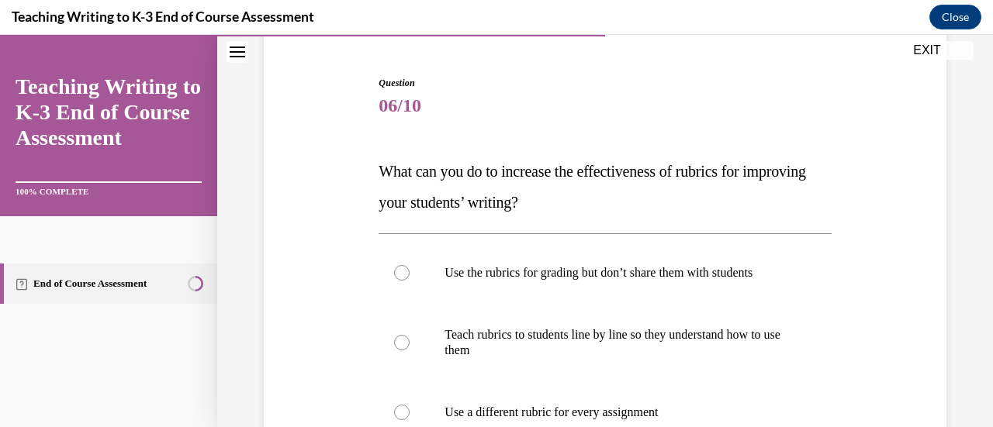
scroll to position [244, 0]
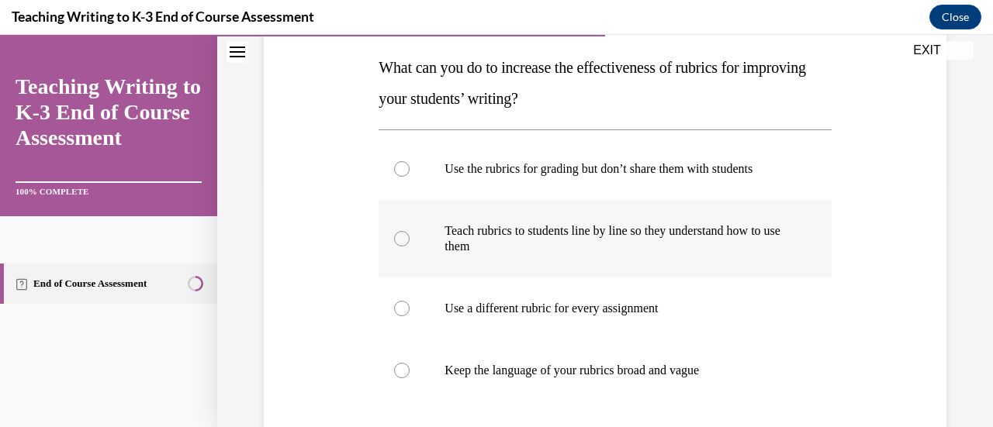
click at [588, 251] on p "Teach rubrics to students line by line so they understand how to use them" at bounding box center [617, 238] width 347 height 31
click at [410, 247] on input "Teach rubrics to students line by line so they understand how to use them" at bounding box center [402, 239] width 16 height 16
radio input "true"
click at [600, 363] on p "Keep the language of your rubrics broad and vague" at bounding box center [617, 371] width 347 height 16
click at [410, 363] on input "Keep the language of your rubrics broad and vague" at bounding box center [402, 371] width 16 height 16
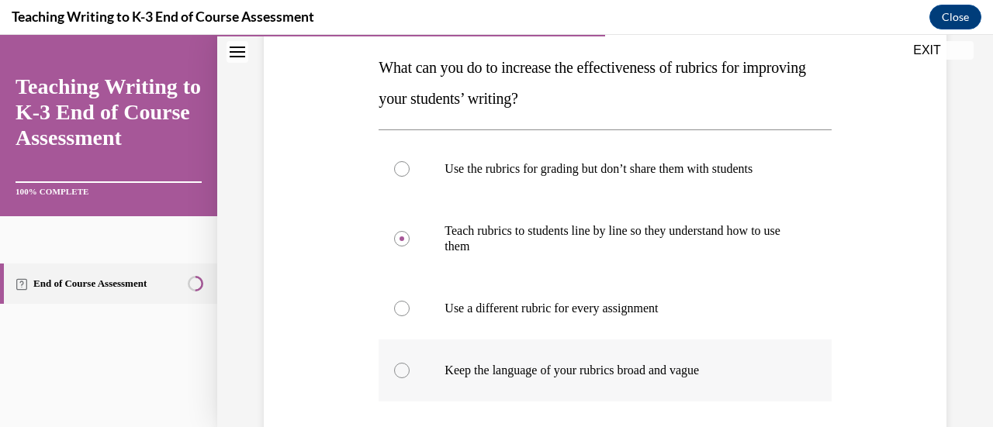
radio input "true"
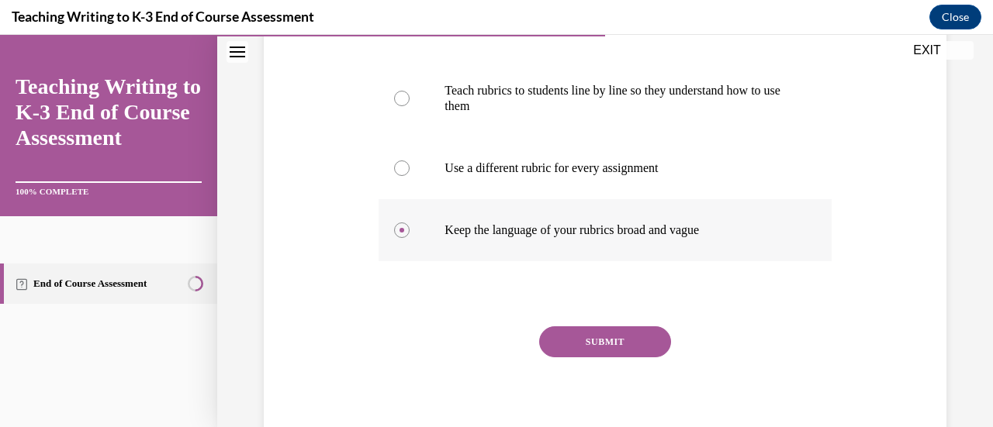
scroll to position [385, 0]
click at [622, 334] on button "SUBMIT" at bounding box center [605, 341] width 132 height 31
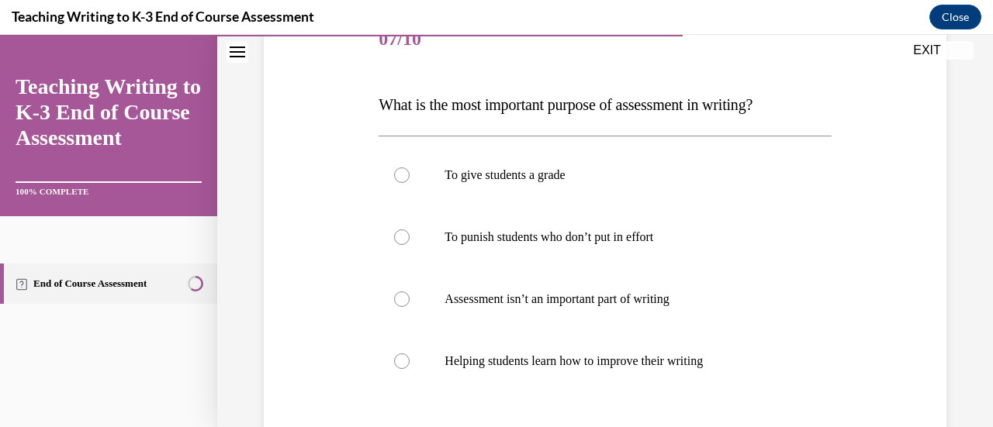
scroll to position [208, 0]
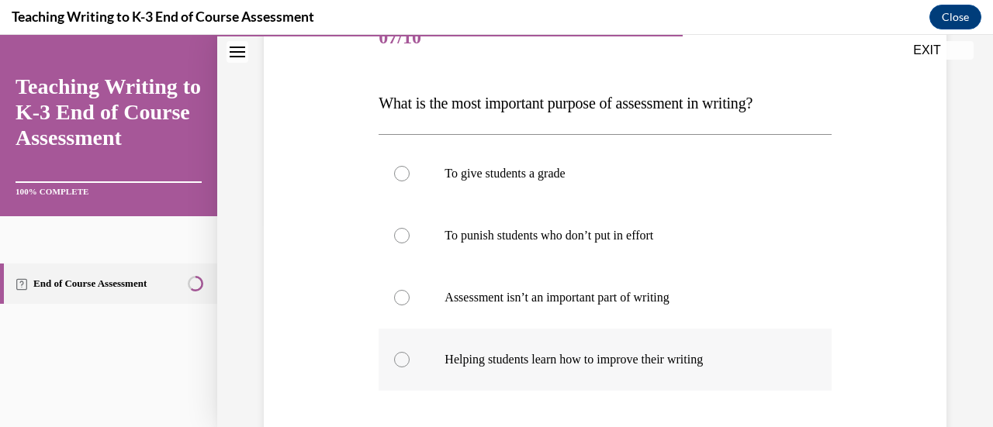
click at [607, 365] on p "Helping students learn how to improve their writing" at bounding box center [617, 360] width 347 height 16
click at [410, 365] on input "Helping students learn how to improve their writing" at bounding box center [402, 360] width 16 height 16
radio input "true"
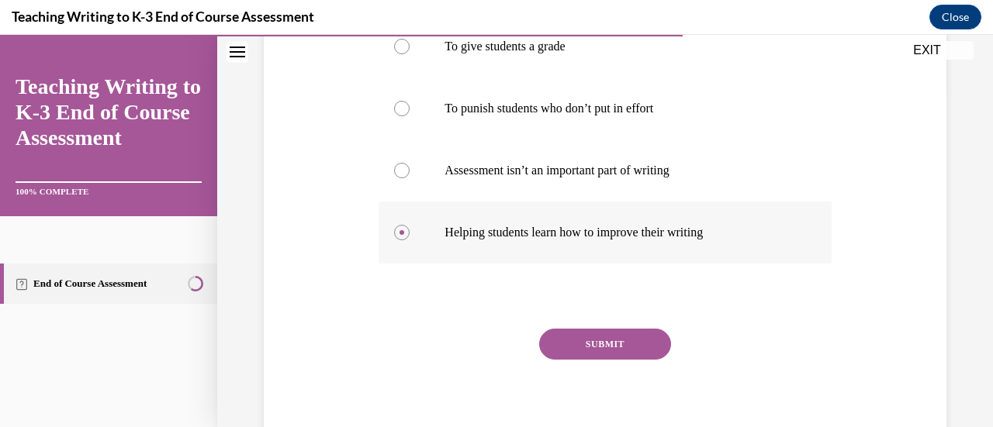
scroll to position [336, 0]
click at [617, 339] on button "SUBMIT" at bounding box center [605, 343] width 132 height 31
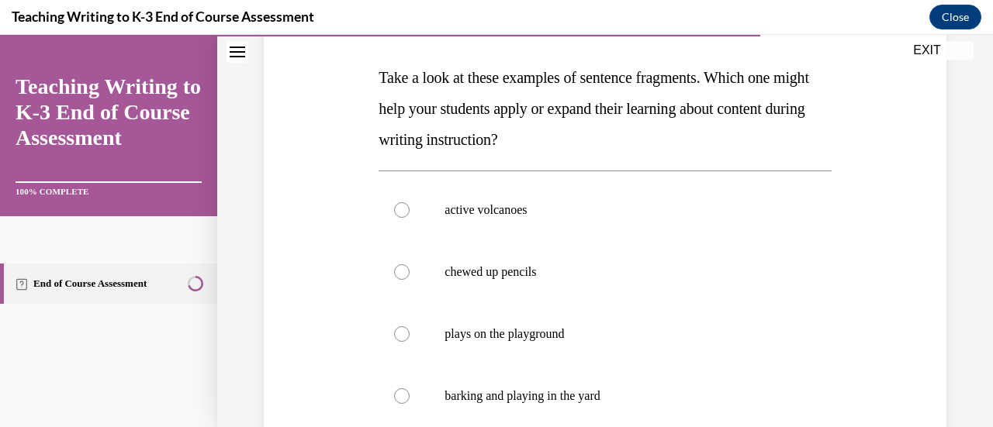
scroll to position [223, 0]
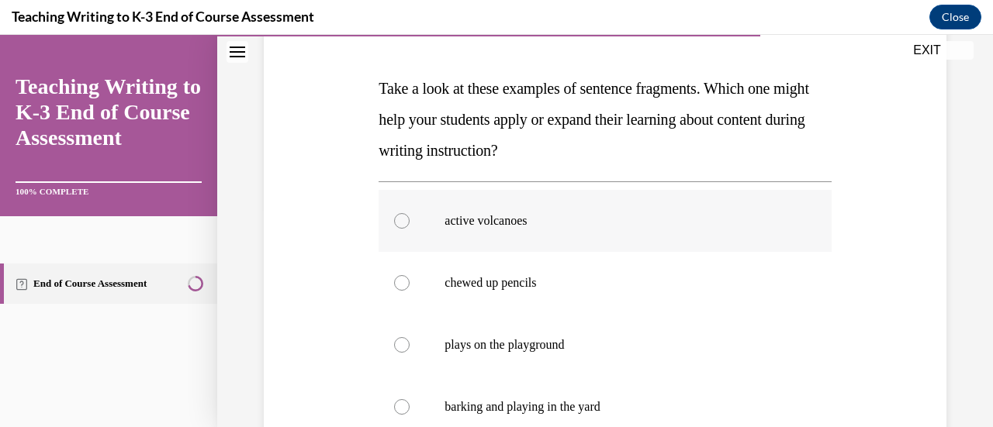
click at [579, 238] on label "active volcanoes" at bounding box center [605, 221] width 452 height 62
click at [410, 229] on input "active volcanoes" at bounding box center [402, 221] width 16 height 16
radio input "true"
click at [579, 238] on label "active volcanoes" at bounding box center [605, 221] width 452 height 62
click at [410, 229] on input "active volcanoes" at bounding box center [402, 221] width 16 height 16
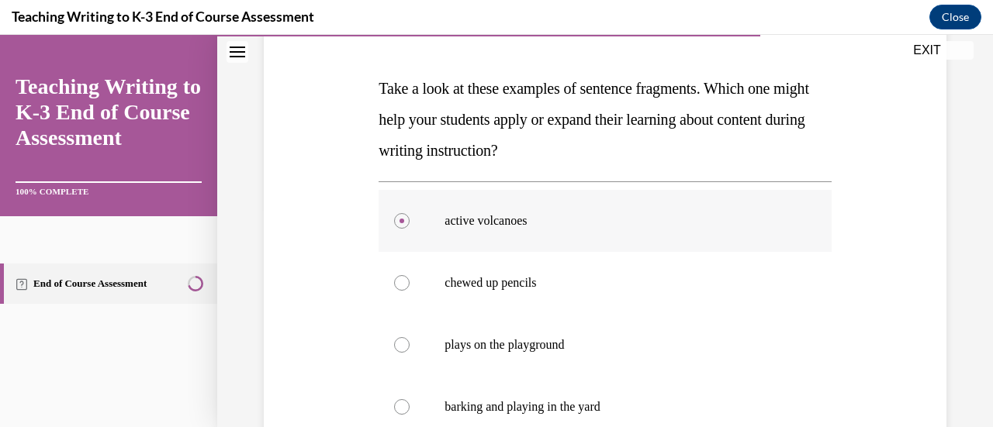
click at [579, 238] on label "active volcanoes" at bounding box center [605, 221] width 452 height 62
click at [410, 229] on input "active volcanoes" at bounding box center [402, 221] width 16 height 16
click at [579, 238] on label "active volcanoes" at bounding box center [605, 221] width 452 height 62
click at [410, 229] on input "active volcanoes" at bounding box center [402, 221] width 16 height 16
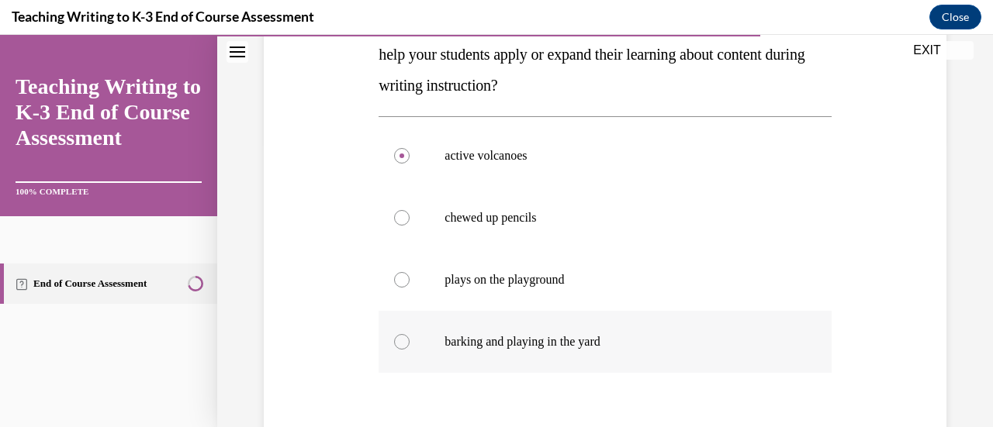
scroll to position [297, 0]
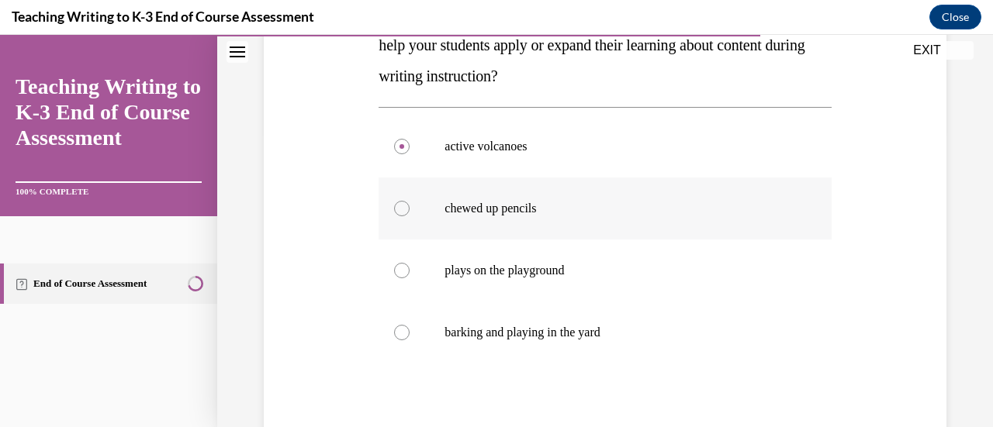
click at [560, 224] on label "chewed up pencils" at bounding box center [605, 209] width 452 height 62
click at [410, 216] on input "chewed up pencils" at bounding box center [402, 209] width 16 height 16
radio input "true"
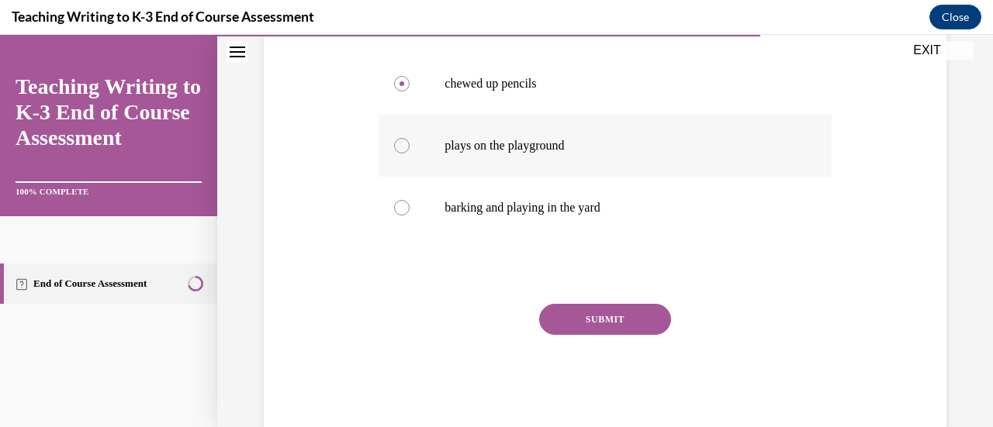
scroll to position [425, 0]
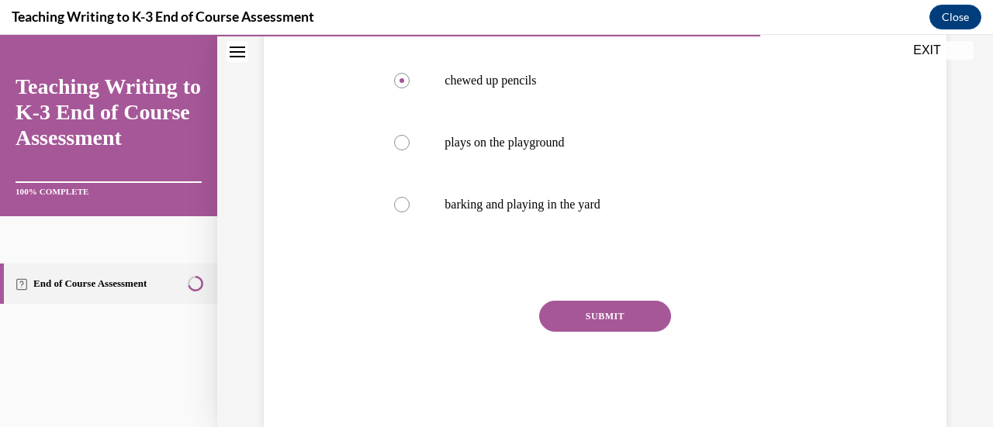
click at [610, 327] on button "SUBMIT" at bounding box center [605, 316] width 132 height 31
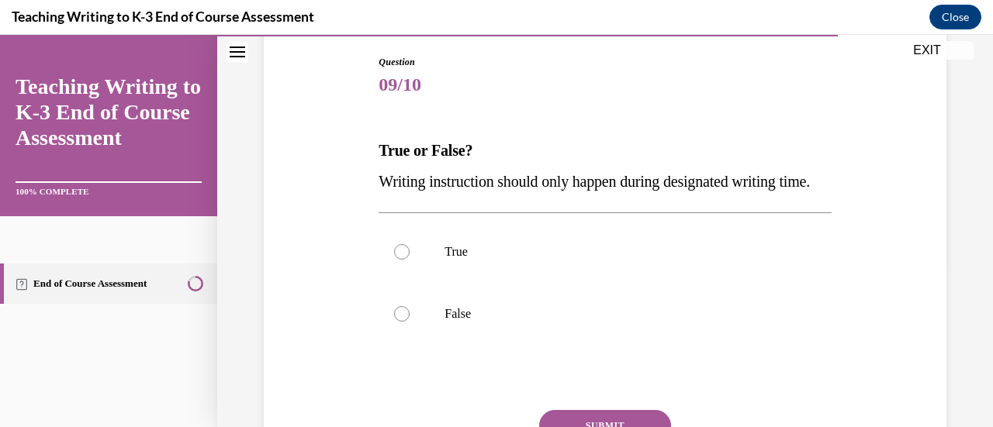
scroll to position [204, 0]
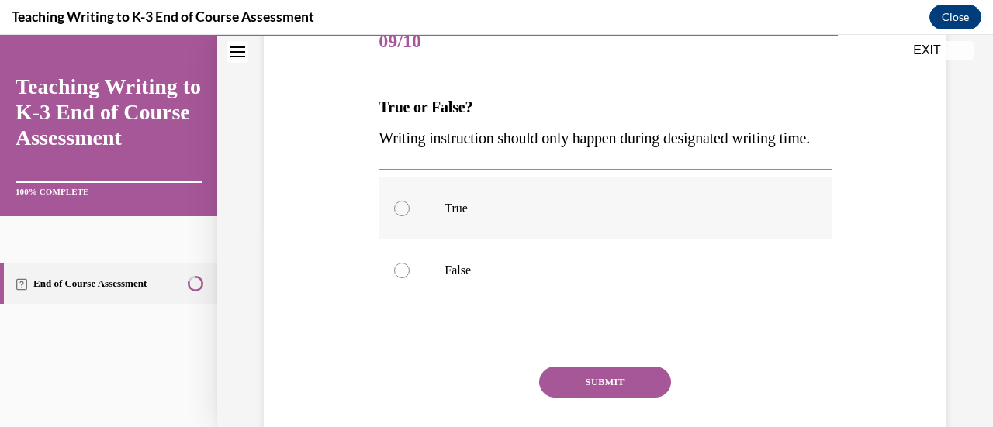
click at [533, 240] on label "True" at bounding box center [605, 209] width 452 height 62
click at [410, 216] on input "True" at bounding box center [402, 209] width 16 height 16
radio input "true"
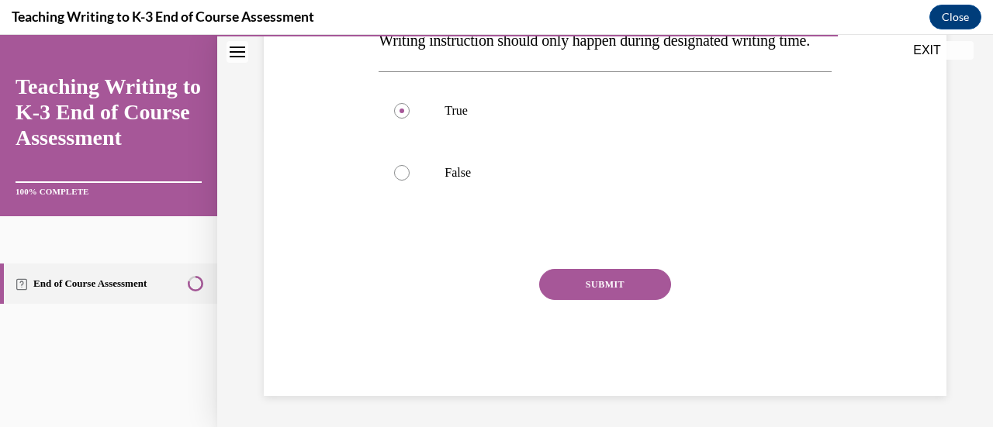
click at [599, 300] on button "SUBMIT" at bounding box center [605, 284] width 132 height 31
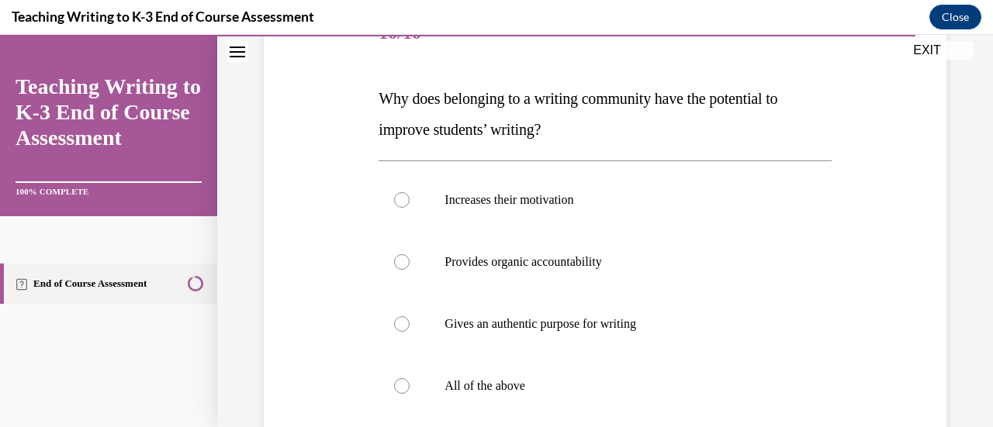
scroll to position [251, 0]
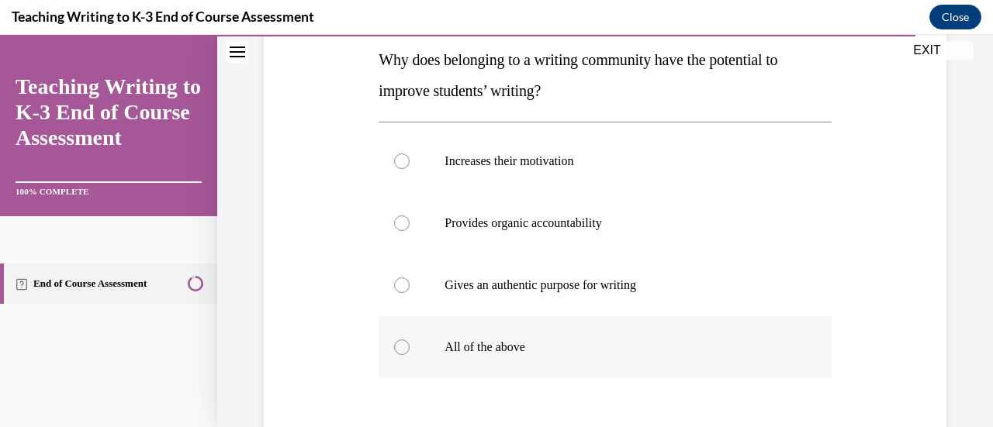
click at [557, 366] on label "All of the above" at bounding box center [605, 347] width 452 height 62
click at [410, 355] on input "All of the above" at bounding box center [402, 348] width 16 height 16
radio input "true"
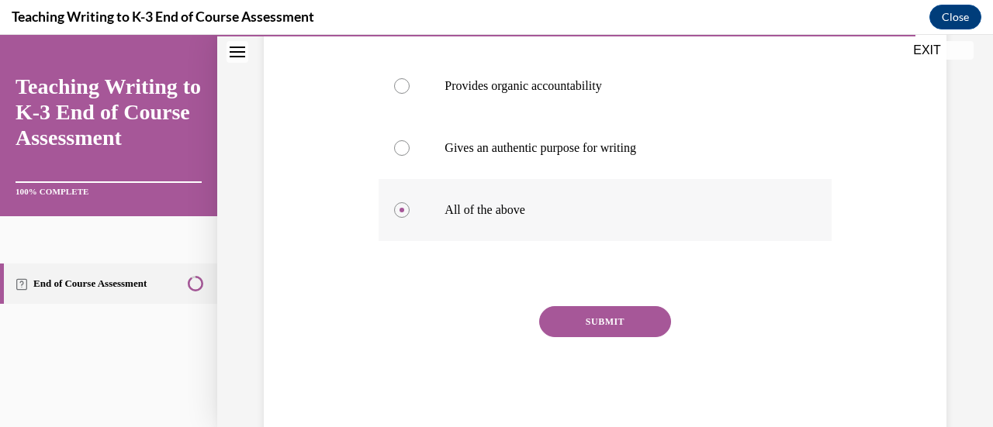
scroll to position [389, 0]
click at [600, 320] on button "SUBMIT" at bounding box center [605, 321] width 132 height 31
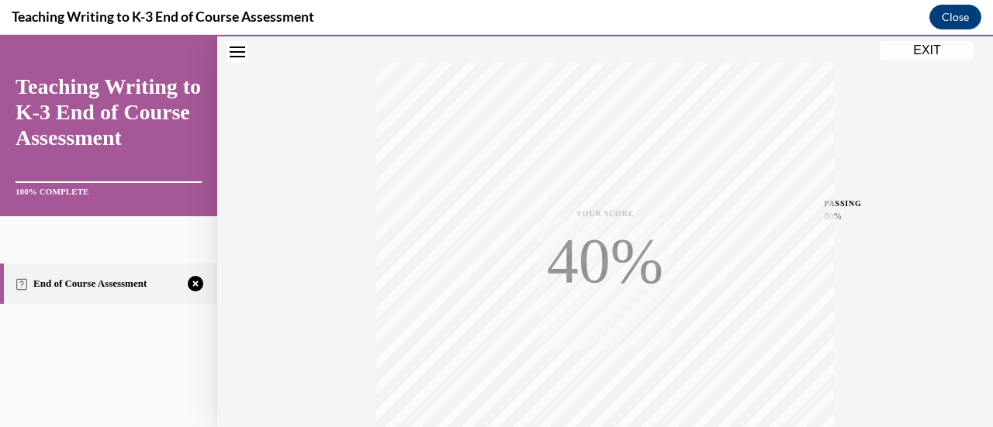
scroll to position [402, 0]
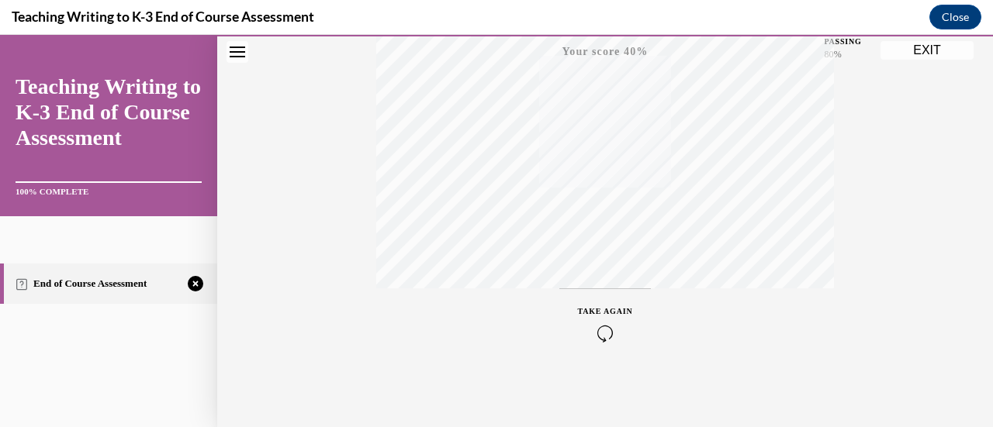
click at [611, 316] on div "TAKE AGAIN" at bounding box center [605, 324] width 55 height 36
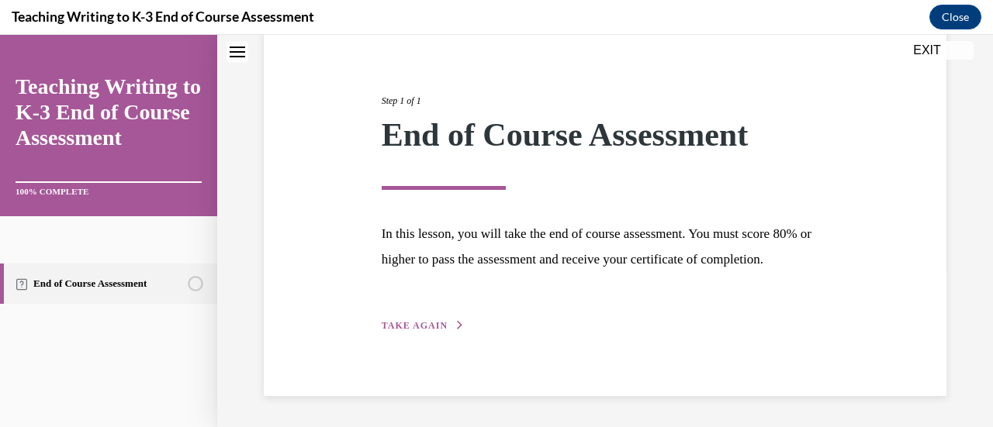
scroll to position [182, 0]
click at [431, 317] on div "Step 1 of 1 End of Course Assessment In this lesson, you will take the end of c…" at bounding box center [605, 196] width 471 height 276
click at [436, 327] on span "TAKE AGAIN" at bounding box center [415, 325] width 66 height 11
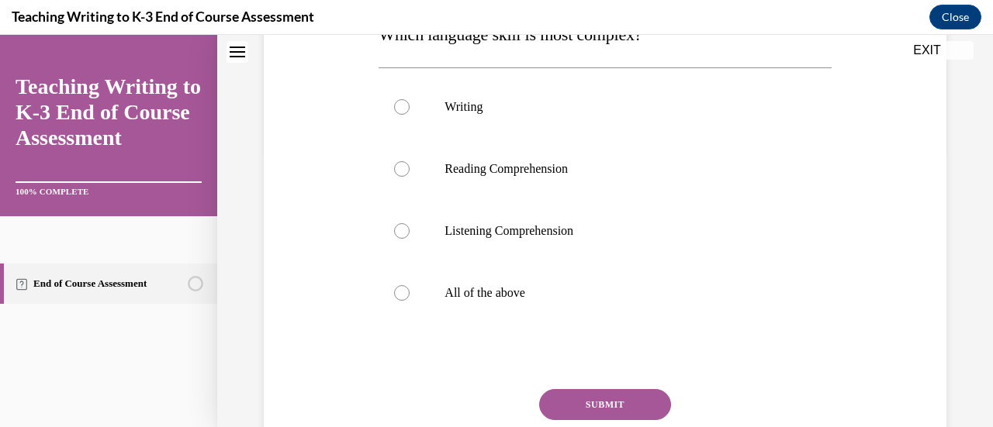
scroll to position [293, 0]
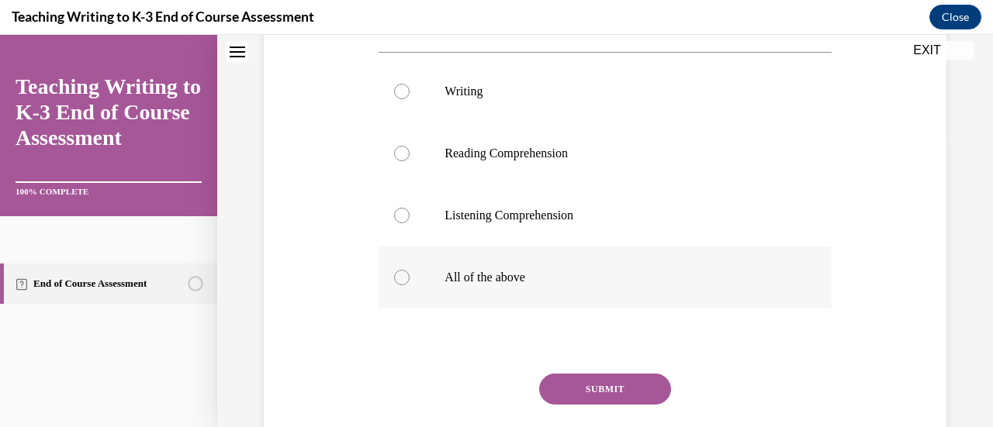
click at [455, 278] on p "All of the above" at bounding box center [617, 278] width 347 height 16
click at [410, 278] on input "All of the above" at bounding box center [402, 278] width 16 height 16
radio input "true"
click at [601, 382] on button "SUBMIT" at bounding box center [605, 389] width 132 height 31
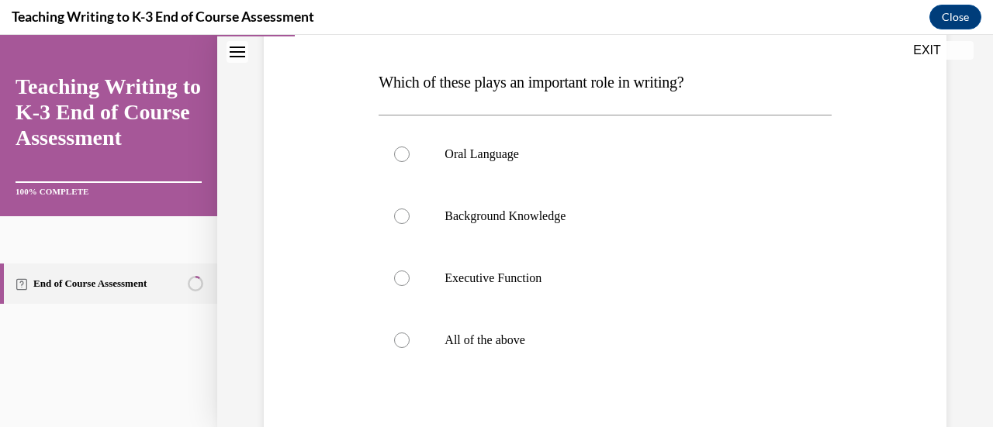
scroll to position [231, 0]
click at [562, 354] on label "All of the above" at bounding box center [605, 340] width 452 height 62
click at [410, 347] on input "All of the above" at bounding box center [402, 340] width 16 height 16
radio input "true"
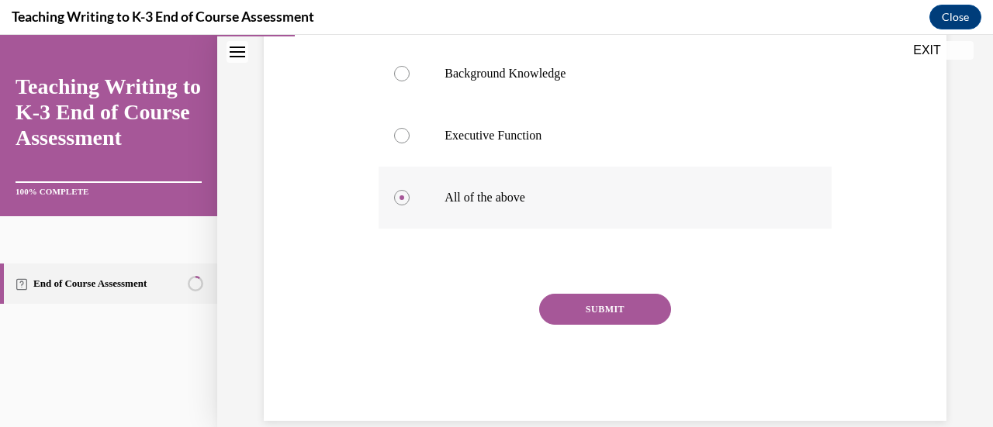
scroll to position [374, 0]
click at [625, 303] on button "SUBMIT" at bounding box center [605, 308] width 132 height 31
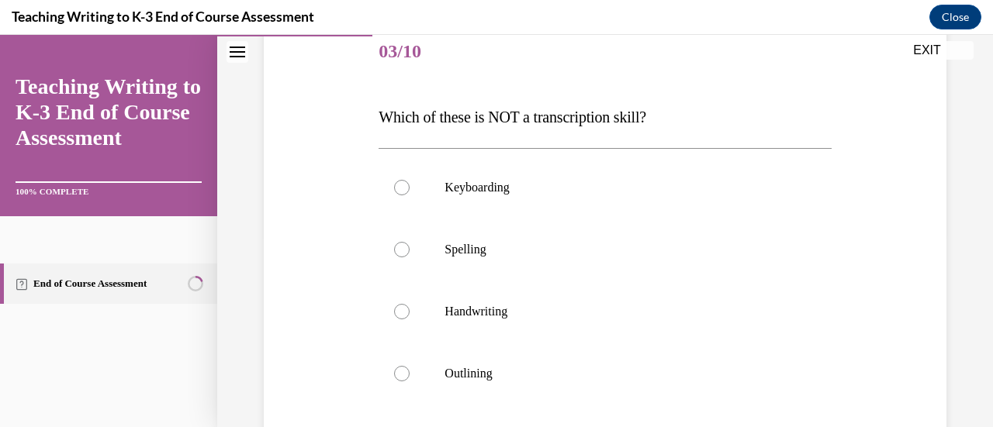
scroll to position [213, 0]
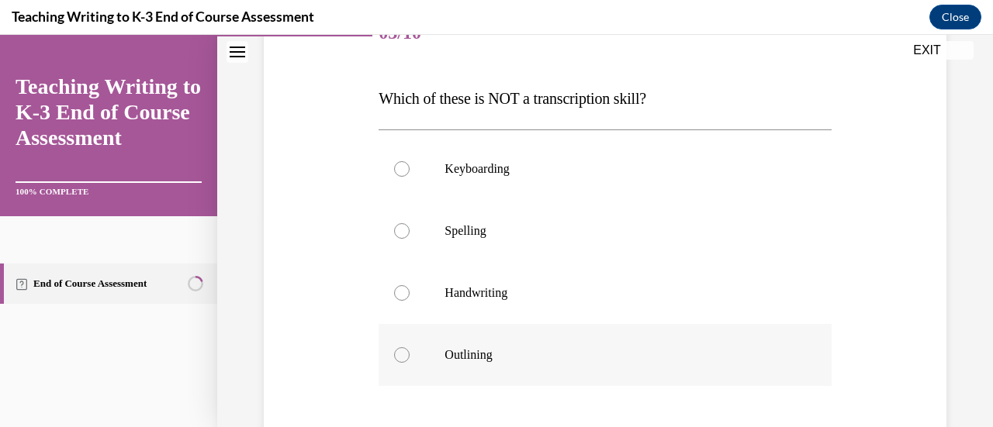
click at [542, 341] on label "Outlining" at bounding box center [605, 355] width 452 height 62
click at [410, 347] on input "Outlining" at bounding box center [402, 355] width 16 height 16
radio input "true"
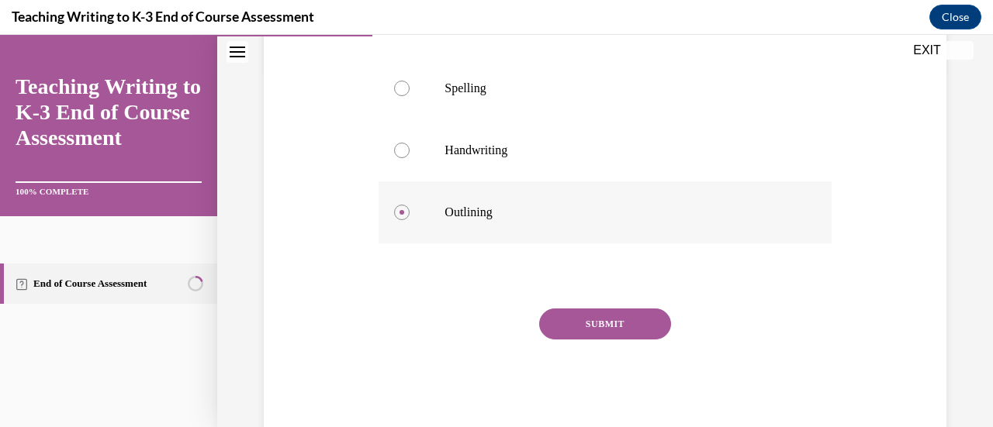
scroll to position [394, 0]
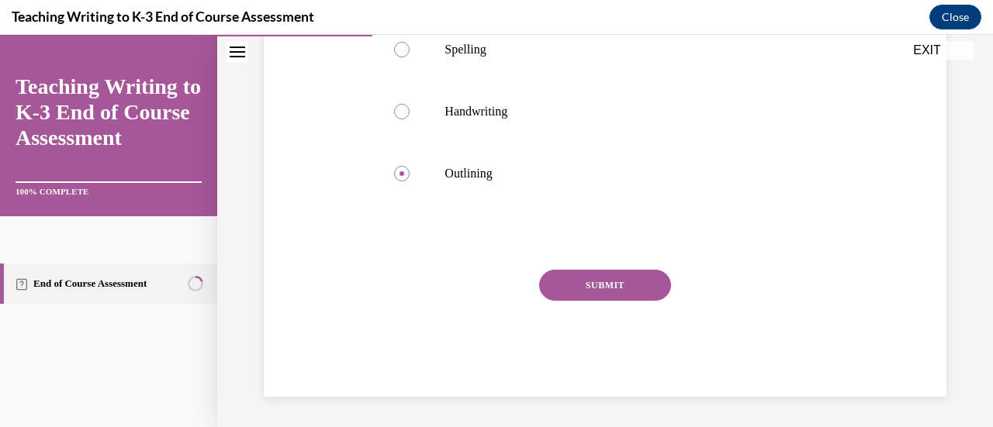
click at [596, 289] on button "SUBMIT" at bounding box center [605, 285] width 132 height 31
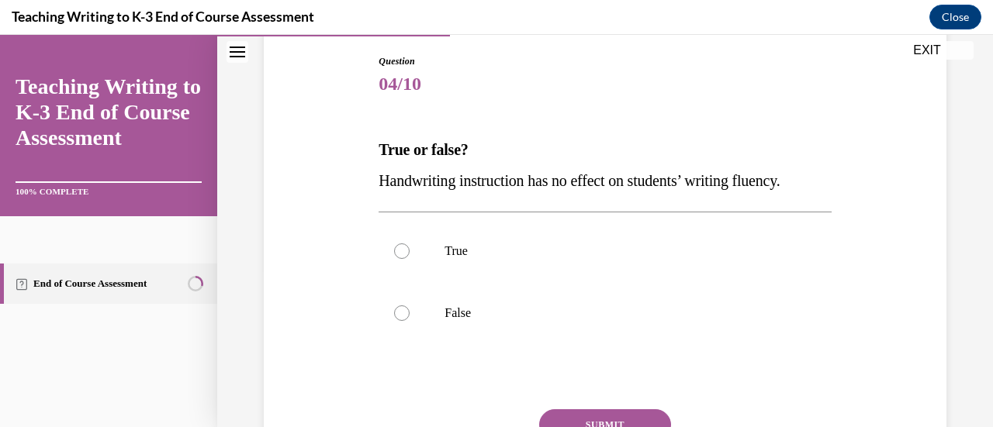
scroll to position [162, 0]
click at [543, 301] on label "False" at bounding box center [605, 313] width 452 height 62
click at [410, 305] on input "False" at bounding box center [402, 313] width 16 height 16
radio input "true"
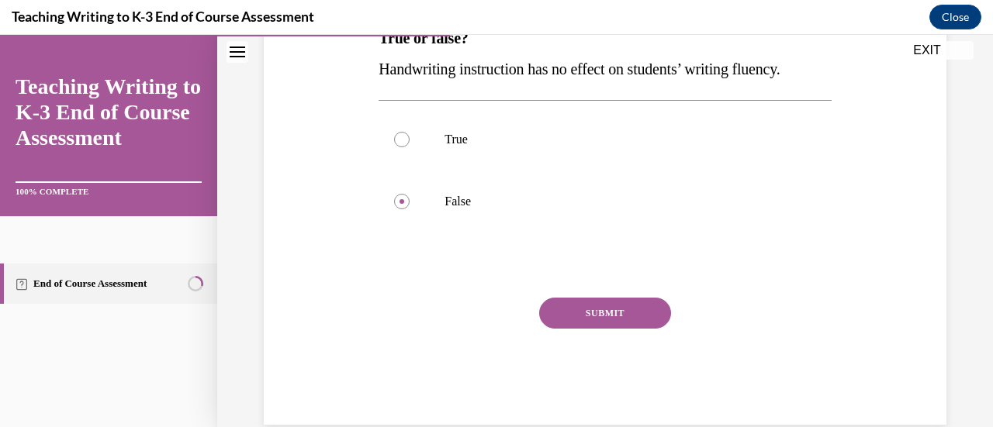
scroll to position [274, 0]
click at [593, 308] on button "SUBMIT" at bounding box center [605, 312] width 132 height 31
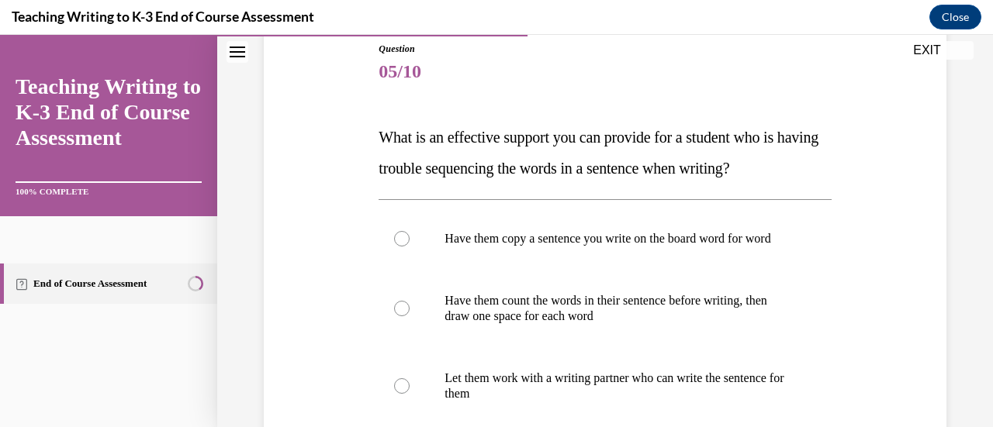
scroll to position [216, 0]
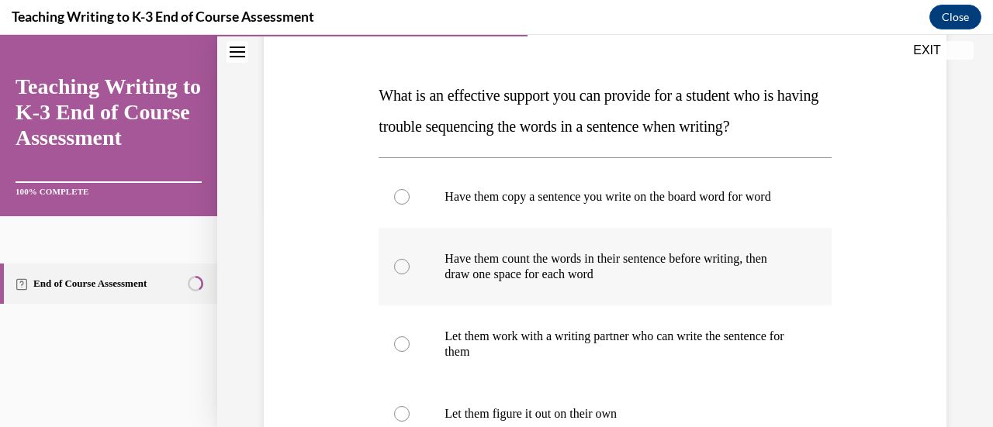
click at [592, 282] on p "Have them count the words in their sentence before writing, then draw one space…" at bounding box center [617, 266] width 347 height 31
click at [410, 275] on input "Have them count the words in their sentence before writing, then draw one space…" at bounding box center [402, 267] width 16 height 16
radio input "true"
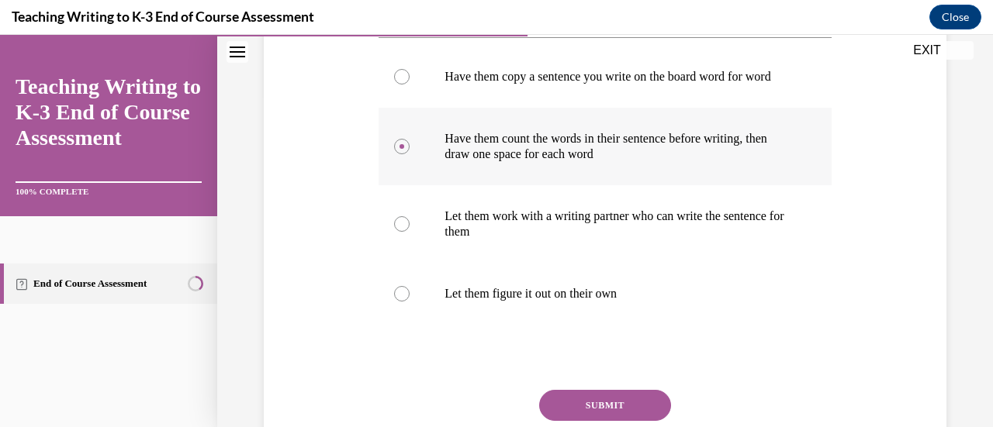
scroll to position [337, 0]
click at [617, 420] on button "SUBMIT" at bounding box center [605, 404] width 132 height 31
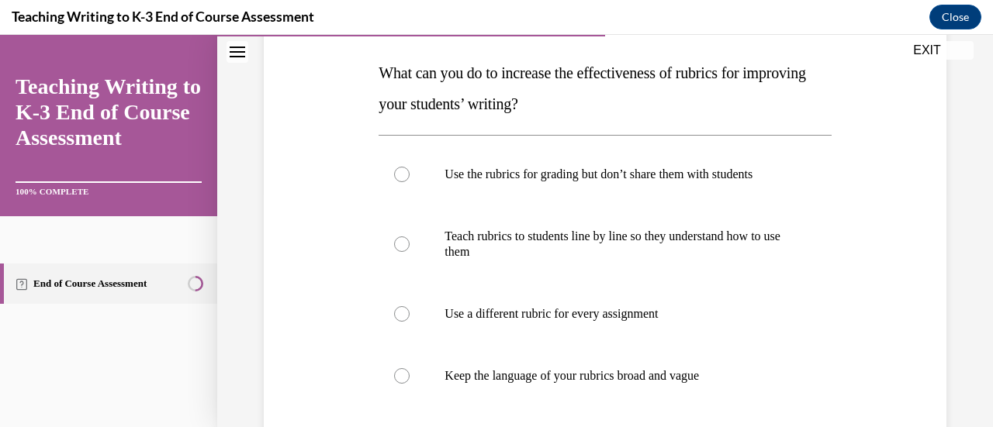
scroll to position [248, 0]
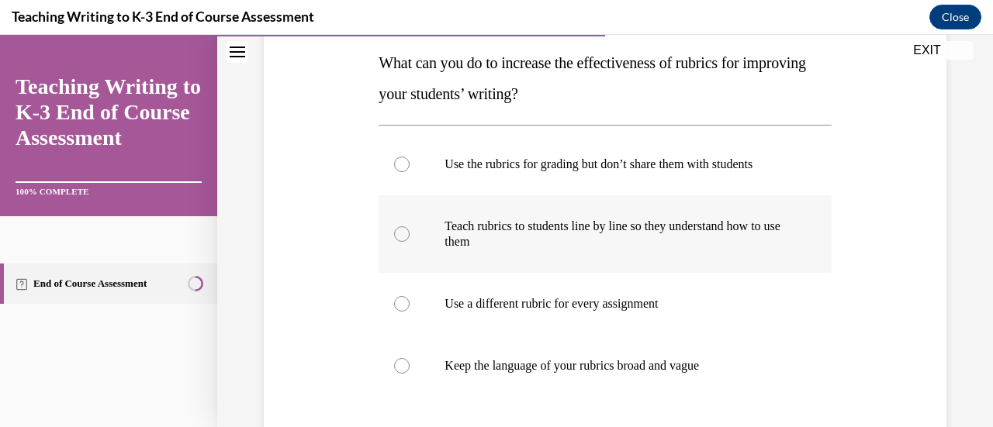
click at [573, 244] on p "Teach rubrics to students line by line so they understand how to use them" at bounding box center [617, 234] width 347 height 31
click at [410, 242] on input "Teach rubrics to students line by line so they understand how to use them" at bounding box center [402, 234] width 16 height 16
radio input "true"
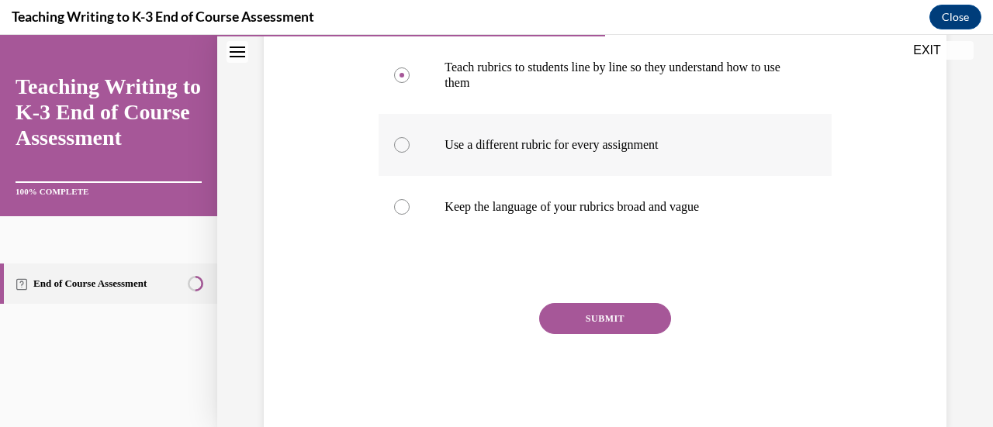
scroll to position [408, 0]
click at [626, 308] on button "SUBMIT" at bounding box center [605, 318] width 132 height 31
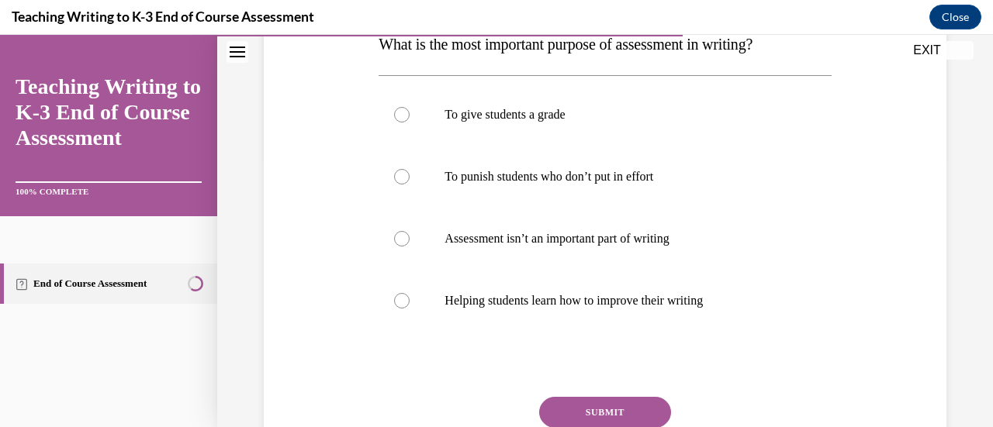
click at [626, 308] on label "Helping students learn how to improve their writing" at bounding box center [605, 301] width 452 height 62
click at [410, 308] on input "Helping students learn how to improve their writing" at bounding box center [402, 301] width 16 height 16
radio input "true"
click at [630, 409] on button "SUBMIT" at bounding box center [605, 412] width 132 height 31
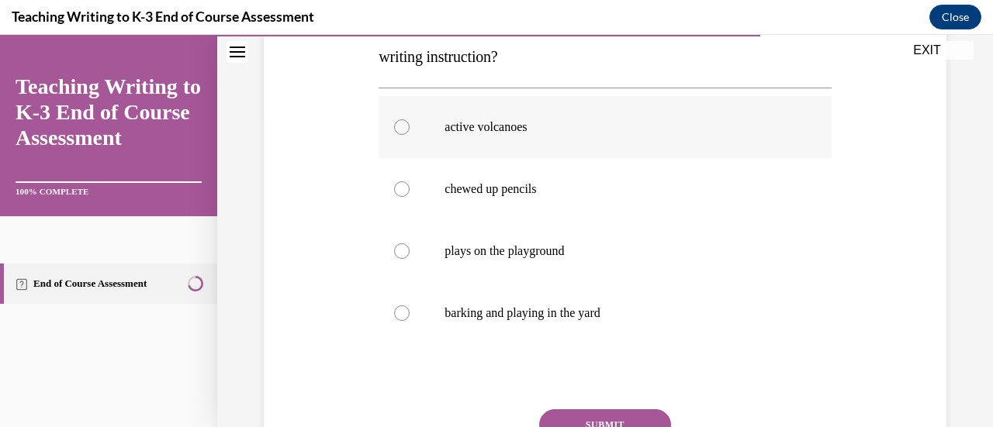
click at [481, 112] on label "active volcanoes" at bounding box center [605, 127] width 452 height 62
click at [410, 119] on input "active volcanoes" at bounding box center [402, 127] width 16 height 16
radio input "true"
click at [528, 306] on p "barking and playing in the yard" at bounding box center [617, 314] width 347 height 16
click at [410, 306] on input "barking and playing in the yard" at bounding box center [402, 314] width 16 height 16
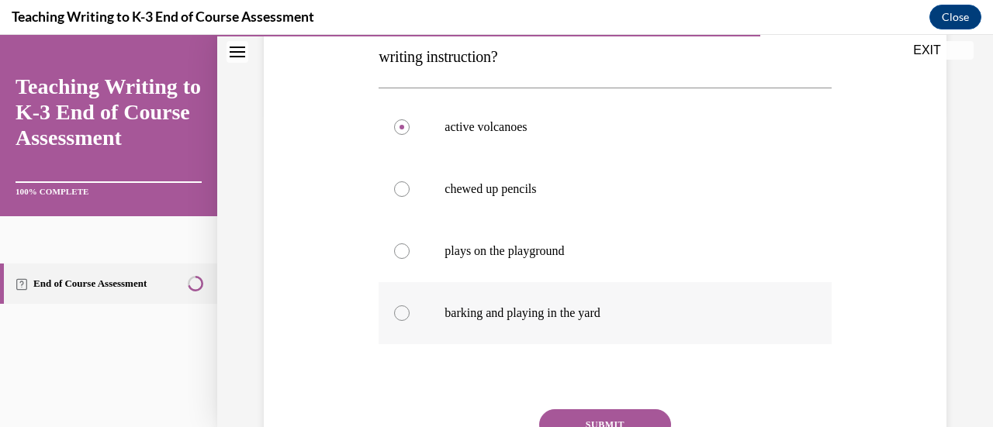
radio input "true"
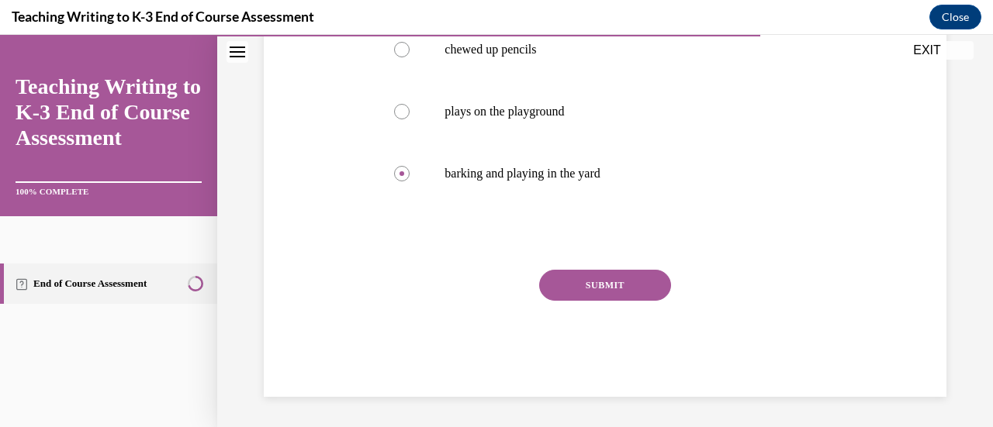
click at [614, 297] on button "SUBMIT" at bounding box center [605, 285] width 132 height 31
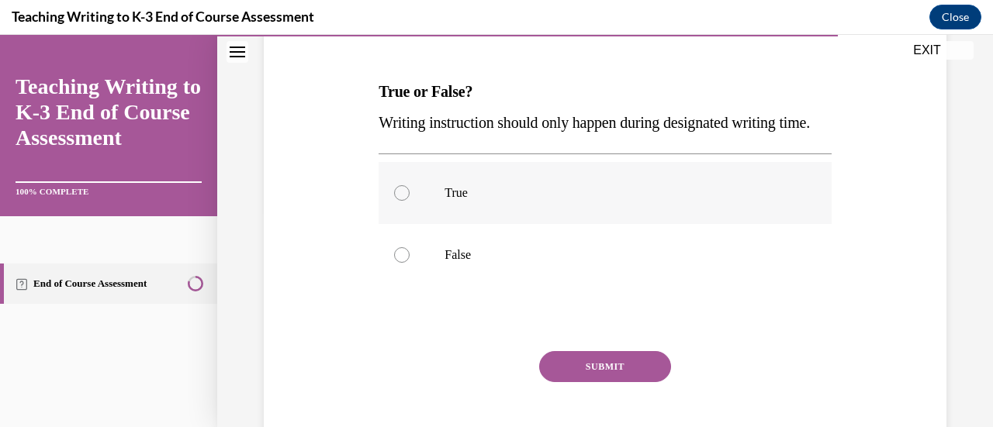
click at [517, 224] on label "True" at bounding box center [605, 193] width 452 height 62
click at [410, 201] on input "True" at bounding box center [402, 193] width 16 height 16
radio input "true"
click at [614, 382] on button "SUBMIT" at bounding box center [605, 366] width 132 height 31
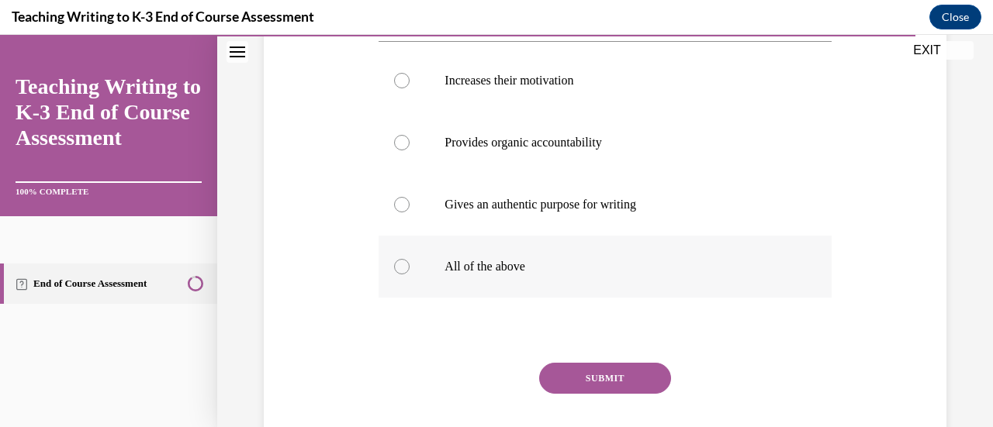
click at [616, 274] on label "All of the above" at bounding box center [605, 267] width 452 height 62
click at [410, 274] on input "All of the above" at bounding box center [402, 267] width 16 height 16
radio input "true"
click at [625, 386] on button "SUBMIT" at bounding box center [605, 378] width 132 height 31
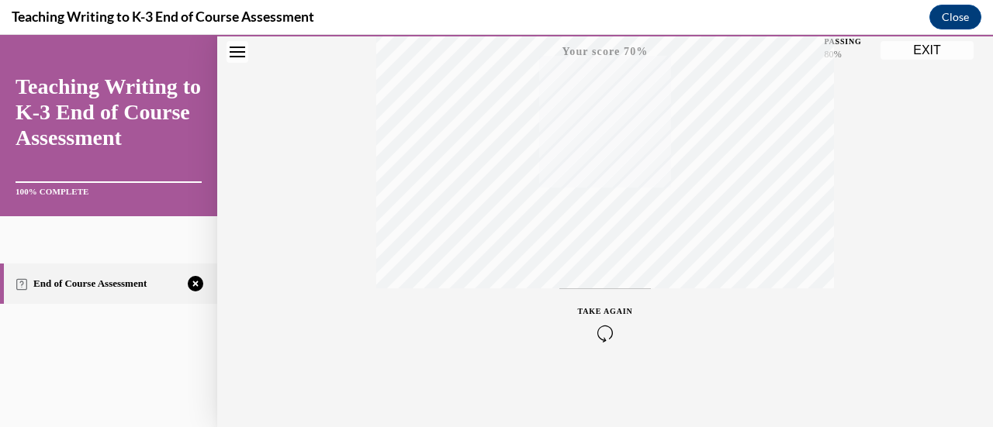
click at [586, 330] on icon "button" at bounding box center [605, 333] width 55 height 17
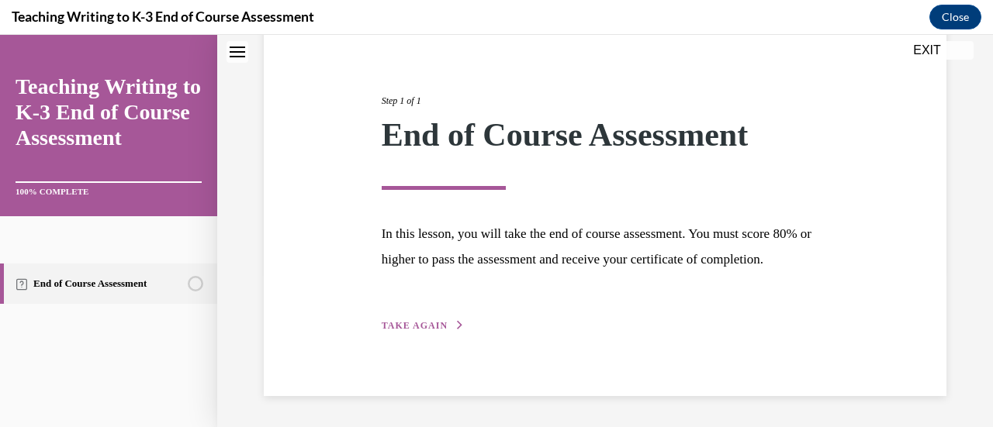
scroll to position [182, 0]
click at [455, 327] on icon "button" at bounding box center [459, 325] width 9 height 9
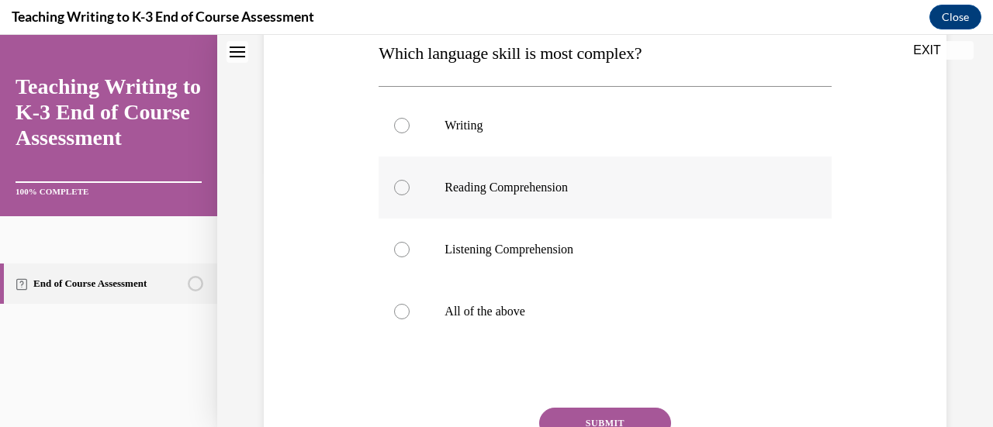
scroll to position [265, 0]
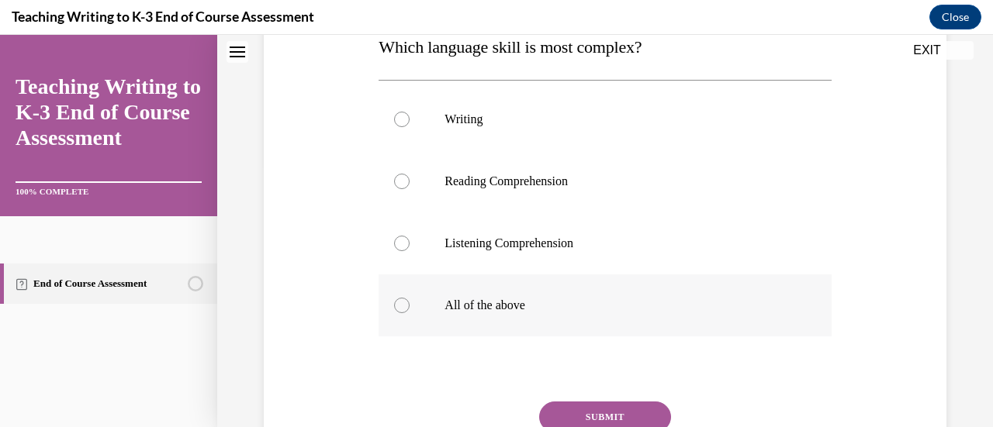
click at [472, 308] on p "All of the above" at bounding box center [617, 306] width 347 height 16
click at [410, 308] on input "All of the above" at bounding box center [402, 306] width 16 height 16
radio input "true"
click at [599, 407] on button "SUBMIT" at bounding box center [605, 417] width 132 height 31
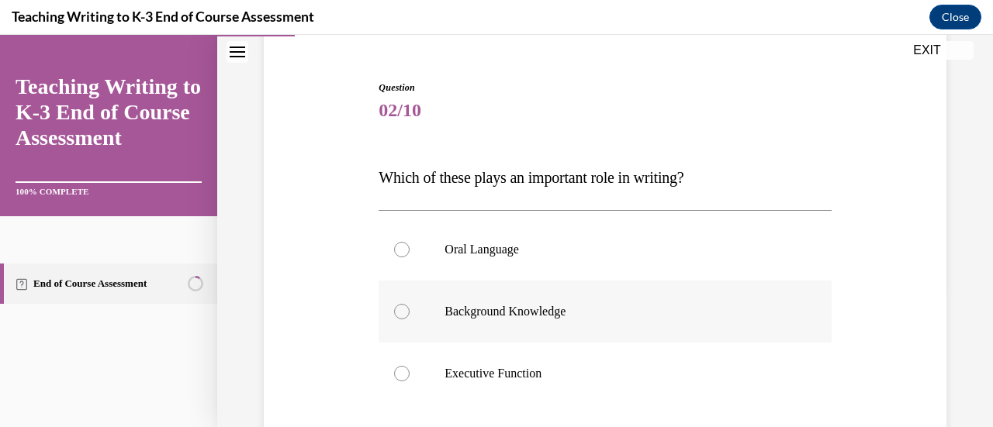
scroll to position [313, 0]
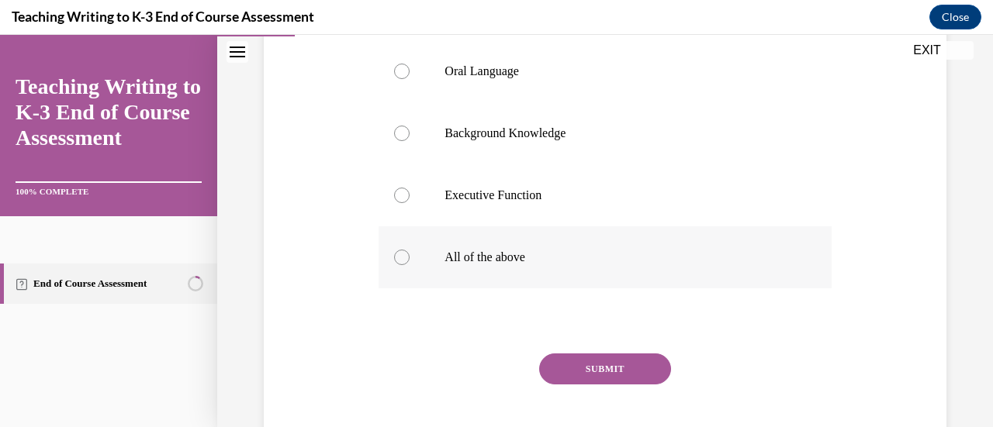
click at [498, 282] on label "All of the above" at bounding box center [605, 257] width 452 height 62
click at [410, 265] on input "All of the above" at bounding box center [402, 258] width 16 height 16
radio input "true"
click at [599, 372] on button "SUBMIT" at bounding box center [605, 369] width 132 height 31
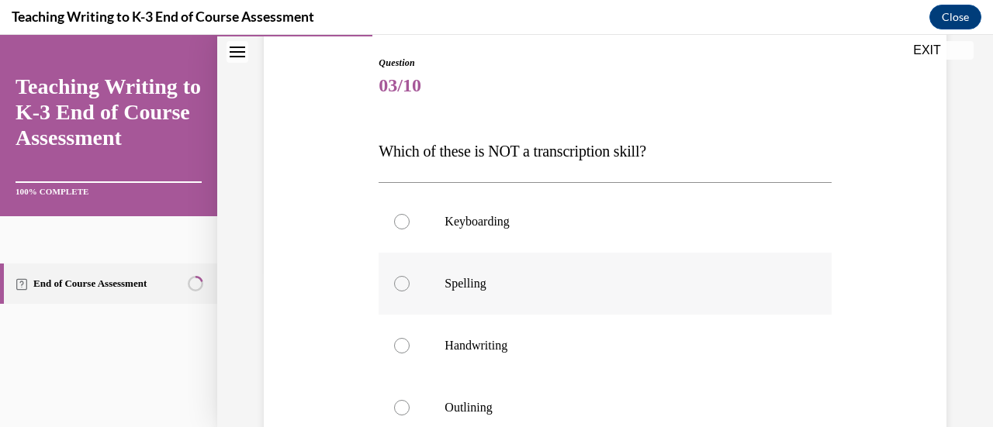
scroll to position [251, 0]
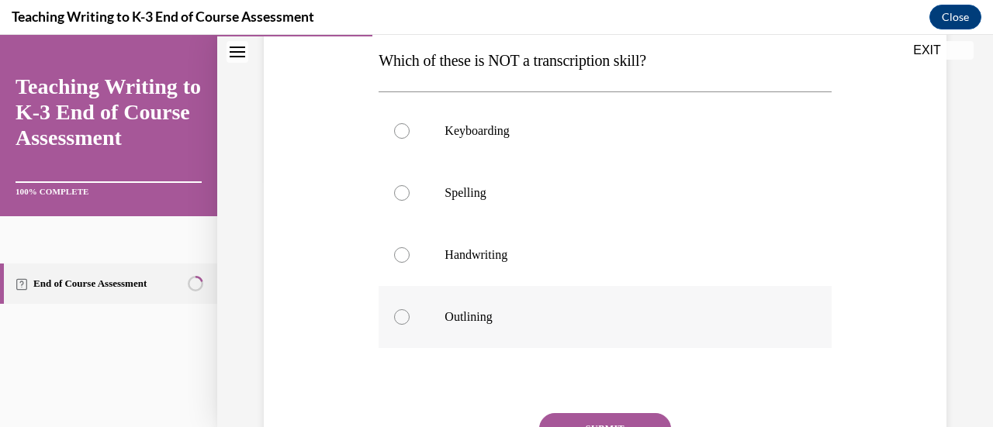
click at [493, 319] on p "Outlining" at bounding box center [617, 317] width 347 height 16
click at [410, 319] on input "Outlining" at bounding box center [402, 317] width 16 height 16
radio input "true"
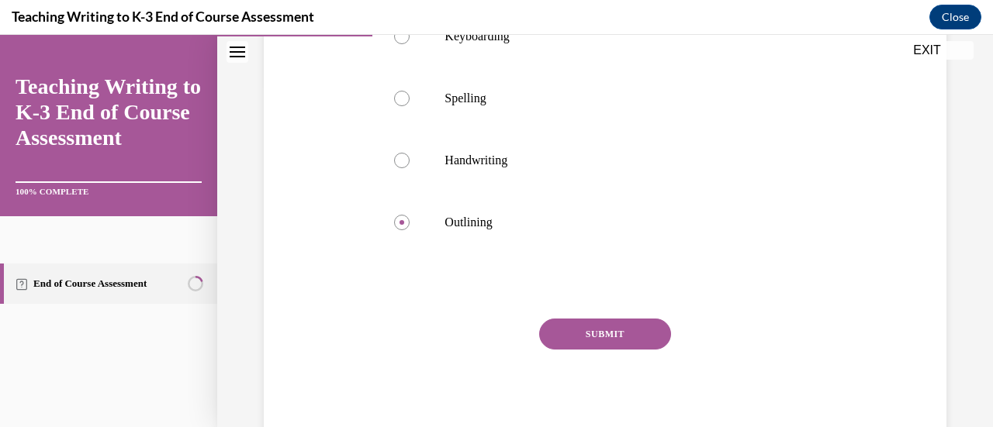
click at [625, 342] on button "SUBMIT" at bounding box center [605, 334] width 132 height 31
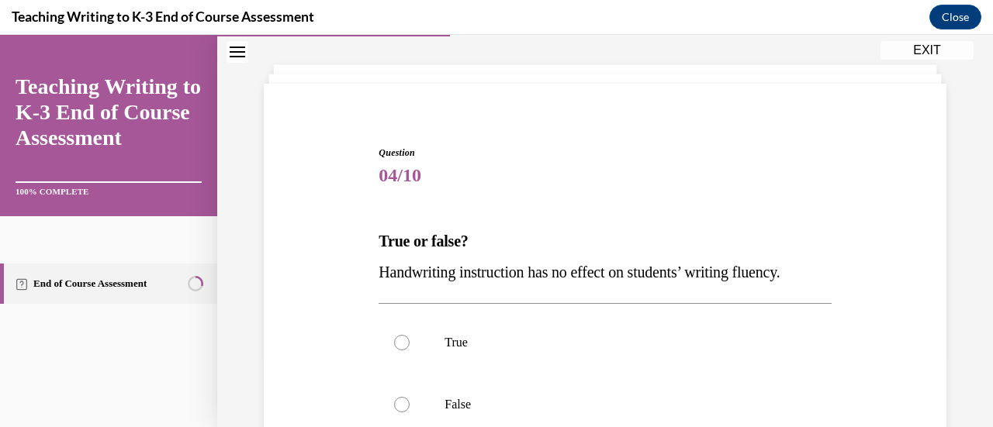
scroll to position [143, 0]
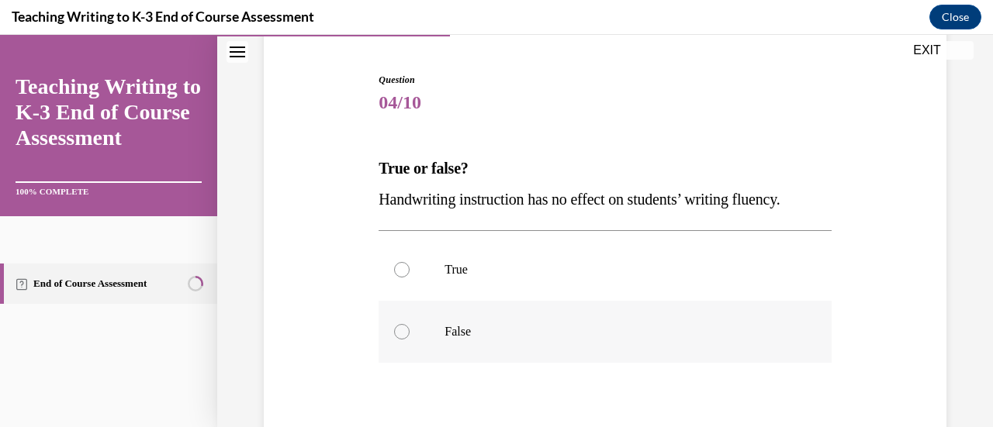
click at [420, 340] on label "False" at bounding box center [605, 332] width 452 height 62
click at [410, 340] on input "False" at bounding box center [402, 332] width 16 height 16
radio input "true"
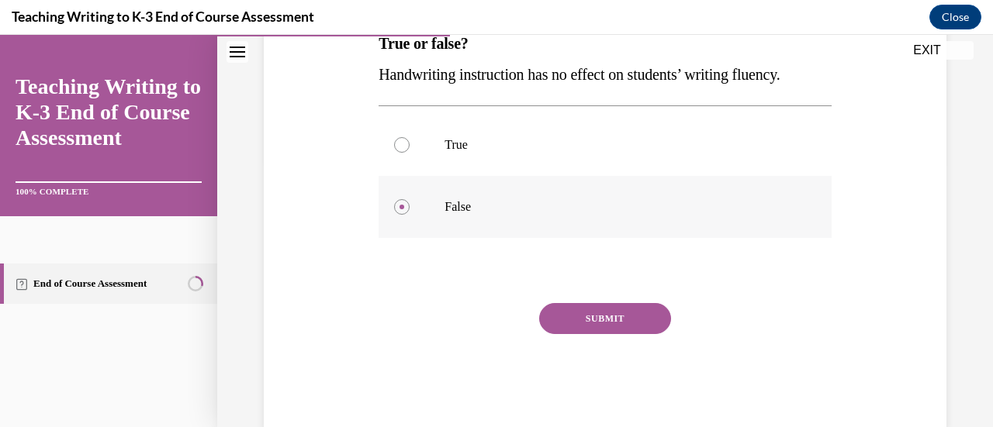
scroll to position [272, 0]
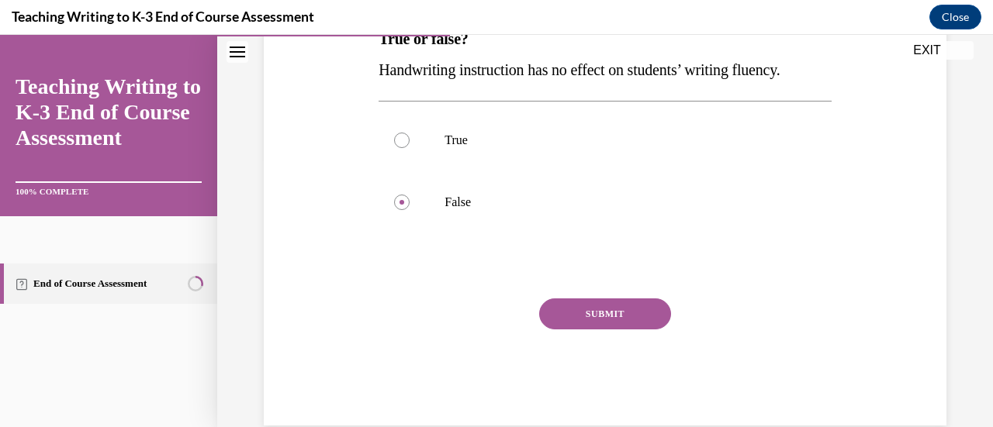
click at [577, 331] on div "SUBMIT" at bounding box center [605, 338] width 452 height 78
click at [593, 316] on button "SUBMIT" at bounding box center [605, 314] width 132 height 31
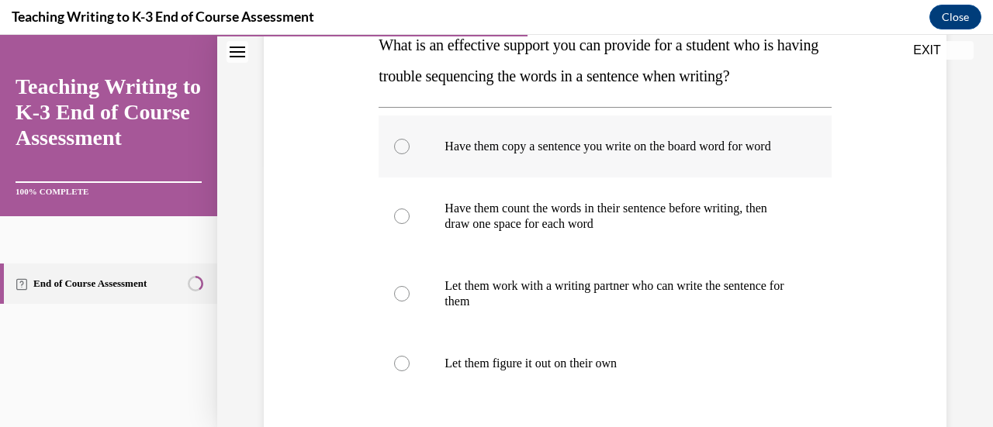
scroll to position [267, 0]
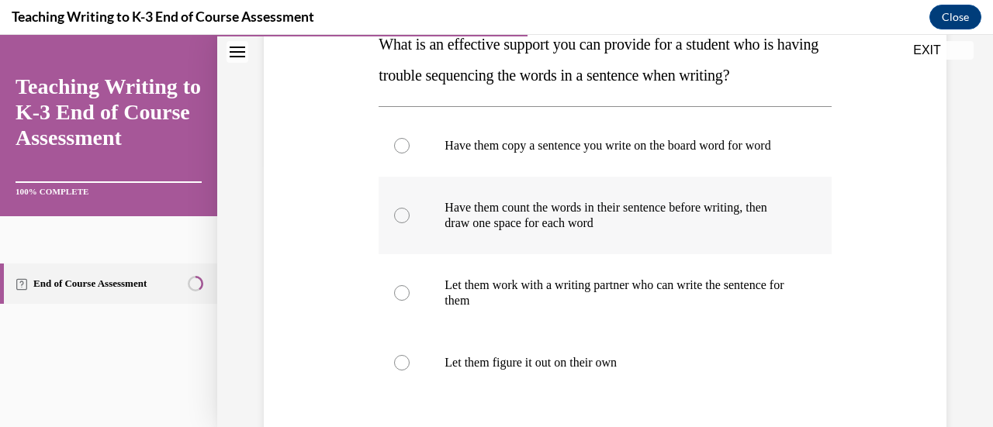
click at [425, 244] on label "Have them count the words in their sentence before writing, then draw one space…" at bounding box center [605, 216] width 452 height 78
click at [410, 223] on input "Have them count the words in their sentence before writing, then draw one space…" at bounding box center [402, 216] width 16 height 16
radio input "true"
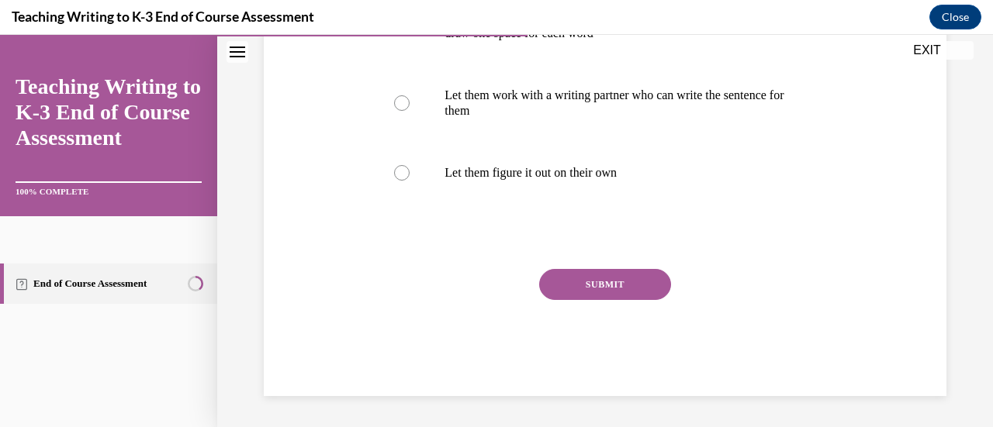
drag, startPoint x: 605, startPoint y: 306, endPoint x: 616, endPoint y: 300, distance: 12.5
click at [616, 300] on div "SUBMIT" at bounding box center [605, 308] width 452 height 78
click at [616, 300] on button "SUBMIT" at bounding box center [605, 284] width 132 height 31
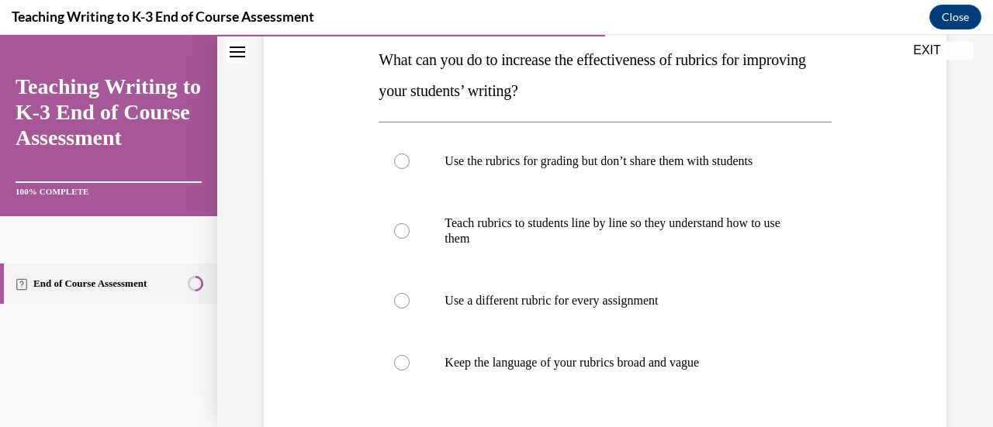
scroll to position [252, 0]
click at [563, 223] on p "Teach rubrics to students line by line so they understand how to use them" at bounding box center [617, 230] width 347 height 31
click at [410, 223] on input "Teach rubrics to students line by line so they understand how to use them" at bounding box center [402, 231] width 16 height 16
radio input "true"
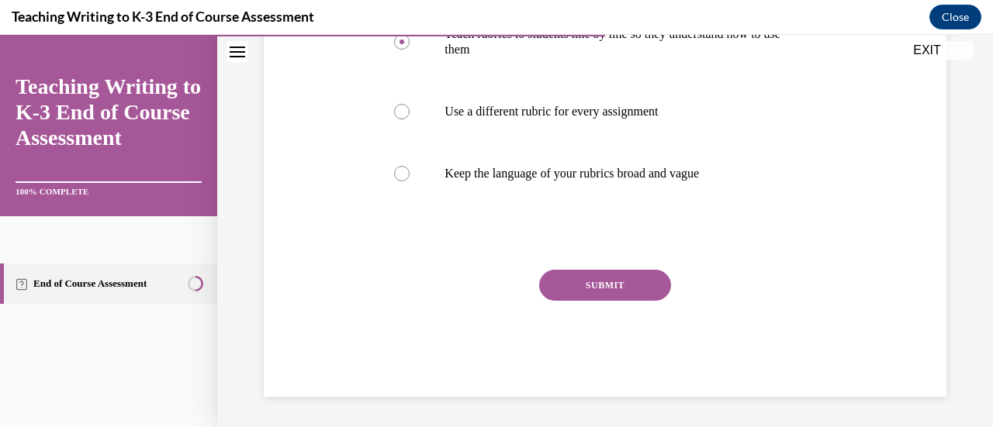
click at [601, 286] on button "SUBMIT" at bounding box center [605, 285] width 132 height 31
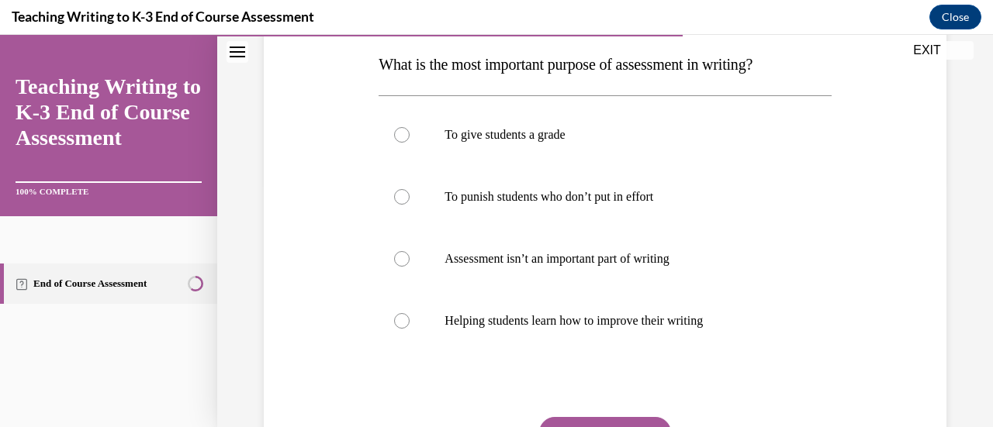
scroll to position [253, 0]
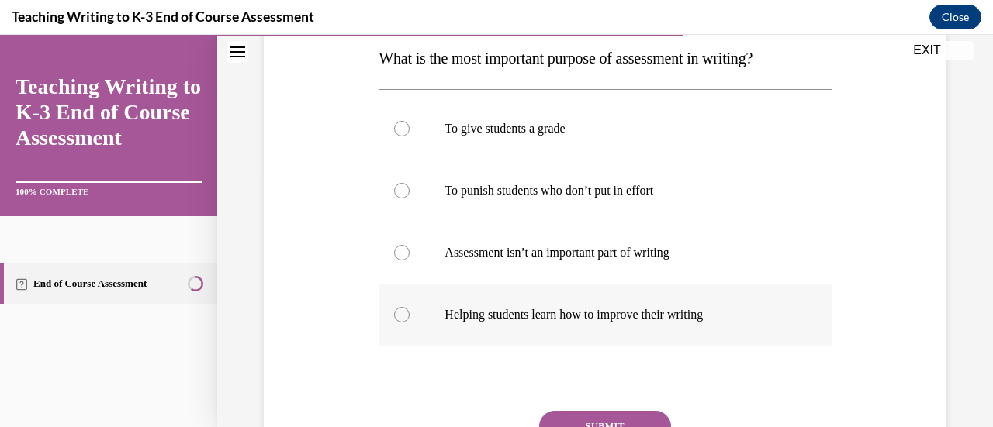
click at [594, 320] on p "Helping students learn how to improve their writing" at bounding box center [617, 315] width 347 height 16
click at [410, 320] on input "Helping students learn how to improve their writing" at bounding box center [402, 315] width 16 height 16
radio input "true"
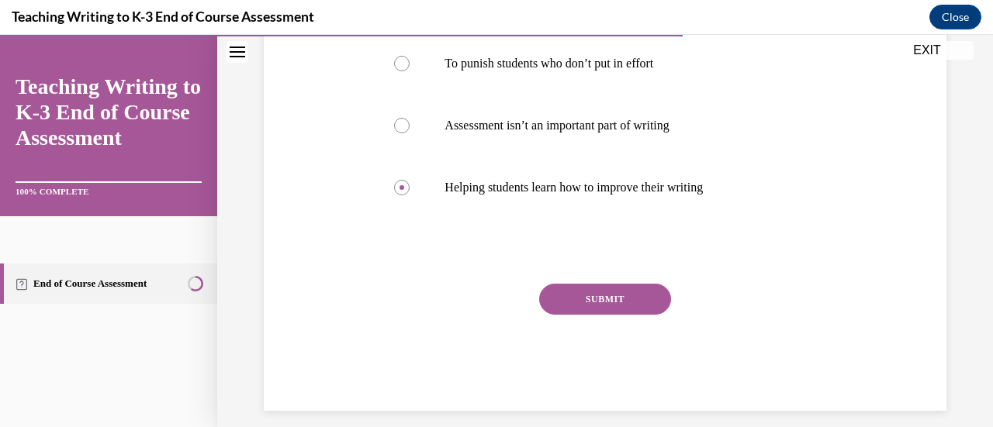
scroll to position [383, 0]
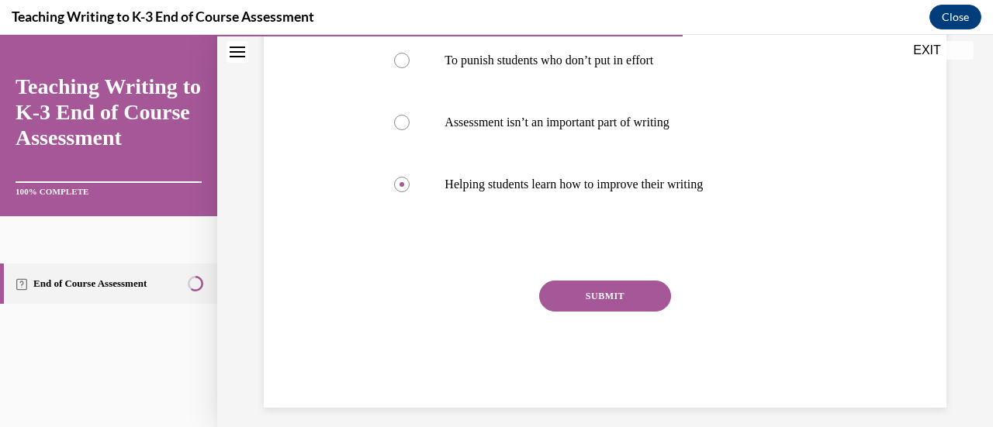
click at [610, 295] on button "SUBMIT" at bounding box center [605, 296] width 132 height 31
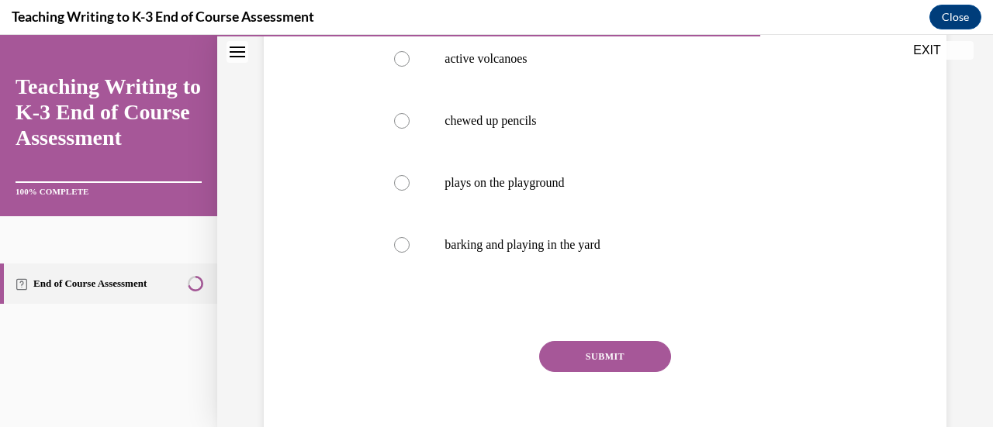
scroll to position [386, 0]
click at [565, 198] on label "plays on the playground" at bounding box center [605, 181] width 452 height 62
click at [410, 189] on input "plays on the playground" at bounding box center [402, 182] width 16 height 16
radio input "true"
click at [614, 347] on button "SUBMIT" at bounding box center [605, 355] width 132 height 31
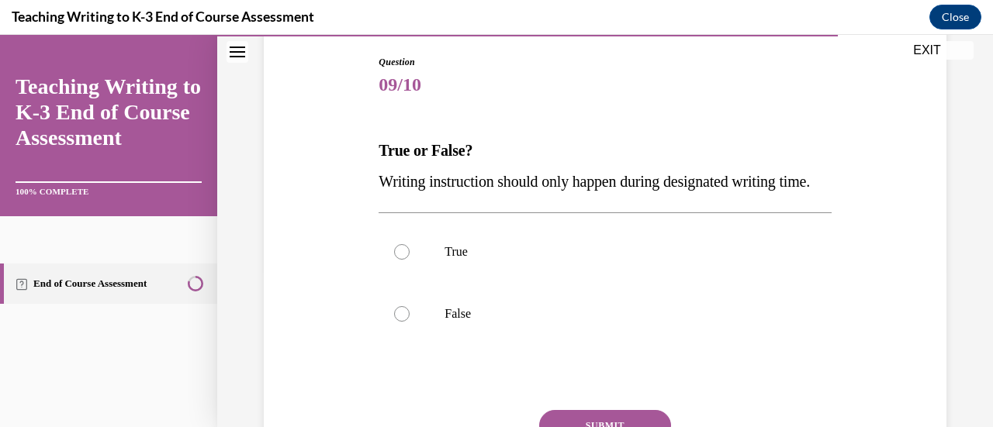
scroll to position [166, 0]
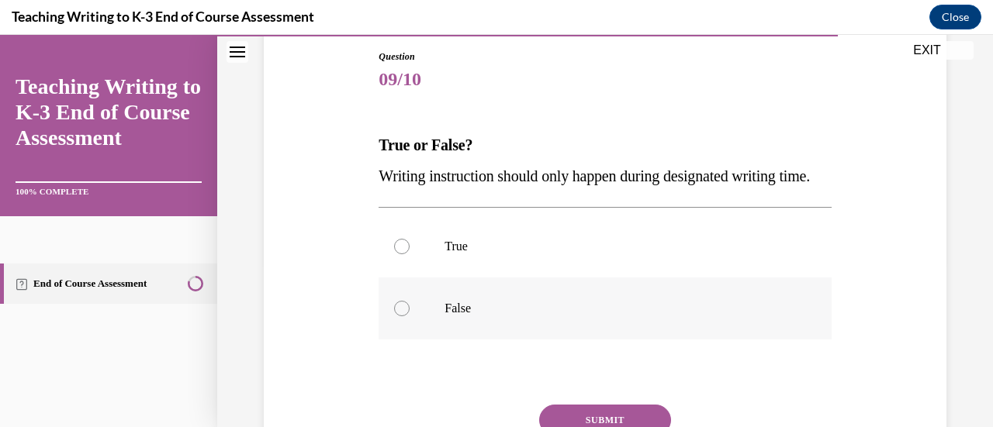
click at [424, 340] on label "False" at bounding box center [605, 309] width 452 height 62
click at [410, 316] on input "False" at bounding box center [402, 309] width 16 height 16
radio input "true"
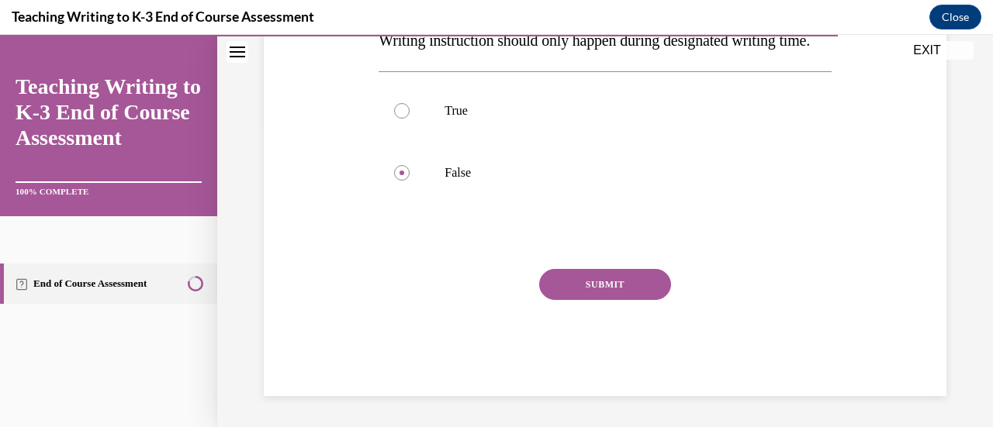
click at [586, 293] on button "SUBMIT" at bounding box center [605, 284] width 132 height 31
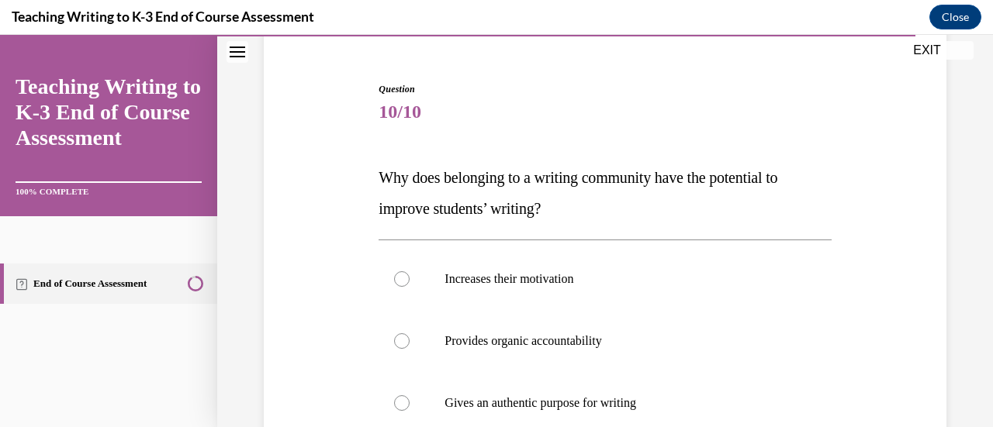
scroll to position [369, 0]
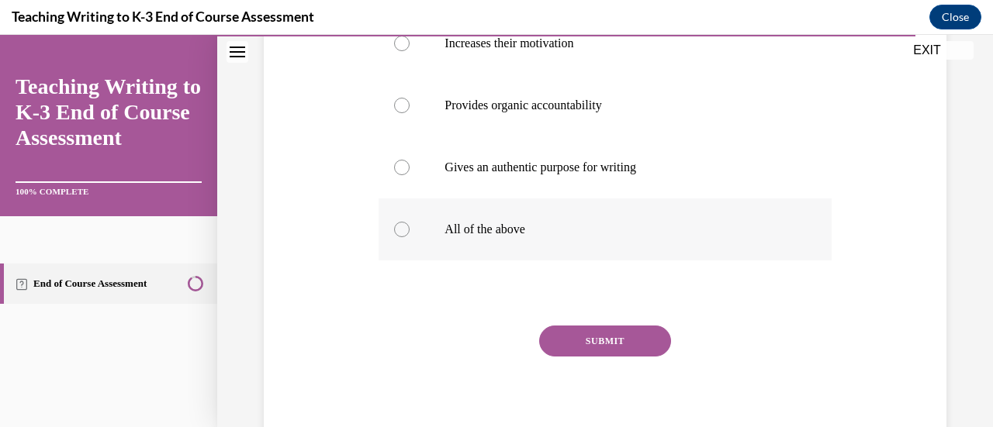
click at [517, 249] on label "All of the above" at bounding box center [605, 230] width 452 height 62
click at [410, 237] on input "All of the above" at bounding box center [402, 230] width 16 height 16
radio input "true"
click at [613, 354] on button "SUBMIT" at bounding box center [605, 341] width 132 height 31
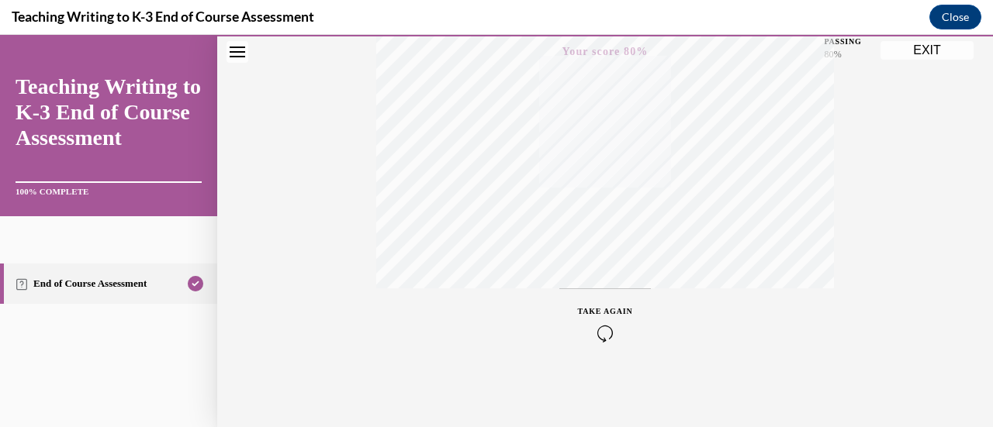
scroll to position [0, 0]
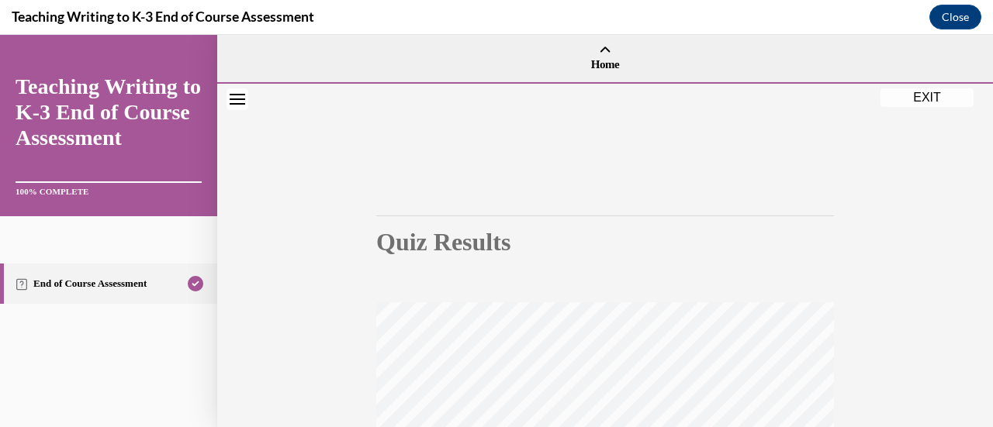
click at [933, 103] on button "EXIT" at bounding box center [926, 97] width 93 height 19
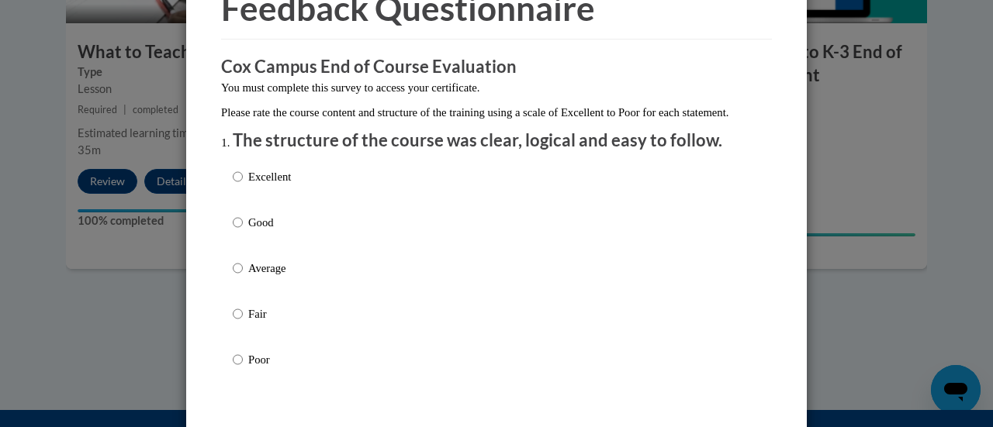
scroll to position [88, 0]
click at [248, 230] on p "Good" at bounding box center [269, 221] width 43 height 17
click at [243, 230] on input "Good" at bounding box center [238, 221] width 10 height 17
radio input "true"
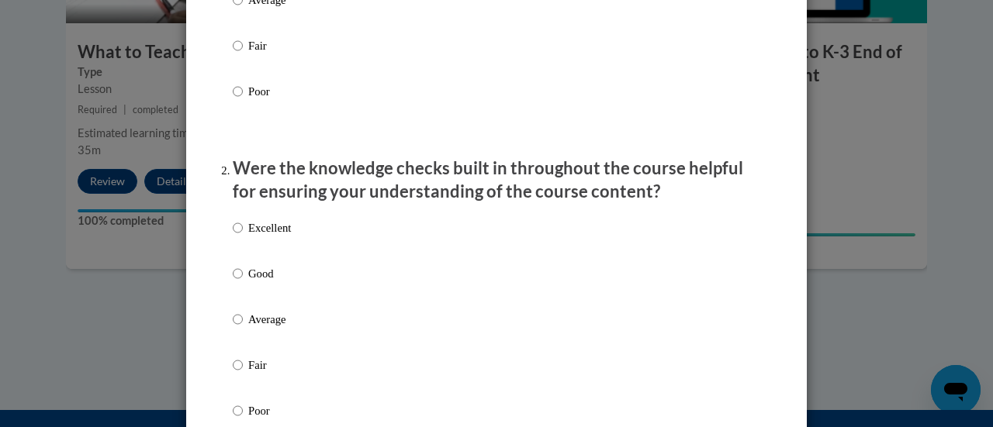
scroll to position [357, 0]
click at [248, 282] on p "Good" at bounding box center [269, 272] width 43 height 17
click at [243, 282] on input "Good" at bounding box center [238, 272] width 10 height 17
radio input "true"
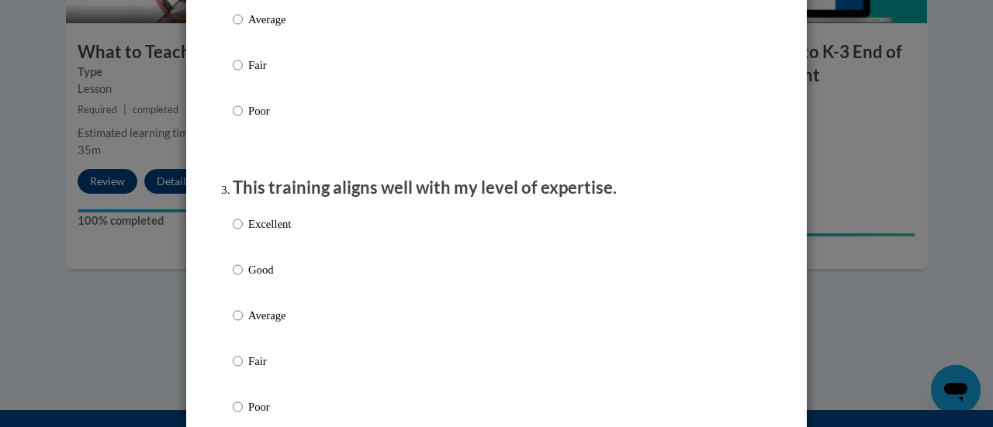
scroll to position [669, 0]
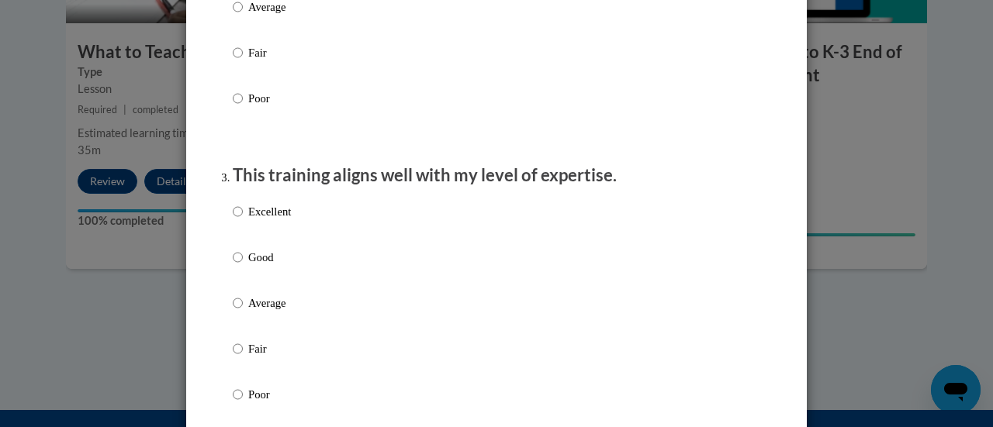
click at [248, 266] on p "Good" at bounding box center [269, 257] width 43 height 17
click at [243, 266] on input "Good" at bounding box center [238, 257] width 10 height 17
radio input "true"
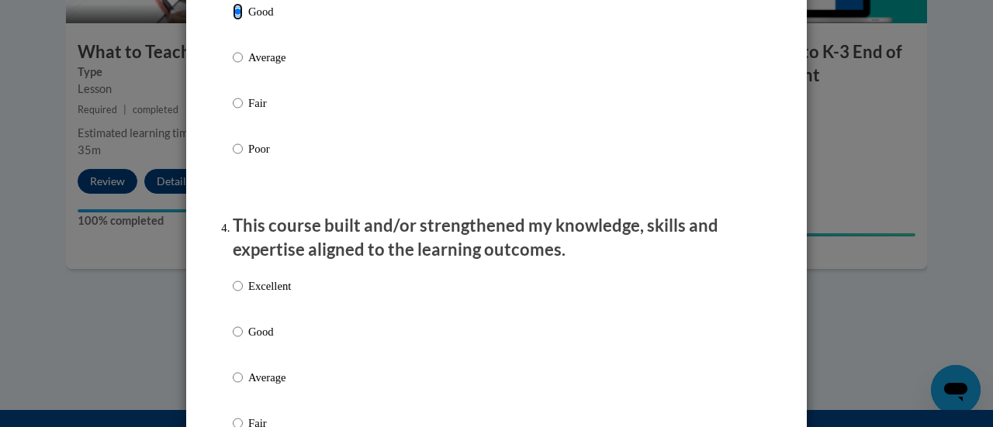
scroll to position [915, 0]
click at [266, 340] on p "Good" at bounding box center [269, 331] width 43 height 17
click at [243, 340] on input "Good" at bounding box center [238, 331] width 10 height 17
radio input "true"
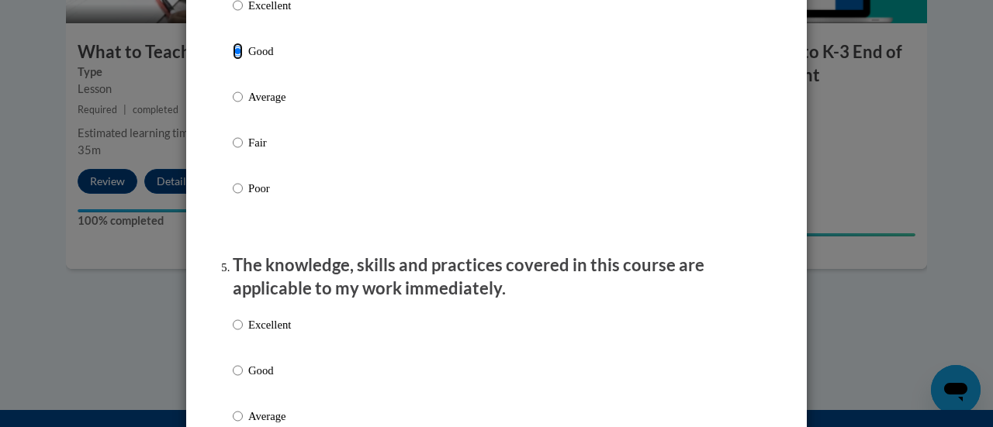
scroll to position [1198, 0]
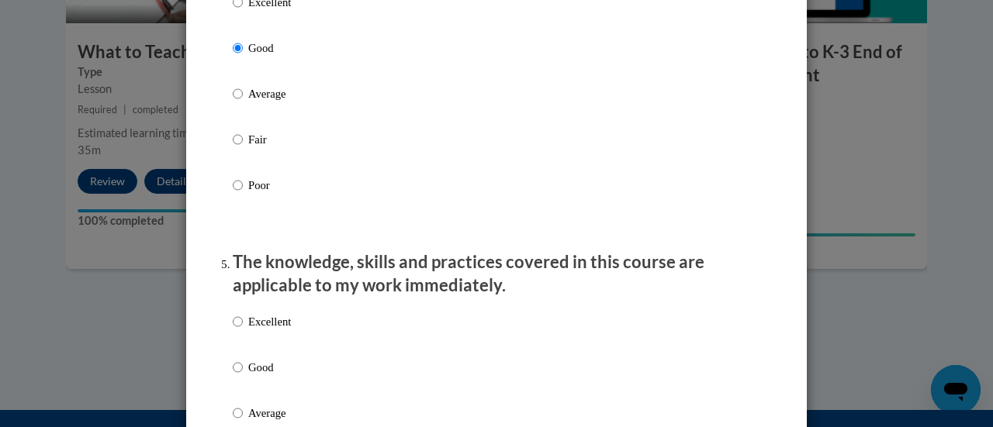
click at [262, 376] on p "Good" at bounding box center [269, 367] width 43 height 17
click at [243, 376] on input "Good" at bounding box center [238, 367] width 10 height 17
radio input "true"
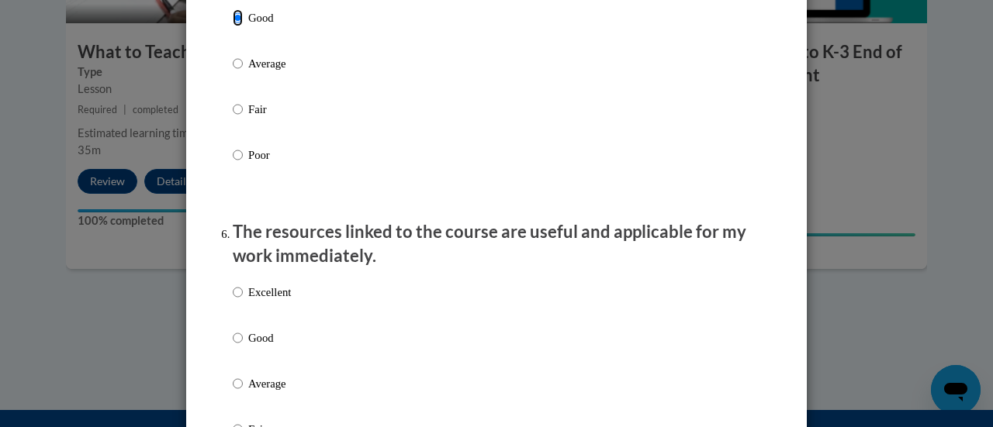
scroll to position [1549, 0]
click at [263, 346] on p "Good" at bounding box center [269, 337] width 43 height 17
click at [243, 346] on input "Good" at bounding box center [238, 337] width 10 height 17
radio input "true"
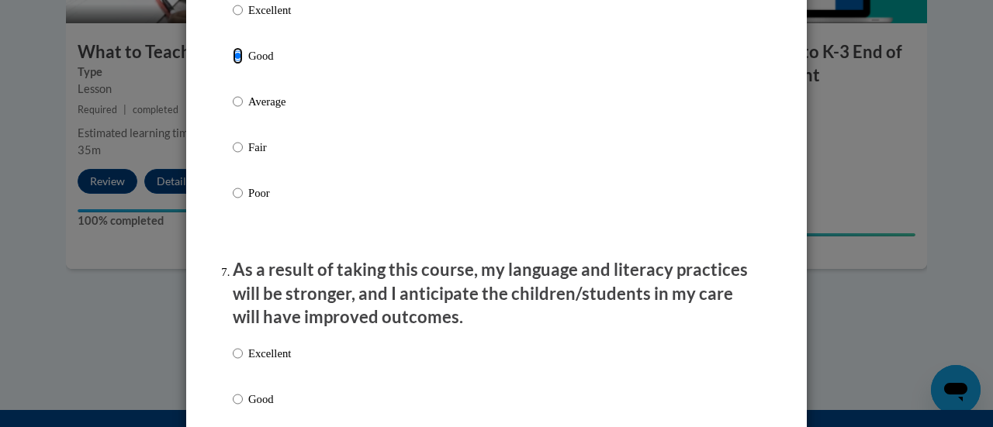
scroll to position [1833, 0]
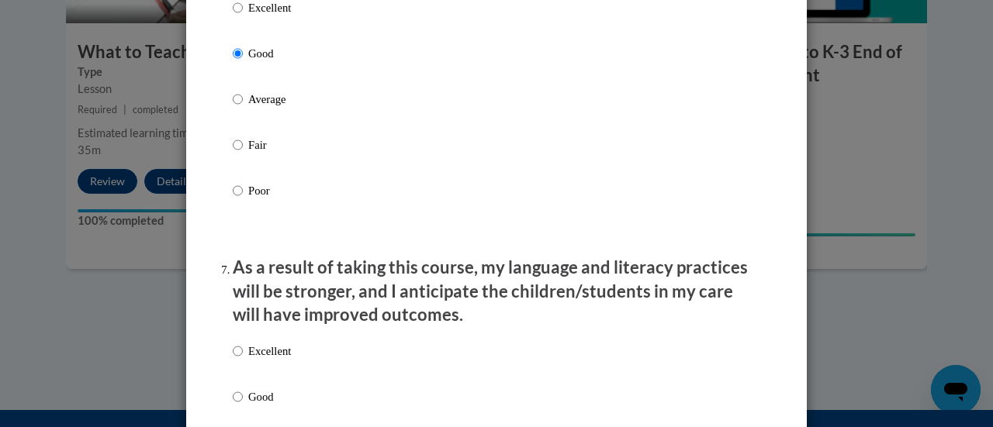
click at [278, 403] on p "Good" at bounding box center [269, 397] width 43 height 17
click at [243, 403] on input "Good" at bounding box center [238, 397] width 10 height 17
radio input "true"
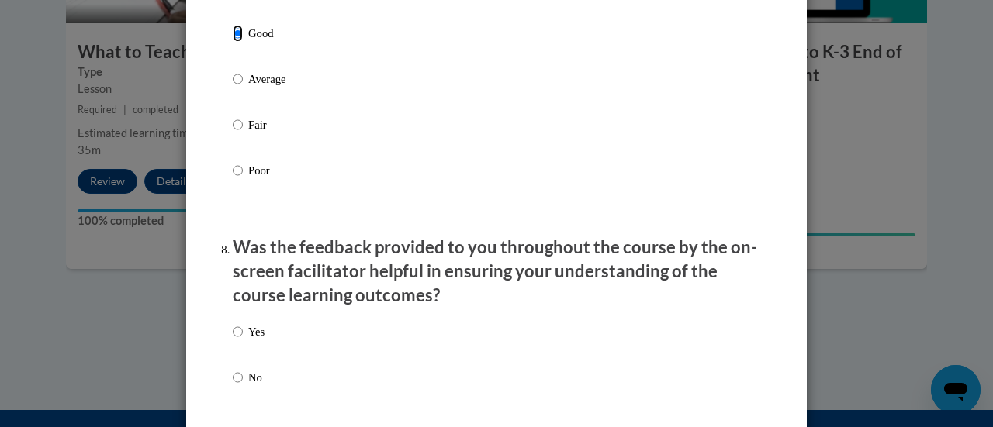
scroll to position [2197, 0]
click at [281, 342] on div "Yes No" at bounding box center [496, 373] width 527 height 116
click at [239, 353] on label "Yes" at bounding box center [249, 344] width 32 height 42
click at [239, 340] on input "Yes" at bounding box center [238, 331] width 10 height 17
radio input "true"
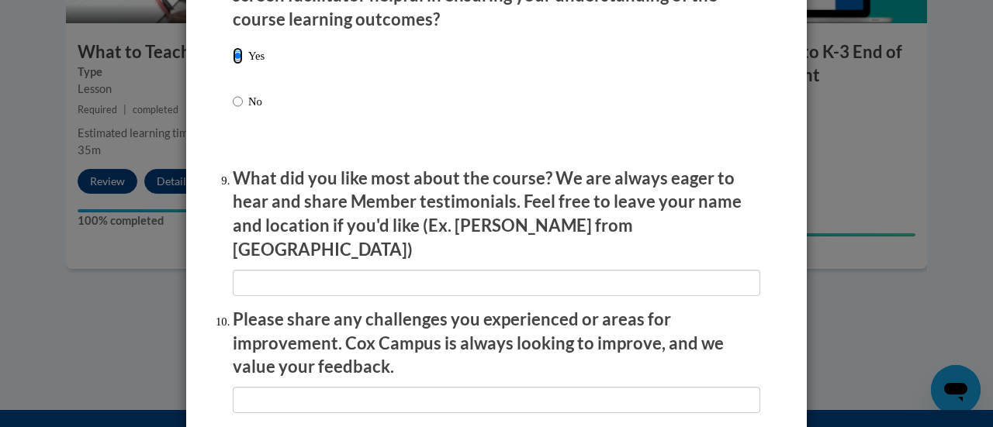
scroll to position [2798, 0]
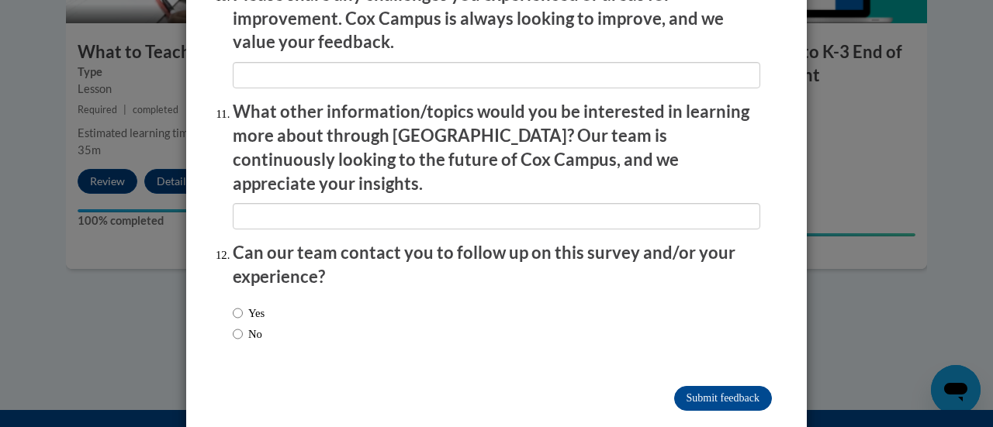
click at [690, 386] on input "Submit feedback" at bounding box center [723, 398] width 98 height 25
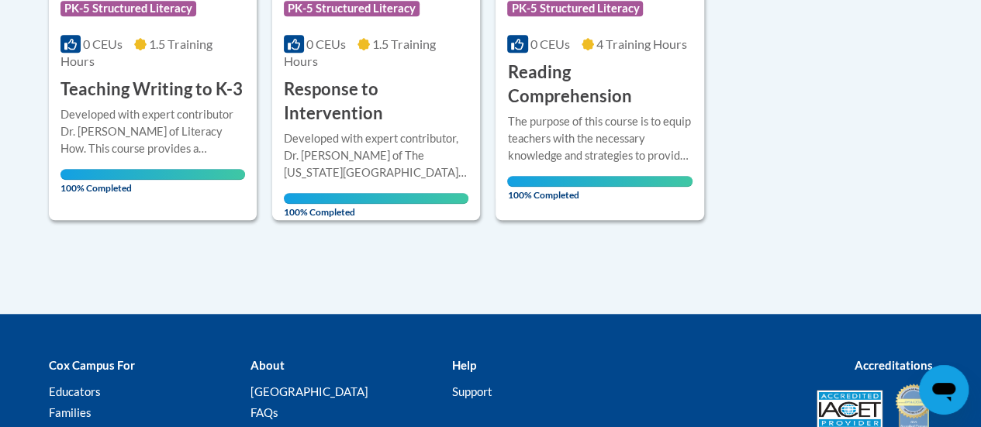
scroll to position [572, 0]
